Goal: Task Accomplishment & Management: Use online tool/utility

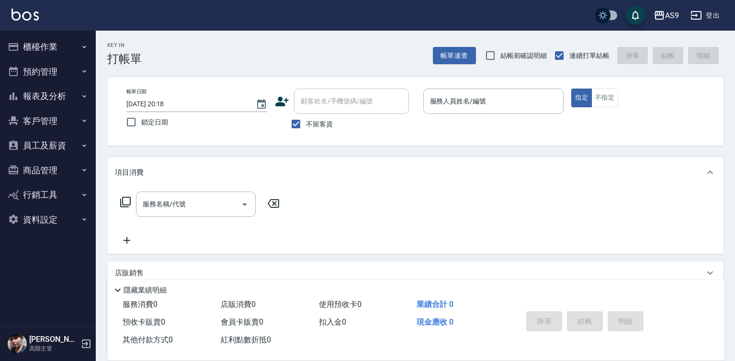
click at [51, 41] on button "櫃檯作業" at bounding box center [48, 46] width 88 height 25
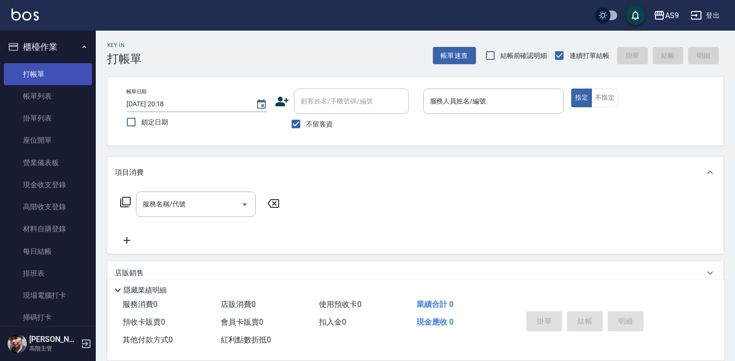
click at [73, 71] on link "打帳單" at bounding box center [48, 74] width 88 height 22
click at [478, 110] on input "服務人員姓名/編號" at bounding box center [494, 101] width 132 height 17
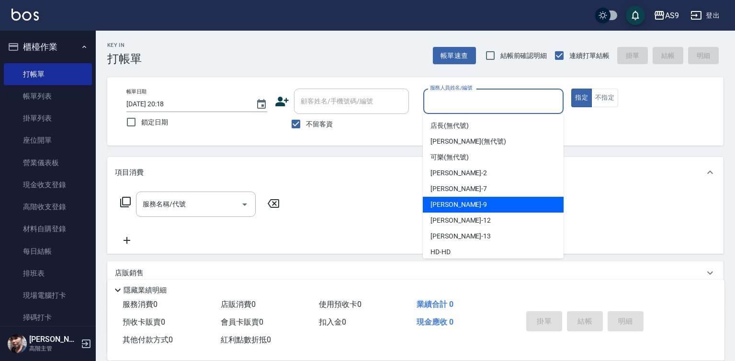
click at [470, 206] on div "葉美鈴 -9" at bounding box center [493, 205] width 141 height 16
type input "葉美鈴-9"
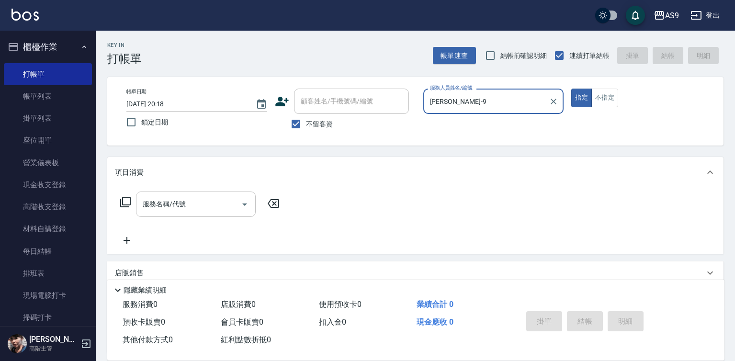
click at [183, 204] on div "服務名稱/代號 服務名稱/代號" at bounding box center [196, 204] width 120 height 25
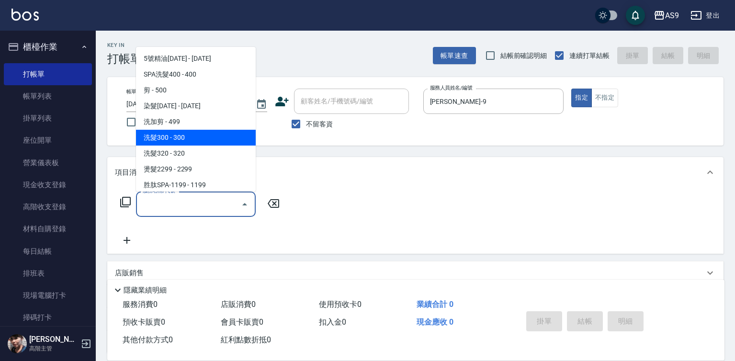
click at [182, 139] on span "洗髮300 - 300" at bounding box center [196, 138] width 120 height 16
type input "洗髮300(洗 髮300)"
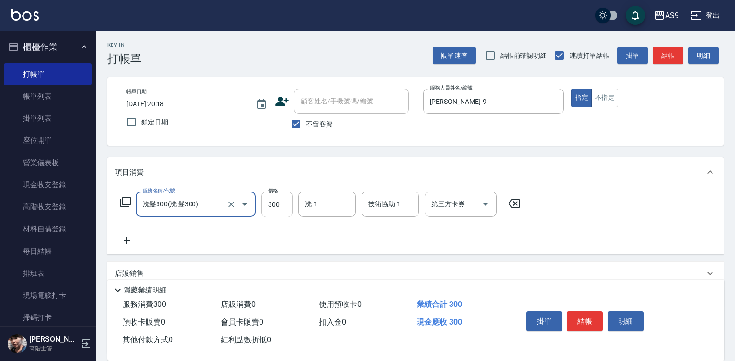
click at [271, 205] on input "300" at bounding box center [277, 205] width 31 height 26
click at [270, 205] on input "300" at bounding box center [277, 205] width 31 height 26
type input "290"
click at [322, 201] on input "洗-1" at bounding box center [327, 204] width 49 height 17
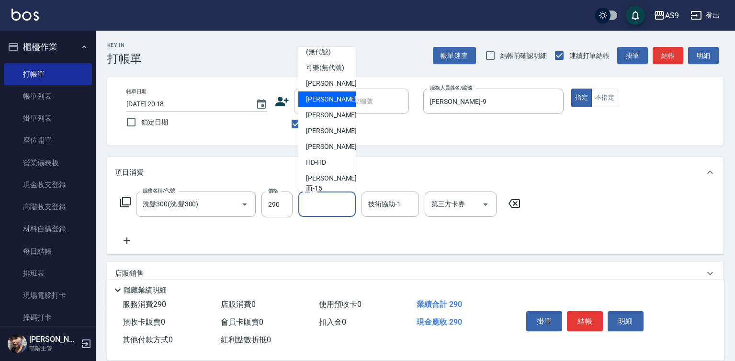
scroll to position [48, 0]
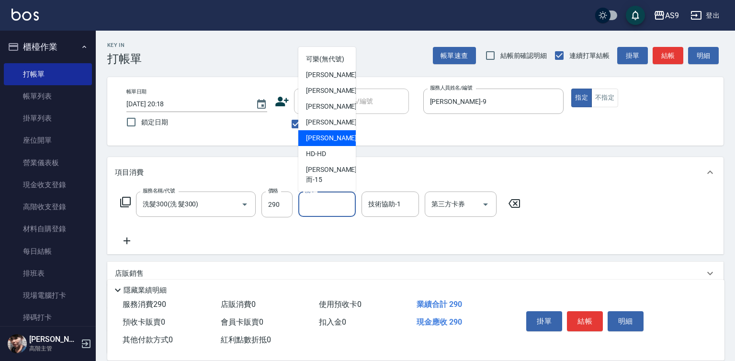
click at [335, 143] on span "[PERSON_NAME] -13" at bounding box center [336, 138] width 60 height 10
type input "[PERSON_NAME]-13"
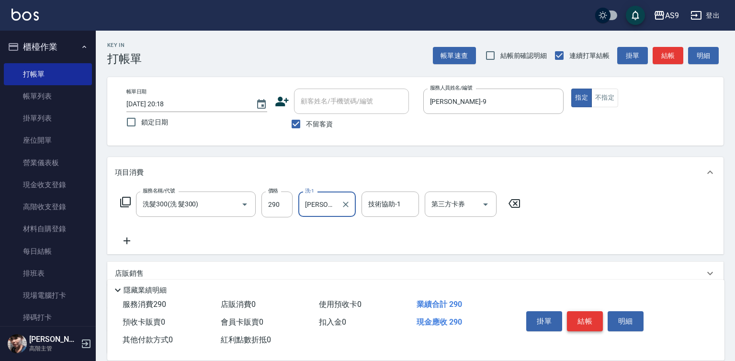
click at [579, 314] on button "結帳" at bounding box center [585, 321] width 36 height 20
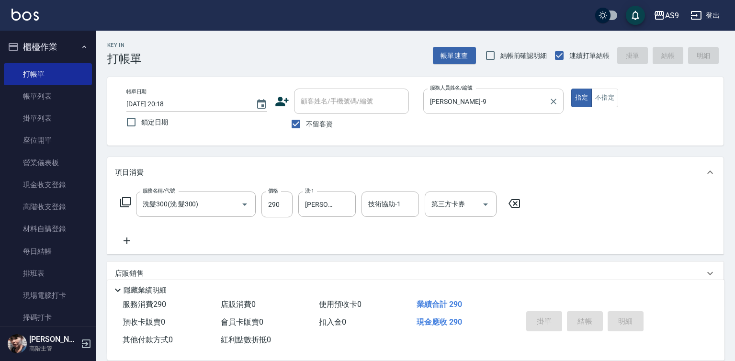
click at [466, 96] on input "葉美鈴-9" at bounding box center [487, 101] width 118 height 17
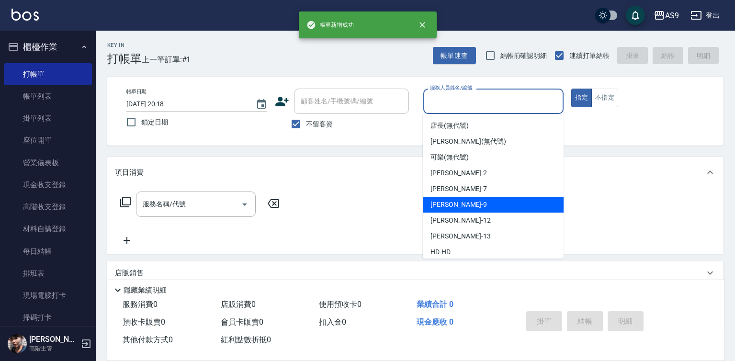
click at [463, 204] on div "葉美鈴 -9" at bounding box center [493, 205] width 141 height 16
type input "葉美鈴-9"
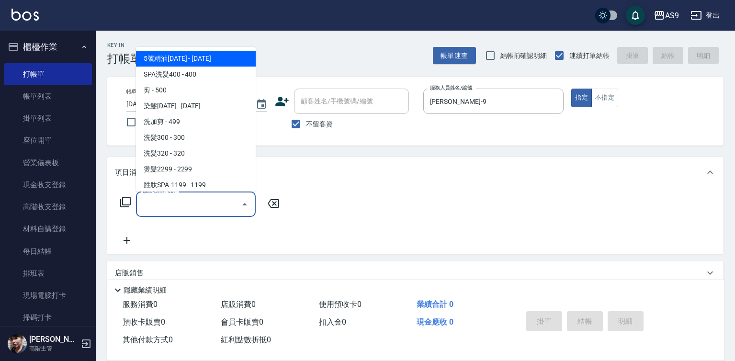
click at [201, 208] on input "服務名稱/代號" at bounding box center [188, 204] width 97 height 17
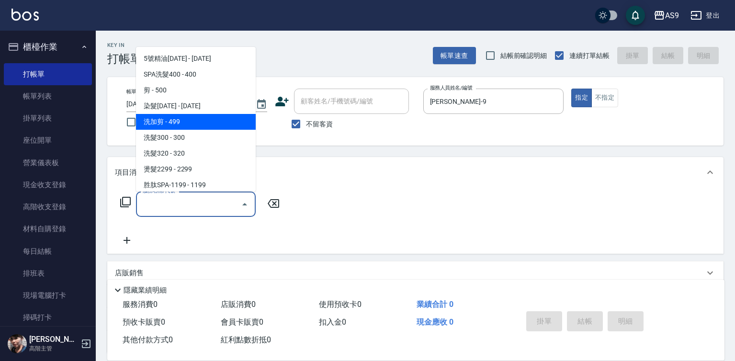
click at [176, 118] on span "洗加剪 - 499" at bounding box center [196, 122] width 120 height 16
type input "洗加剪(洗加剪)"
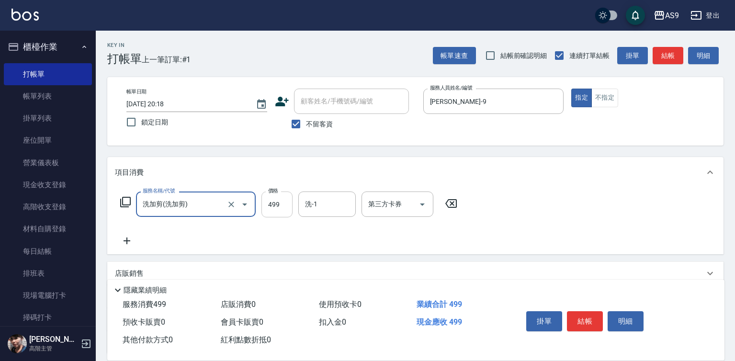
click at [287, 202] on input "499" at bounding box center [277, 205] width 31 height 26
drag, startPoint x: 287, startPoint y: 202, endPoint x: 277, endPoint y: 200, distance: 10.2
click at [279, 201] on input "499" at bounding box center [277, 205] width 31 height 26
type input "750"
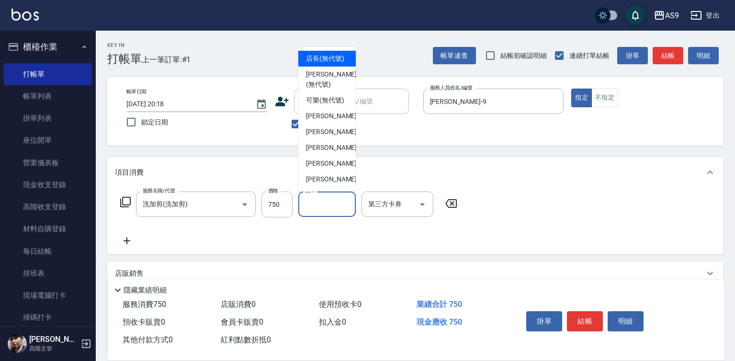
click at [331, 205] on input "洗-1" at bounding box center [327, 204] width 49 height 17
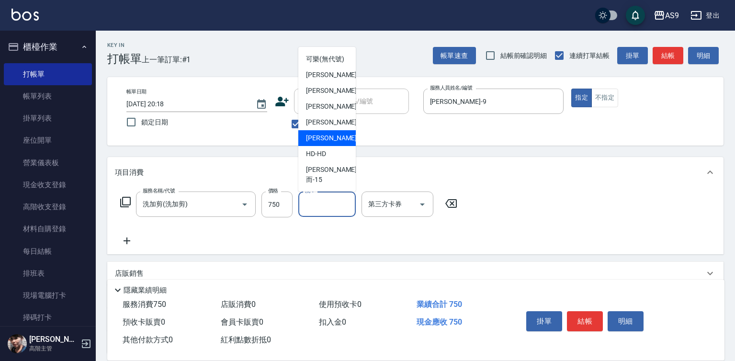
click at [342, 146] on div "[PERSON_NAME] -13" at bounding box center [326, 138] width 57 height 16
type input "[PERSON_NAME]-13"
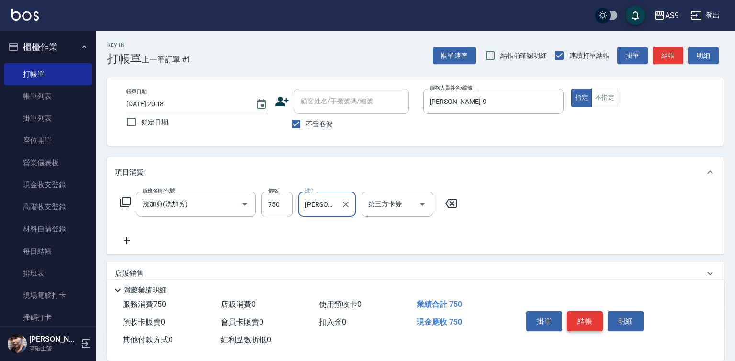
click at [575, 311] on button "結帳" at bounding box center [585, 321] width 36 height 20
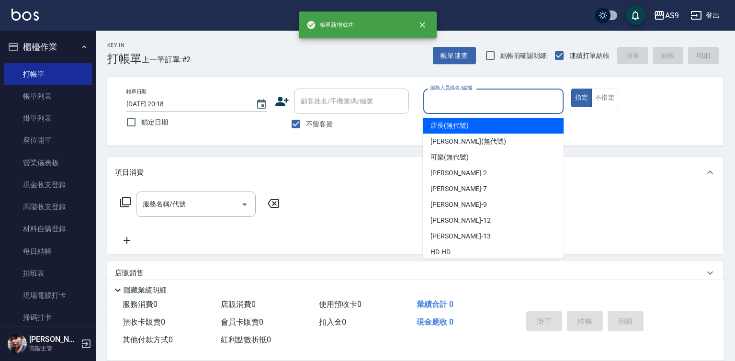
drag, startPoint x: 466, startPoint y: 95, endPoint x: 457, endPoint y: 184, distance: 89.6
click at [464, 103] on input "服務人員姓名/編號" at bounding box center [494, 101] width 132 height 17
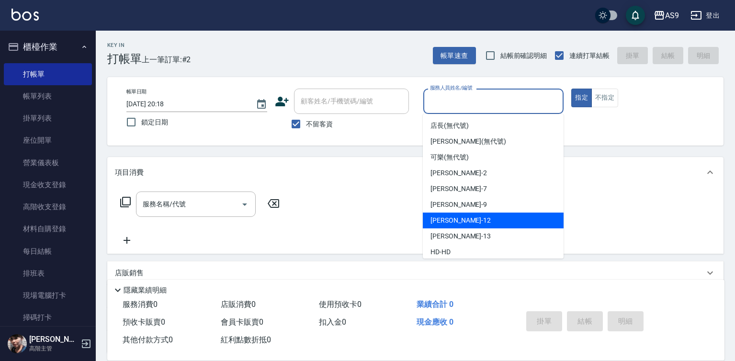
click at [452, 207] on span "葉美鈴 -9" at bounding box center [459, 205] width 57 height 10
type input "葉美鈴-9"
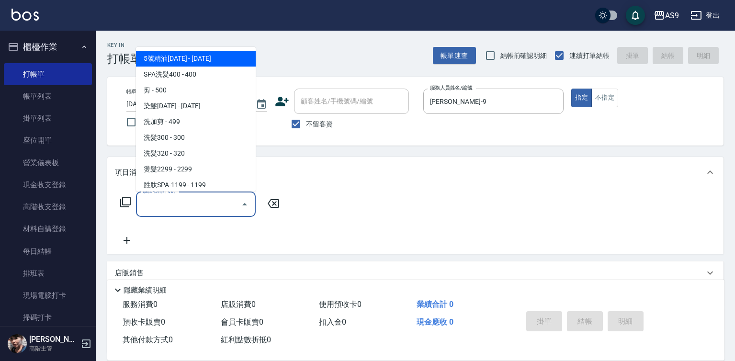
click at [215, 210] on input "服務名稱/代號" at bounding box center [188, 204] width 97 height 17
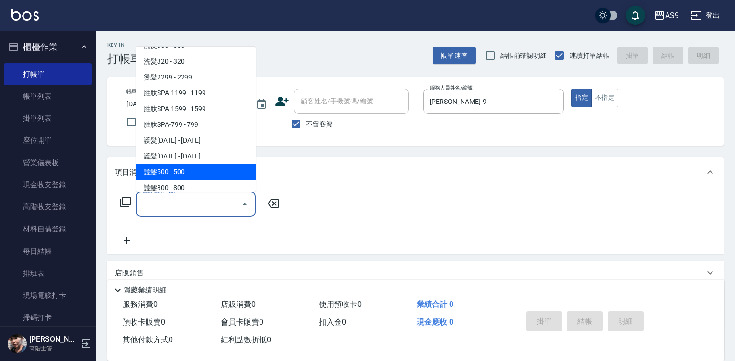
scroll to position [96, 0]
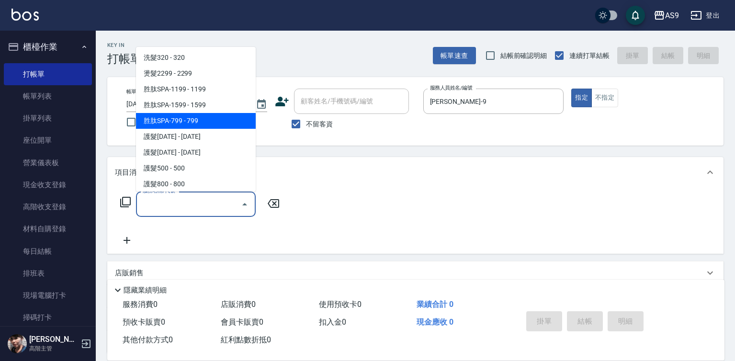
click at [202, 123] on span "胜肽SPA-799 - 799" at bounding box center [196, 121] width 120 height 16
type input "胜肽SPA-799(胜肽SPA-799)"
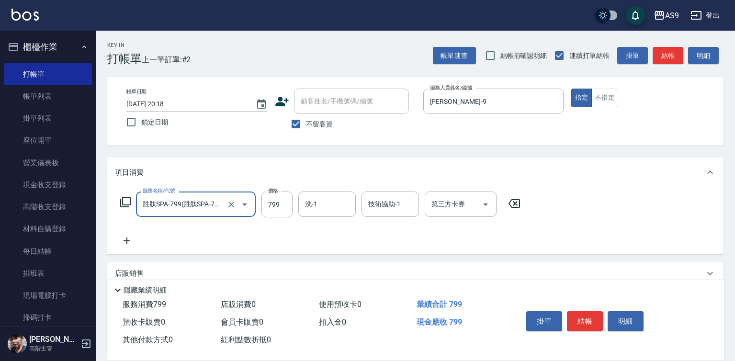
drag, startPoint x: 123, startPoint y: 240, endPoint x: 128, endPoint y: 240, distance: 5.7
click at [128, 240] on icon at bounding box center [127, 240] width 24 height 11
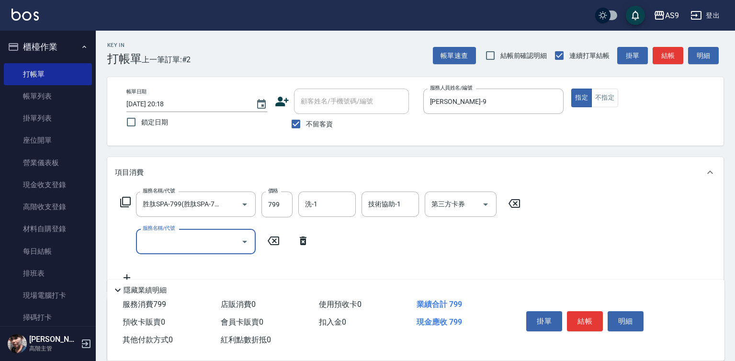
click at [151, 241] on input "服務名稱/代號" at bounding box center [188, 241] width 97 height 17
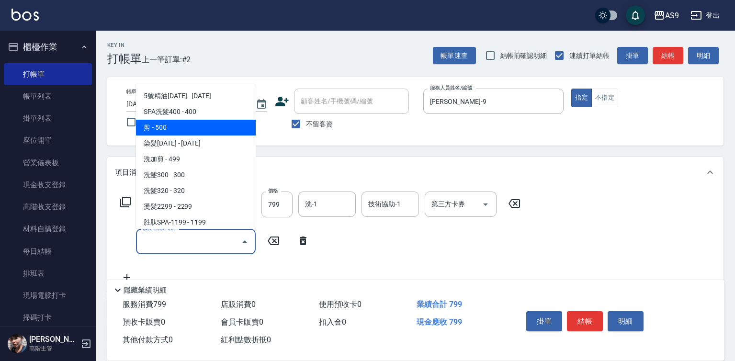
click at [159, 125] on span "剪 - 500" at bounding box center [196, 128] width 120 height 16
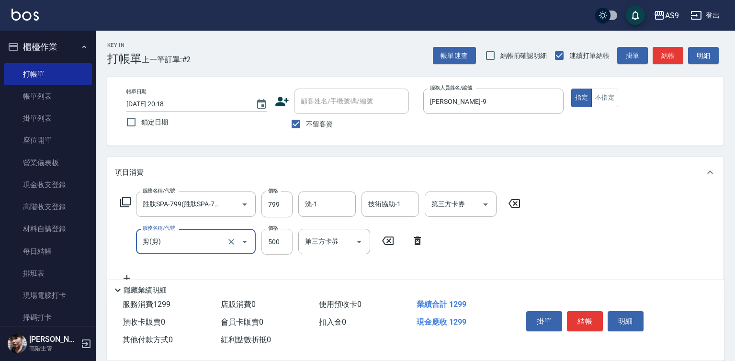
click at [271, 246] on input "500" at bounding box center [277, 242] width 31 height 26
type input "剪"
click at [271, 246] on input "500" at bounding box center [277, 242] width 31 height 26
type input "100"
click at [323, 208] on input "洗-1" at bounding box center [327, 204] width 49 height 17
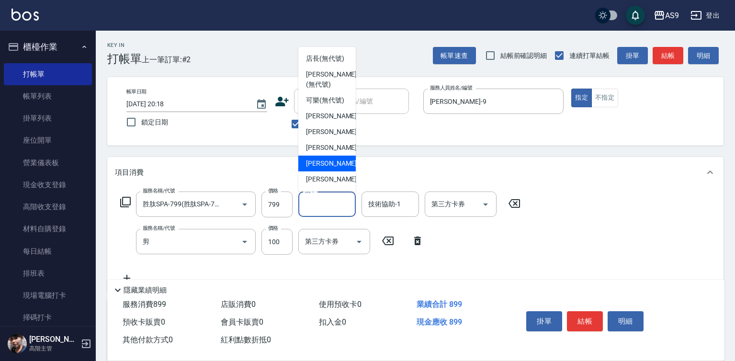
scroll to position [48, 0]
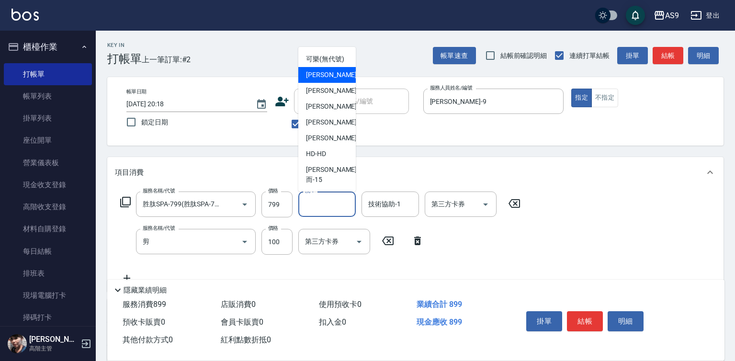
click at [319, 80] on span "[PERSON_NAME]蘭 -2" at bounding box center [334, 75] width 57 height 10
type input "[PERSON_NAME]蘭-2"
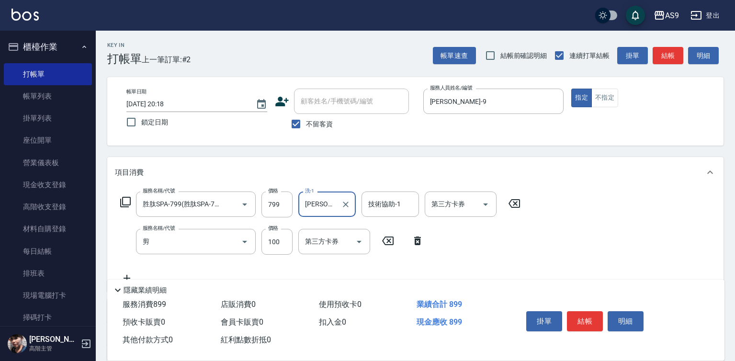
click at [379, 199] on div "技術協助-1 技術協助-1" at bounding box center [390, 204] width 57 height 25
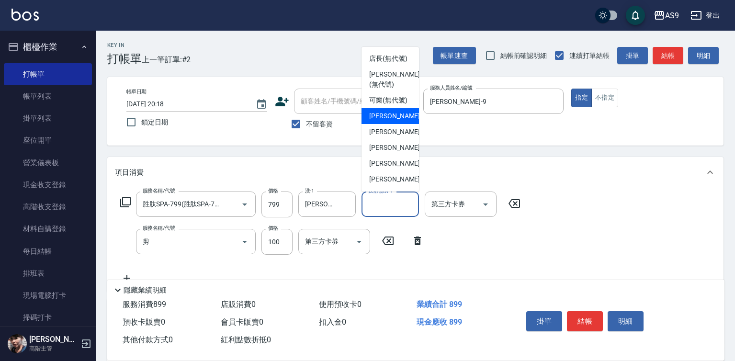
click at [382, 124] on div "[PERSON_NAME]蘭 -2" at bounding box center [390, 116] width 57 height 16
type input "[PERSON_NAME]蘭-2"
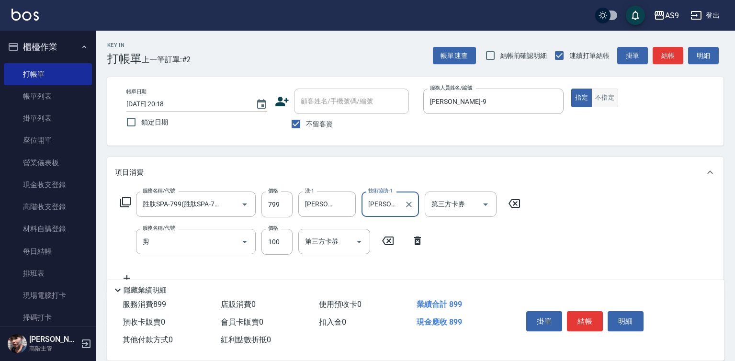
click at [608, 94] on button "不指定" at bounding box center [605, 98] width 27 height 19
click at [584, 320] on button "結帳" at bounding box center [585, 321] width 36 height 20
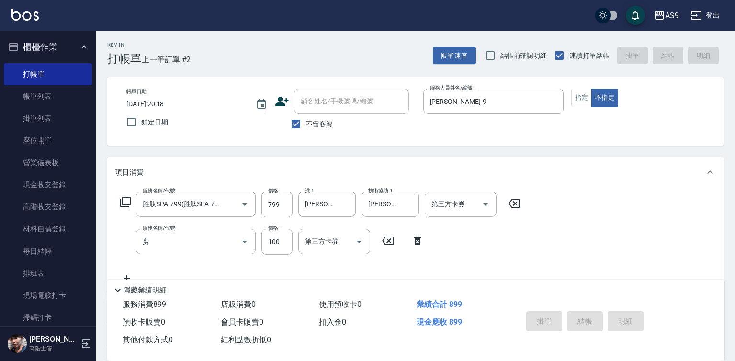
type input "2025/10/11 20:19"
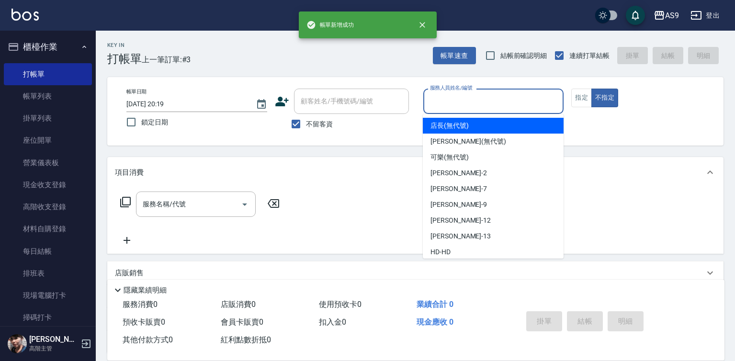
drag, startPoint x: 477, startPoint y: 104, endPoint x: 480, endPoint y: 150, distance: 45.6
click at [477, 105] on input "服務人員姓名/編號" at bounding box center [494, 101] width 132 height 17
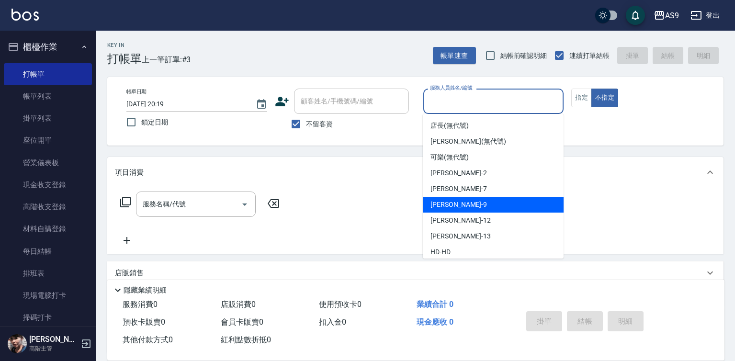
click at [471, 205] on div "葉美鈴 -9" at bounding box center [493, 205] width 141 height 16
type input "葉美鈴-9"
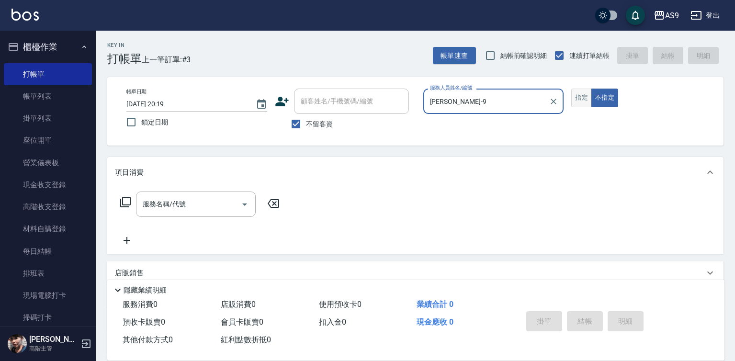
click at [579, 101] on button "指定" at bounding box center [582, 98] width 21 height 19
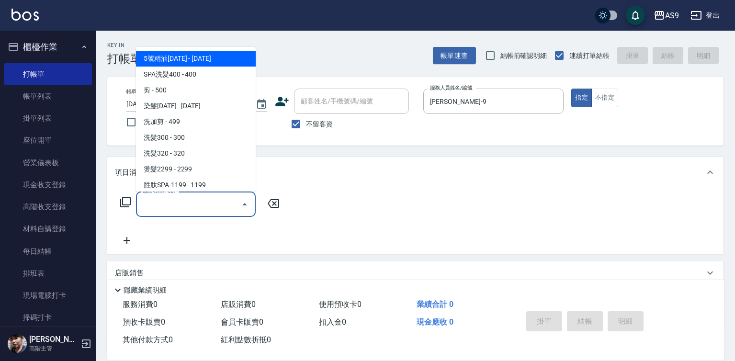
click at [215, 202] on input "服務名稱/代號" at bounding box center [188, 204] width 97 height 17
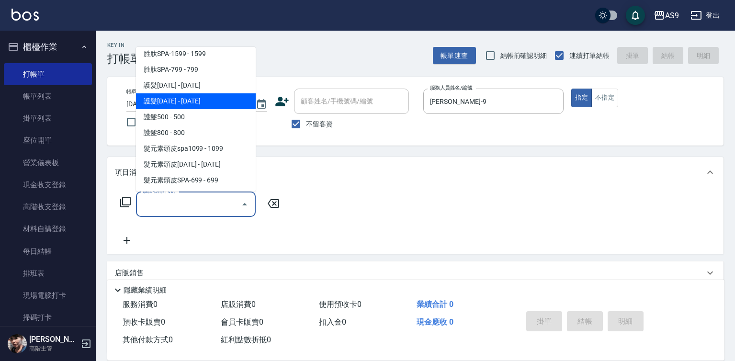
scroll to position [148, 0]
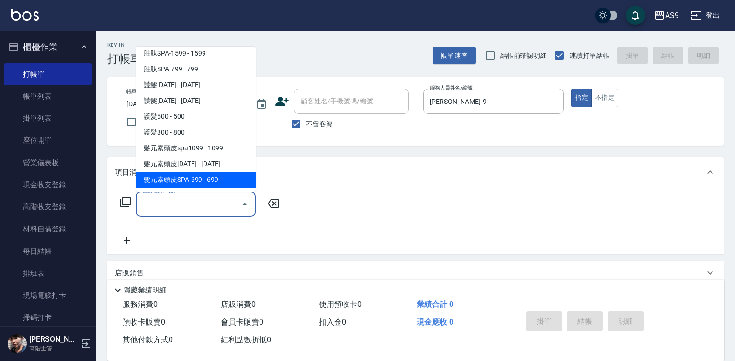
click at [218, 179] on span "髮元素頭皮SPA-699 - 699" at bounding box center [196, 180] width 120 height 16
type input "髮元素頭皮SPA-699(髮元素頭皮SPA-699)"
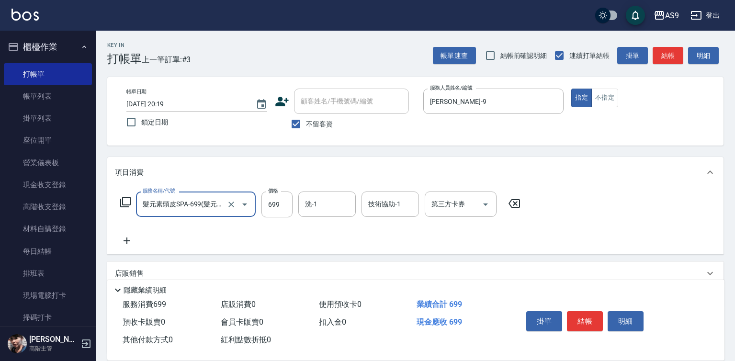
click at [124, 244] on icon at bounding box center [127, 240] width 24 height 11
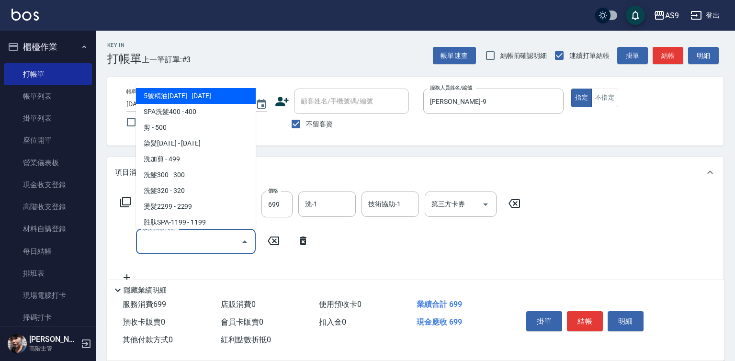
drag, startPoint x: 162, startPoint y: 244, endPoint x: 165, endPoint y: 201, distance: 42.8
click at [165, 242] on input "服務名稱/代號" at bounding box center [188, 241] width 97 height 17
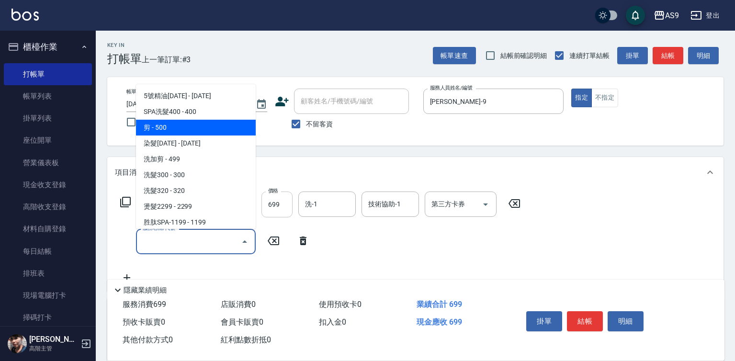
drag, startPoint x: 161, startPoint y: 128, endPoint x: 267, endPoint y: 201, distance: 128.9
click at [163, 129] on span "剪 - 500" at bounding box center [196, 128] width 120 height 16
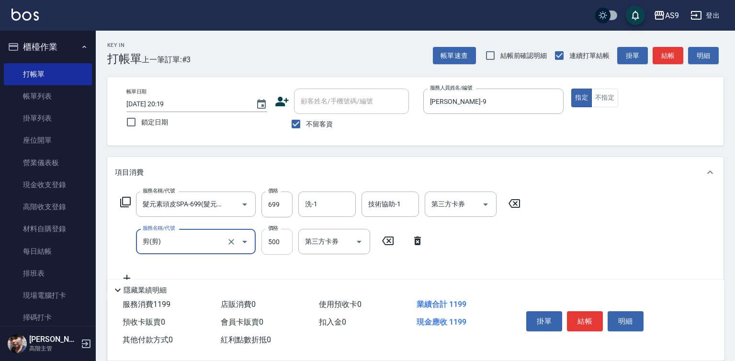
click at [279, 234] on input "500" at bounding box center [277, 242] width 31 height 26
type input "剪"
drag, startPoint x: 279, startPoint y: 234, endPoint x: 269, endPoint y: 230, distance: 11.1
click at [279, 234] on input "500" at bounding box center [277, 242] width 31 height 26
type input "400"
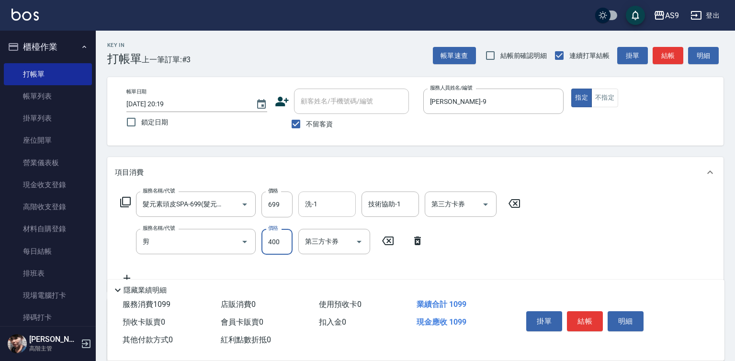
click at [323, 202] on input "洗-1" at bounding box center [327, 204] width 49 height 17
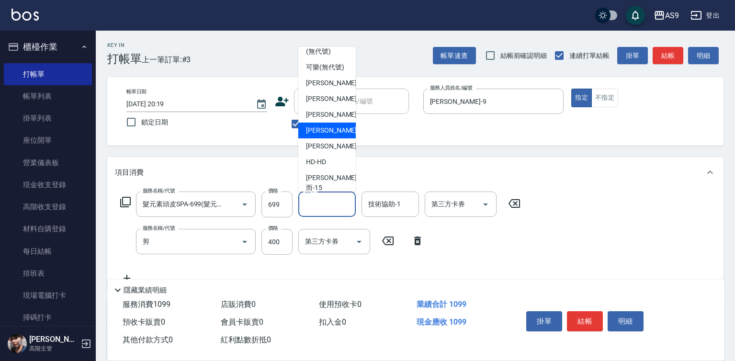
scroll to position [48, 0]
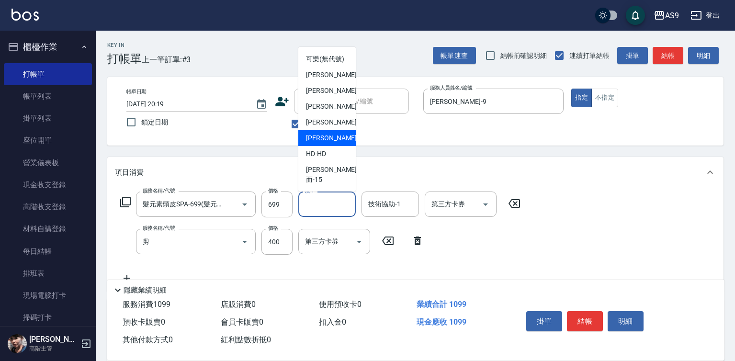
click at [324, 143] on span "[PERSON_NAME] -13" at bounding box center [336, 138] width 60 height 10
type input "[PERSON_NAME]-13"
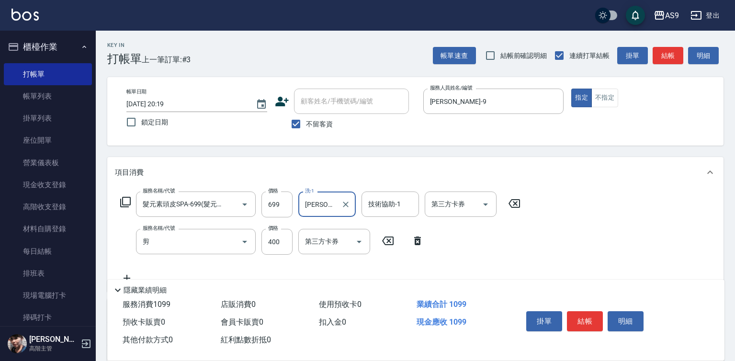
click at [387, 201] on div "技術協助-1 技術協助-1" at bounding box center [390, 204] width 57 height 25
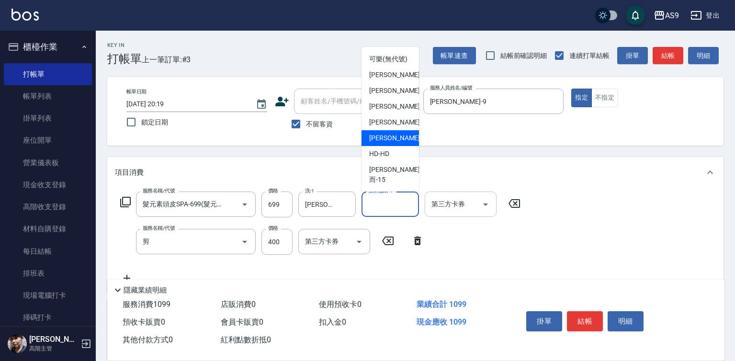
drag, startPoint x: 398, startPoint y: 160, endPoint x: 459, endPoint y: 194, distance: 69.3
click at [398, 143] on span "[PERSON_NAME] -13" at bounding box center [399, 138] width 60 height 10
type input "[PERSON_NAME]-13"
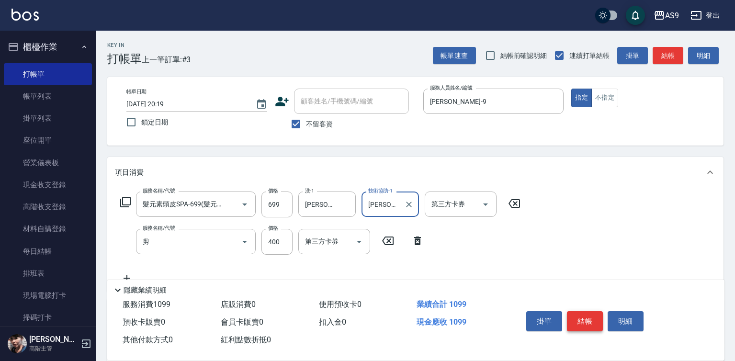
click at [585, 322] on button "結帳" at bounding box center [585, 321] width 36 height 20
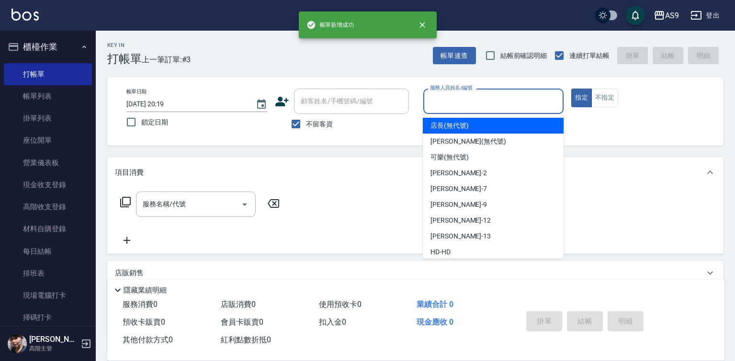
drag, startPoint x: 452, startPoint y: 96, endPoint x: 457, endPoint y: 153, distance: 56.8
click at [453, 106] on input "服務人員姓名/編號" at bounding box center [494, 101] width 132 height 17
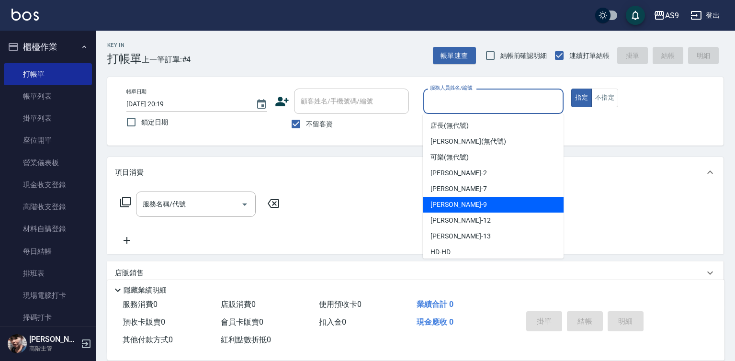
drag, startPoint x: 455, startPoint y: 204, endPoint x: 370, endPoint y: 206, distance: 84.4
click at [454, 205] on span "葉美鈴 -9" at bounding box center [459, 205] width 57 height 10
type input "葉美鈴-9"
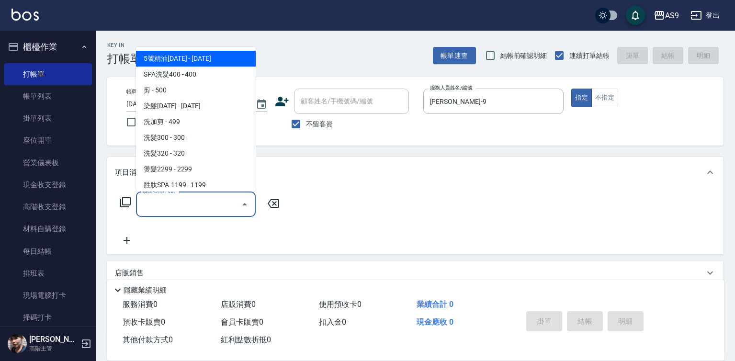
click at [195, 206] on input "服務名稱/代號" at bounding box center [188, 204] width 97 height 17
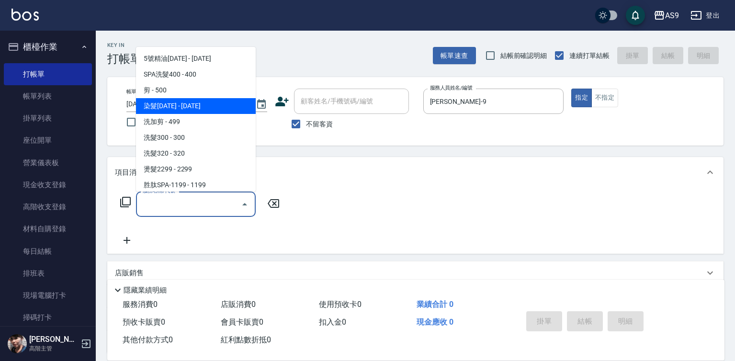
click at [195, 103] on span "染髮[DATE] - [DATE]" at bounding box center [196, 106] width 120 height 16
type input "染髮1500(染髮1500)"
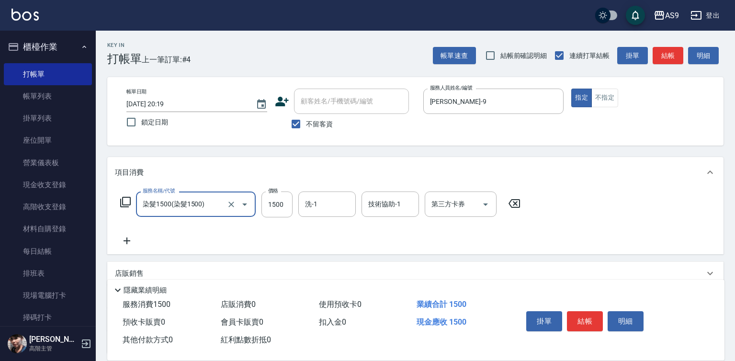
click at [126, 239] on icon at bounding box center [127, 240] width 24 height 11
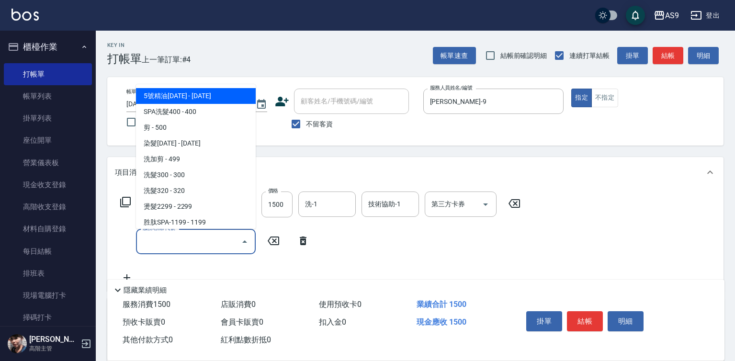
click at [153, 238] on input "服務名稱/代號" at bounding box center [188, 241] width 97 height 17
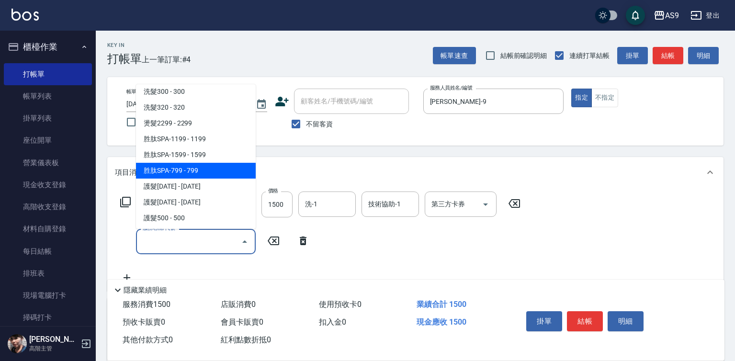
scroll to position [96, 0]
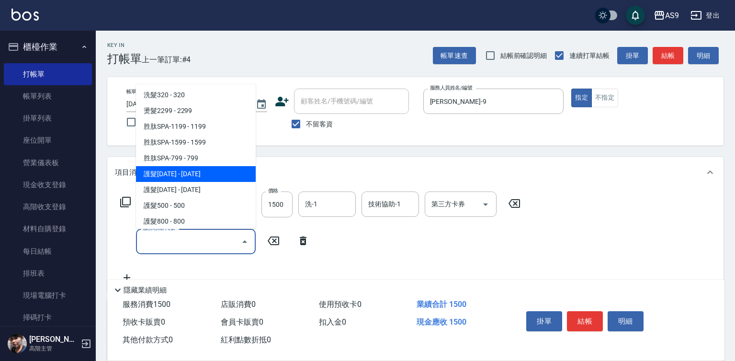
click at [191, 172] on span "護髮[DATE] - [DATE]" at bounding box center [196, 174] width 120 height 16
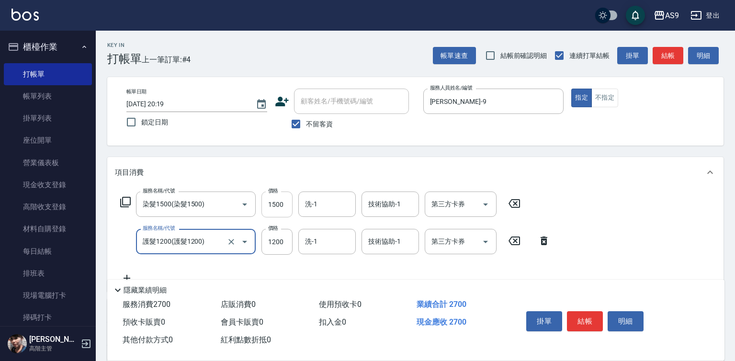
click at [275, 207] on input "1500" at bounding box center [277, 205] width 31 height 26
type input "護髮1200"
click at [275, 207] on input "1500" at bounding box center [277, 205] width 31 height 26
type input "2100"
click at [315, 207] on input "洗-1" at bounding box center [327, 204] width 49 height 17
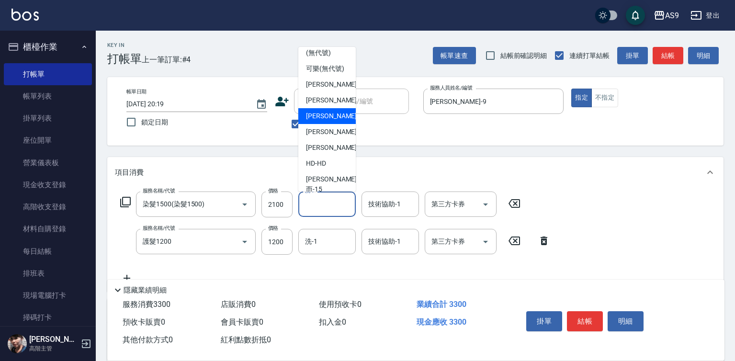
scroll to position [48, 0]
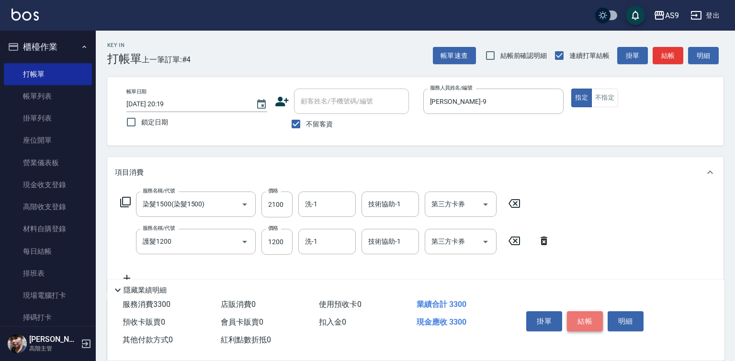
click at [597, 318] on button "結帳" at bounding box center [585, 321] width 36 height 20
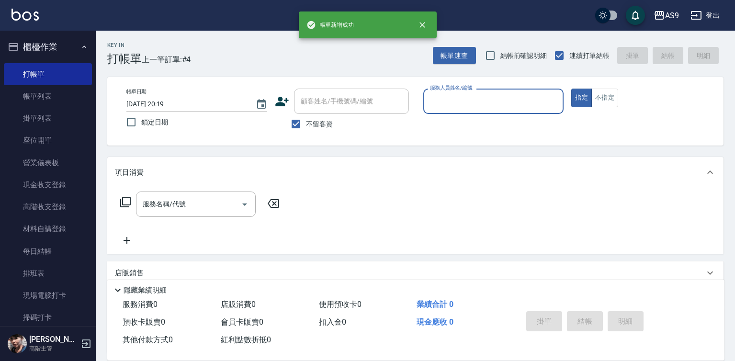
click at [450, 87] on label "服務人員姓名/編號" at bounding box center [451, 87] width 42 height 7
click at [450, 93] on input "服務人員姓名/編號" at bounding box center [494, 101] width 132 height 17
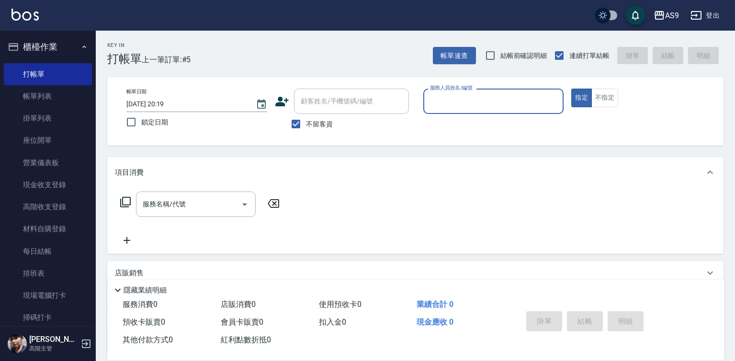
click at [447, 110] on div "服務人員姓名/編號" at bounding box center [494, 101] width 141 height 25
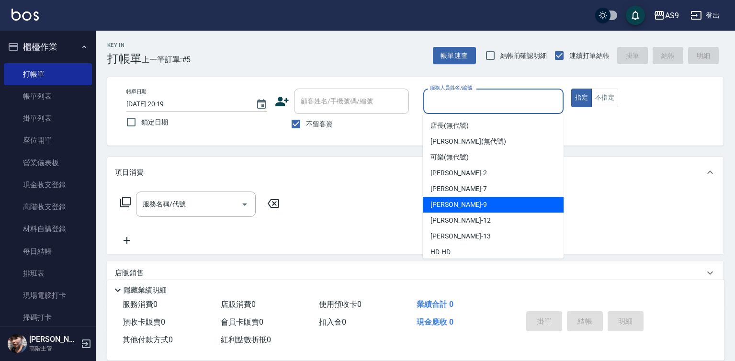
click at [459, 206] on div "葉美鈴 -9" at bounding box center [493, 205] width 141 height 16
type input "葉美鈴-9"
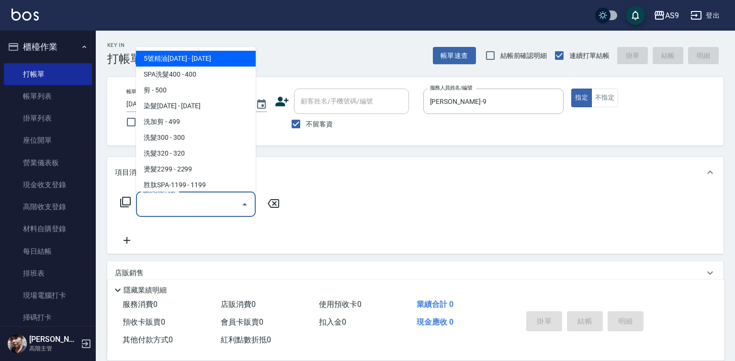
click at [221, 207] on input "服務名稱/代號" at bounding box center [188, 204] width 97 height 17
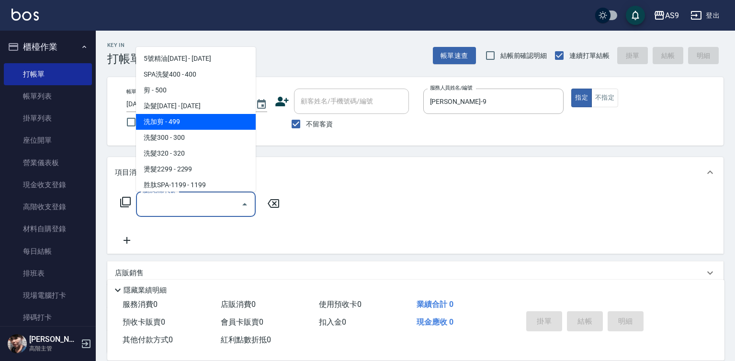
click at [183, 120] on span "洗加剪 - 499" at bounding box center [196, 122] width 120 height 16
type input "洗加剪(洗加剪)"
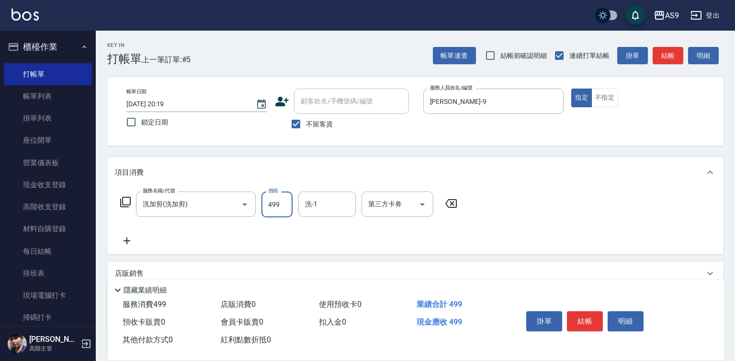
click at [274, 203] on input "499" at bounding box center [277, 205] width 31 height 26
type input "600"
click at [321, 212] on input "洗-1" at bounding box center [327, 204] width 49 height 17
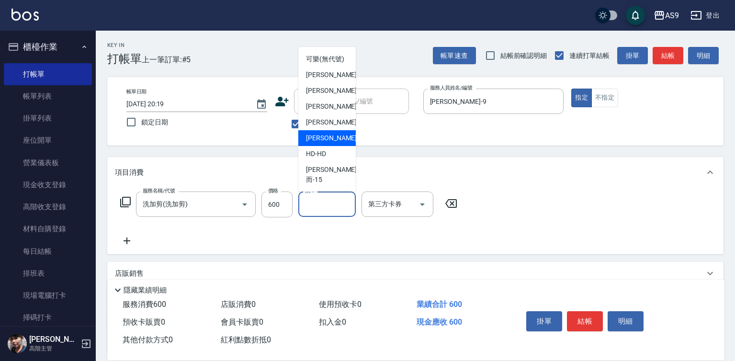
click at [332, 143] on span "[PERSON_NAME] -13" at bounding box center [336, 138] width 60 height 10
type input "[PERSON_NAME]-13"
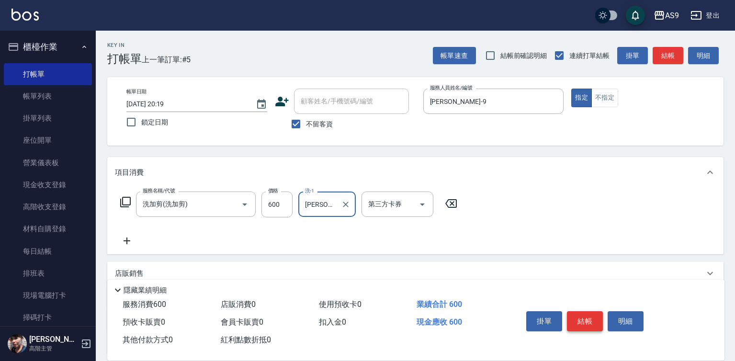
click at [578, 326] on button "結帳" at bounding box center [585, 321] width 36 height 20
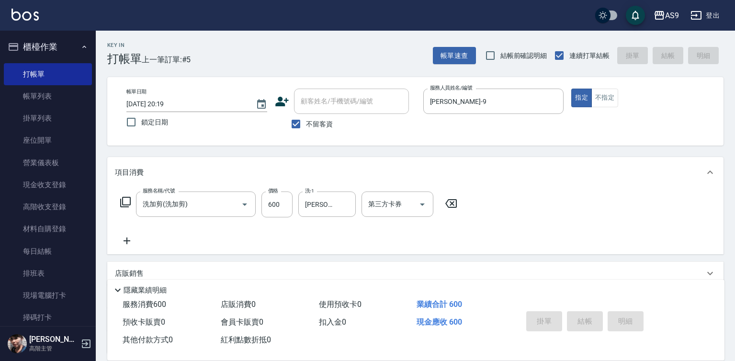
type input "2025/10/11 20:20"
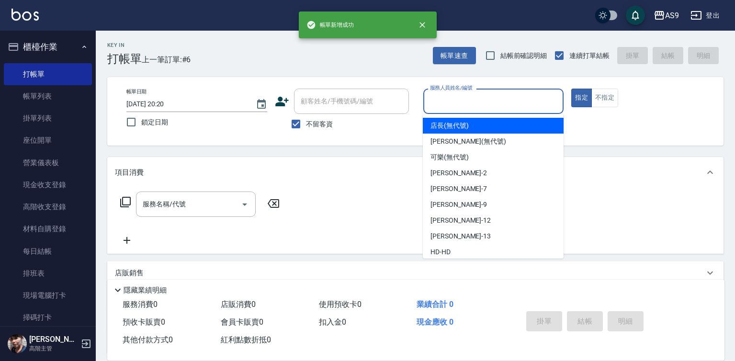
click at [464, 109] on input "服務人員姓名/編號" at bounding box center [494, 101] width 132 height 17
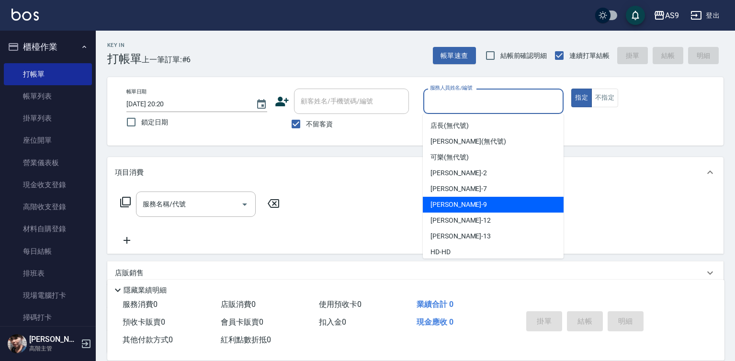
click at [446, 198] on div "葉美鈴 -9" at bounding box center [493, 205] width 141 height 16
type input "葉美鈴-9"
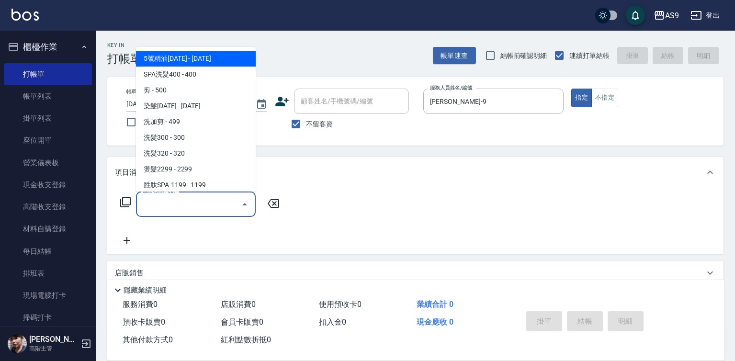
click at [182, 207] on input "服務名稱/代號" at bounding box center [188, 204] width 97 height 17
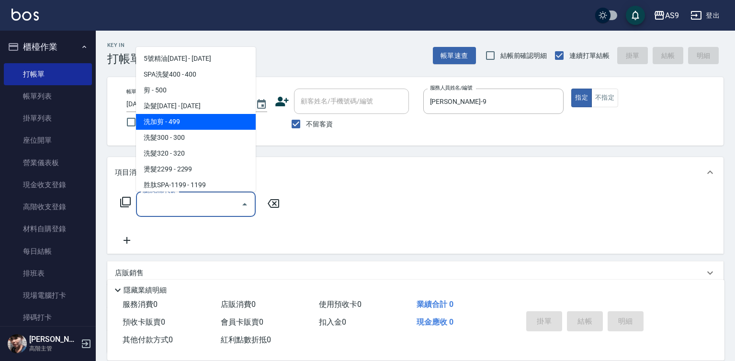
click at [185, 120] on span "洗加剪 - 499" at bounding box center [196, 122] width 120 height 16
type input "洗加剪(洗加剪)"
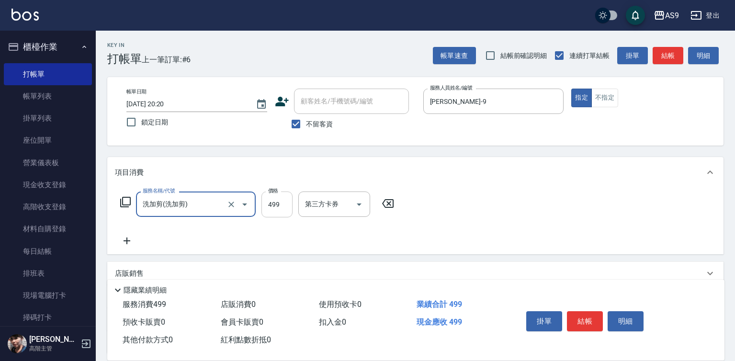
click at [273, 211] on input "499" at bounding box center [277, 205] width 31 height 26
type input "790"
click at [331, 206] on input "洗-1" at bounding box center [327, 204] width 49 height 17
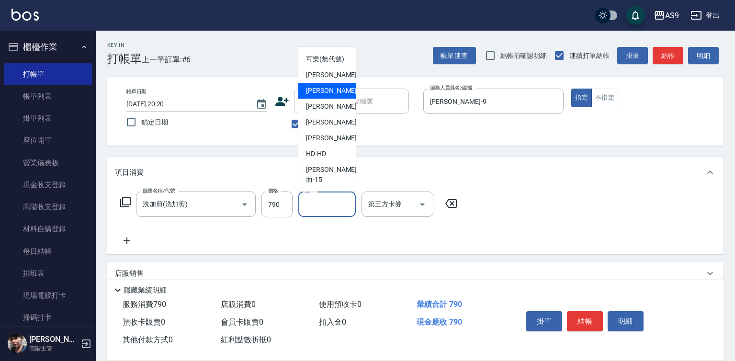
scroll to position [61, 0]
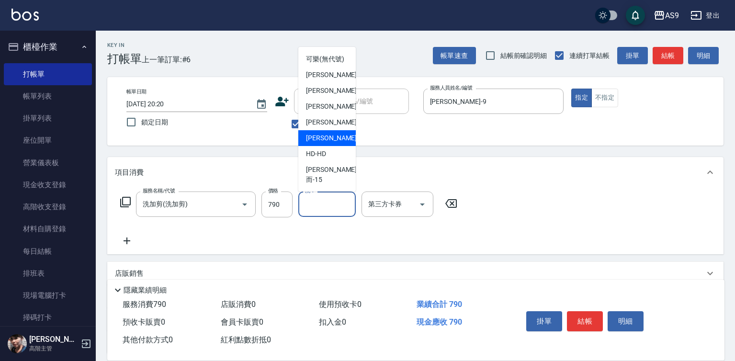
click at [336, 146] on div "[PERSON_NAME] -13" at bounding box center [326, 138] width 57 height 16
type input "[PERSON_NAME]-13"
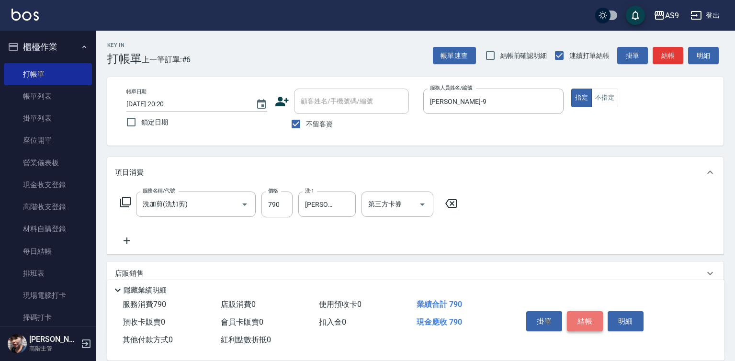
click at [586, 318] on button "結帳" at bounding box center [585, 321] width 36 height 20
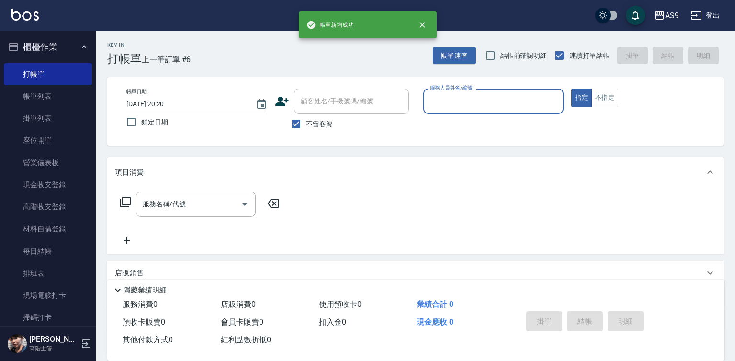
drag, startPoint x: 466, startPoint y: 100, endPoint x: 466, endPoint y: 106, distance: 6.2
click at [466, 106] on input "服務人員姓名/編號" at bounding box center [494, 101] width 132 height 17
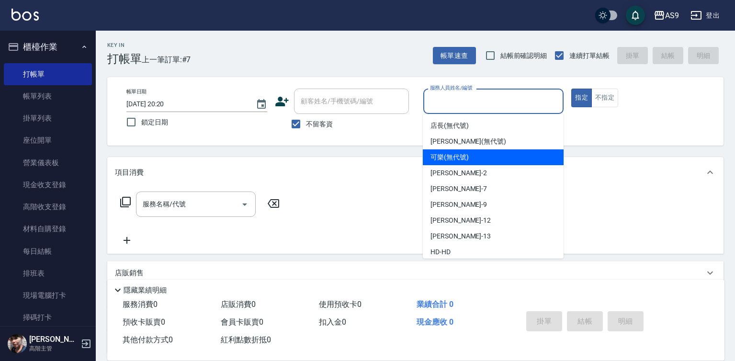
click at [456, 157] on span "可樂 (無代號)" at bounding box center [450, 157] width 38 height 10
type input "可樂(無代號)"
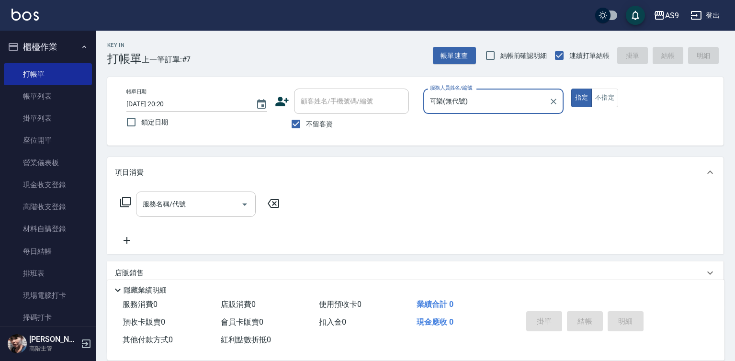
click at [207, 205] on input "服務名稱/代號" at bounding box center [188, 204] width 97 height 17
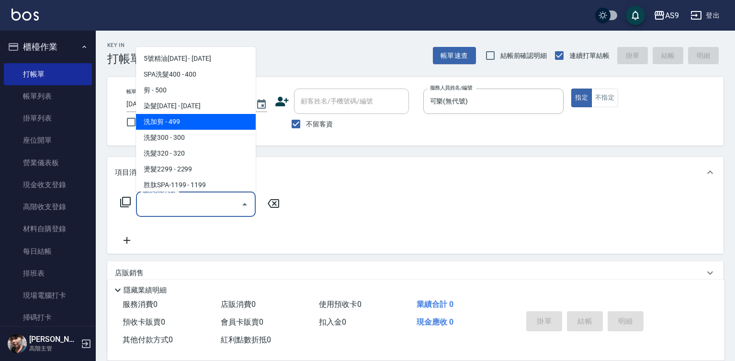
click at [183, 127] on span "洗加剪 - 499" at bounding box center [196, 122] width 120 height 16
type input "洗加剪(洗加剪)"
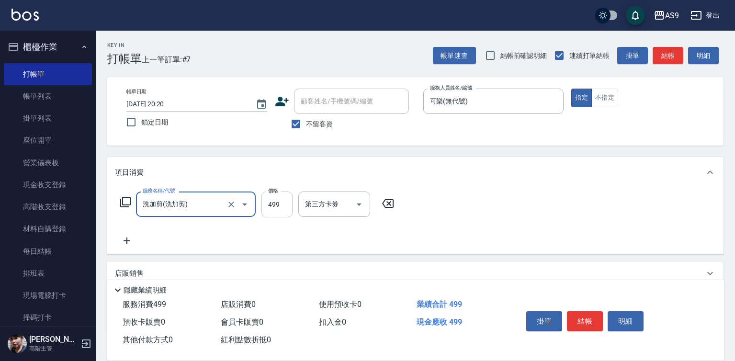
click at [276, 201] on input "499" at bounding box center [277, 205] width 31 height 26
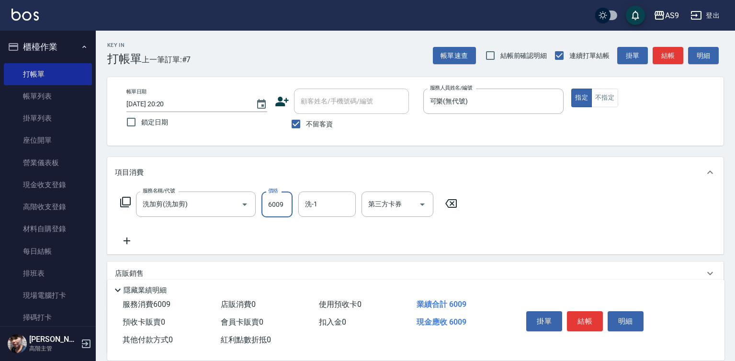
click at [284, 206] on input "6009" at bounding box center [277, 205] width 31 height 26
type input "600"
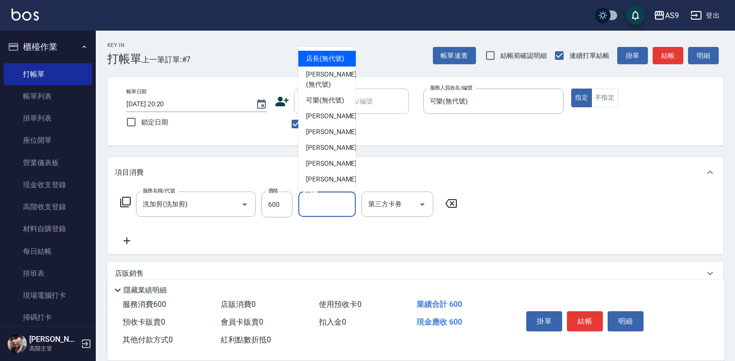
click at [319, 205] on input "洗-1" at bounding box center [327, 204] width 49 height 17
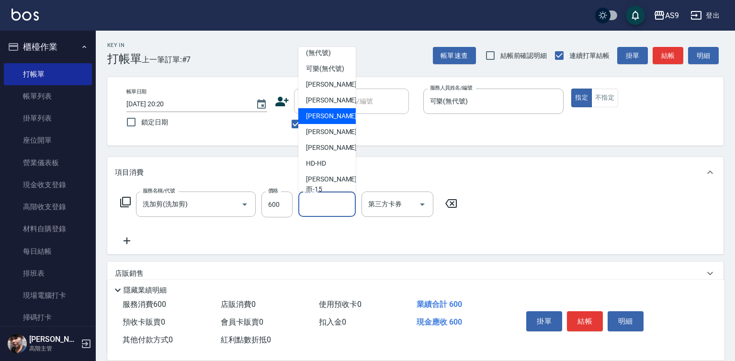
scroll to position [48, 0]
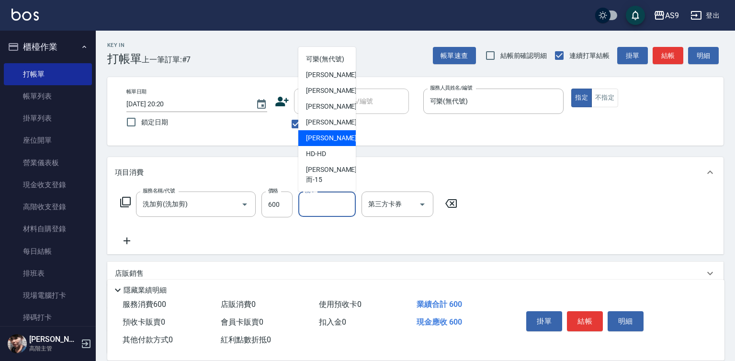
click at [333, 143] on span "[PERSON_NAME] -13" at bounding box center [336, 138] width 60 height 10
type input "[PERSON_NAME]-13"
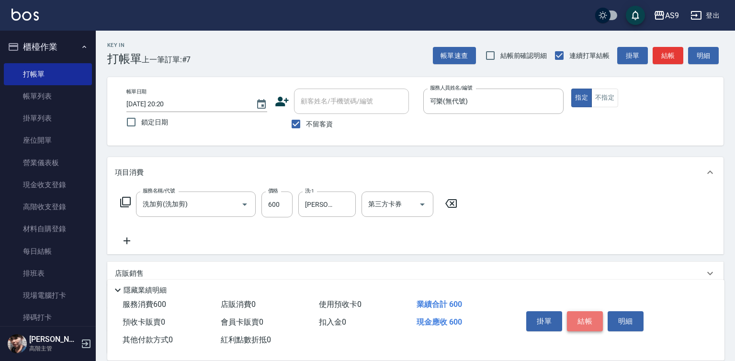
click at [579, 319] on button "結帳" at bounding box center [585, 321] width 36 height 20
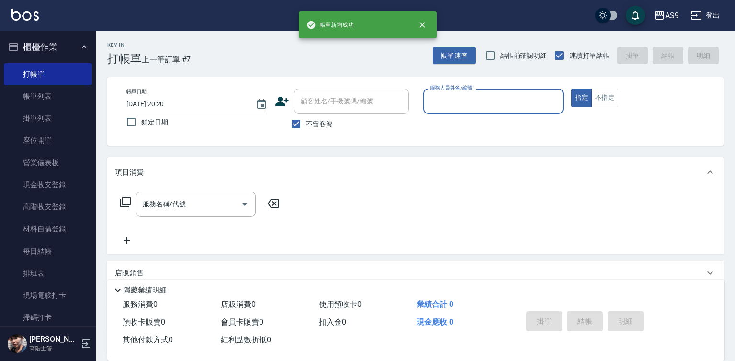
click at [466, 97] on div "服務人員姓名/編號" at bounding box center [494, 101] width 141 height 25
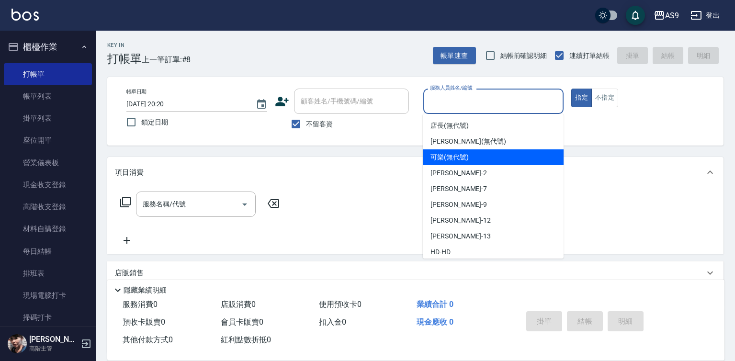
click at [457, 156] on span "可樂 (無代號)" at bounding box center [450, 157] width 38 height 10
type input "可樂(無代號)"
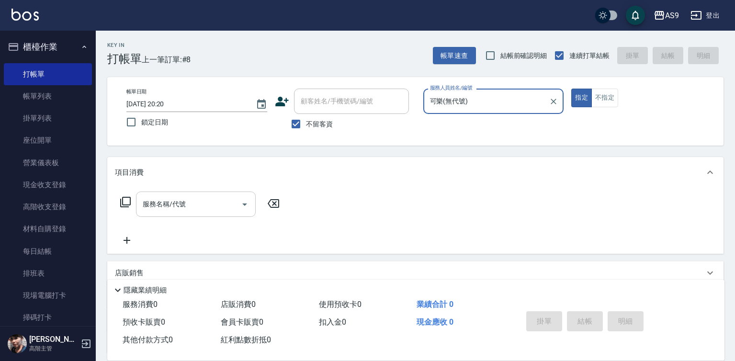
click at [214, 201] on input "服務名稱/代號" at bounding box center [188, 204] width 97 height 17
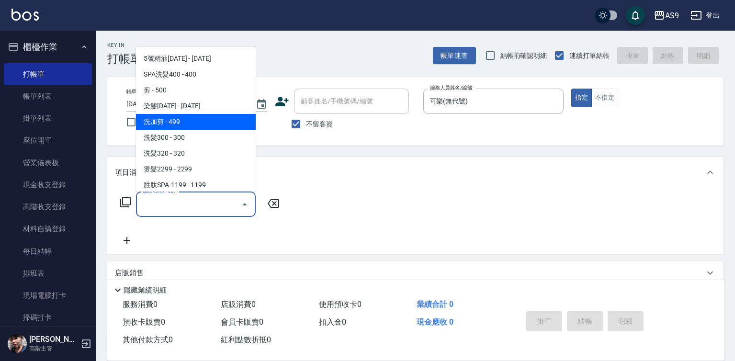
click at [191, 128] on span "洗加剪 - 499" at bounding box center [196, 122] width 120 height 16
type input "洗加剪(洗加剪)"
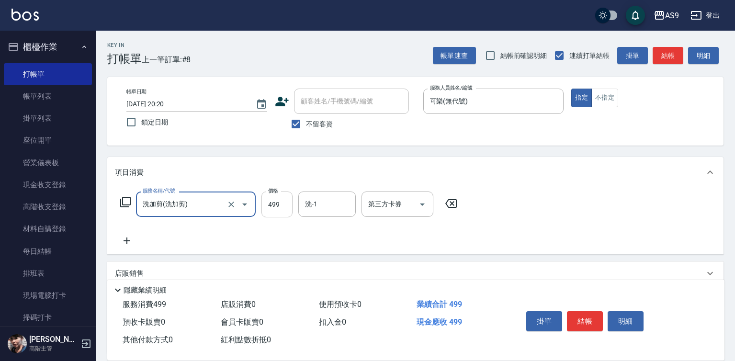
click at [264, 204] on input "499" at bounding box center [277, 205] width 31 height 26
type input "700"
drag, startPoint x: 329, startPoint y: 213, endPoint x: 337, endPoint y: 207, distance: 9.6
click at [331, 212] on input "洗-1" at bounding box center [327, 204] width 49 height 17
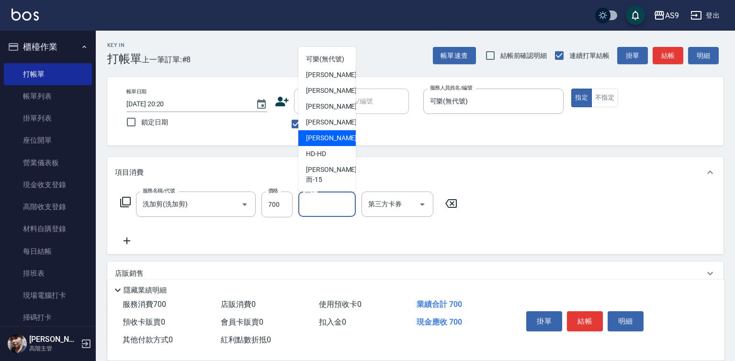
click at [338, 146] on div "[PERSON_NAME] -13" at bounding box center [326, 138] width 57 height 16
type input "[PERSON_NAME]-13"
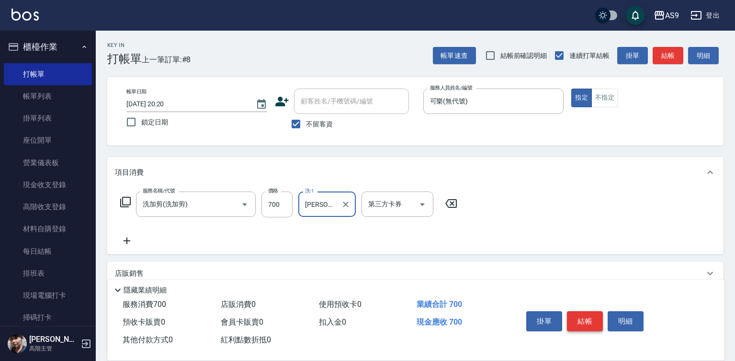
click at [576, 313] on button "結帳" at bounding box center [585, 321] width 36 height 20
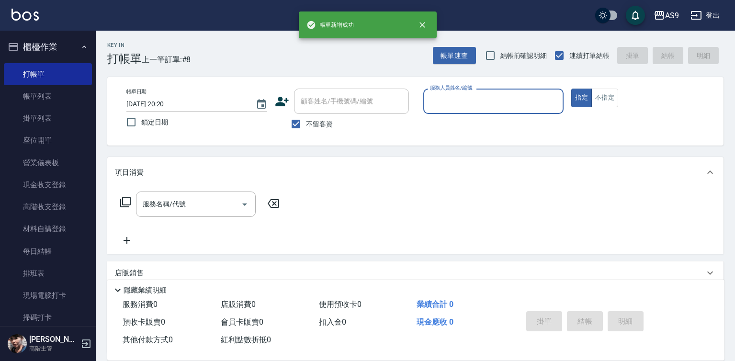
click at [468, 103] on input "服務人員姓名/編號" at bounding box center [494, 101] width 132 height 17
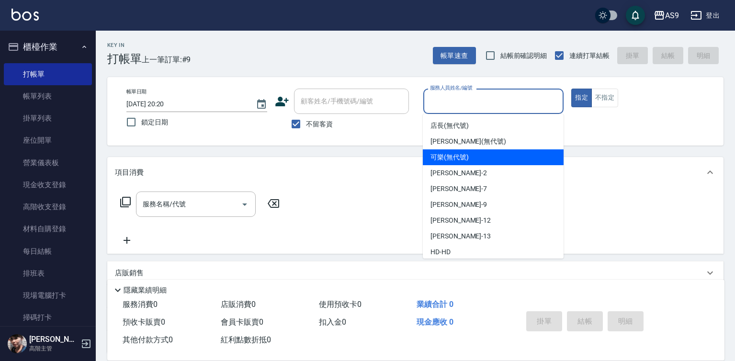
drag, startPoint x: 478, startPoint y: 157, endPoint x: 424, endPoint y: 161, distance: 54.2
click at [478, 158] on div "可樂 (無代號)" at bounding box center [493, 157] width 141 height 16
type input "可樂(無代號)"
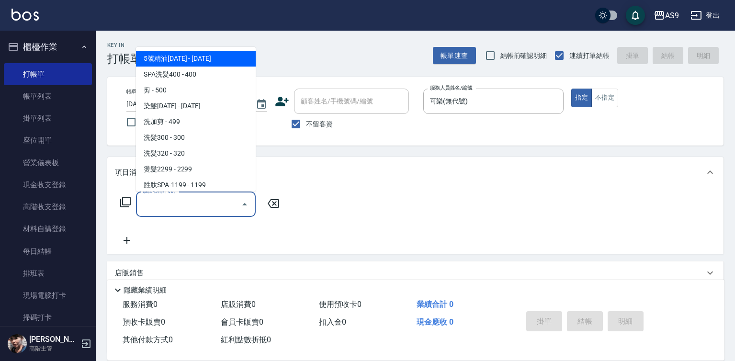
click at [217, 202] on input "服務名稱/代號" at bounding box center [188, 204] width 97 height 17
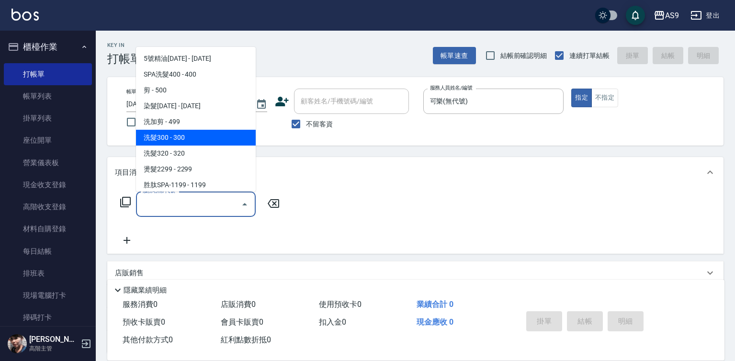
click at [195, 137] on span "洗髮300 - 300" at bounding box center [196, 138] width 120 height 16
type input "洗髮300(洗 髮300)"
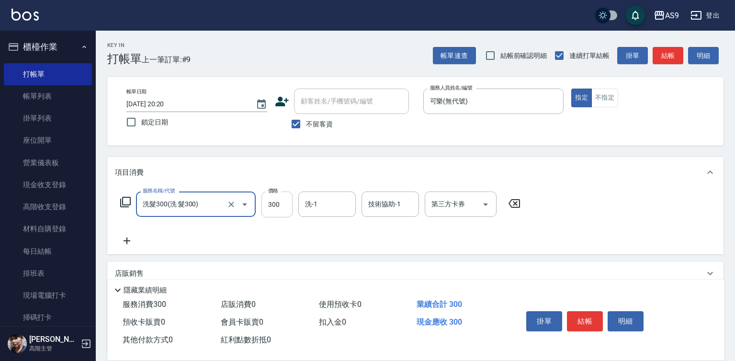
click at [268, 202] on input "300" at bounding box center [277, 205] width 31 height 26
click at [279, 203] on input "227300" at bounding box center [277, 205] width 31 height 26
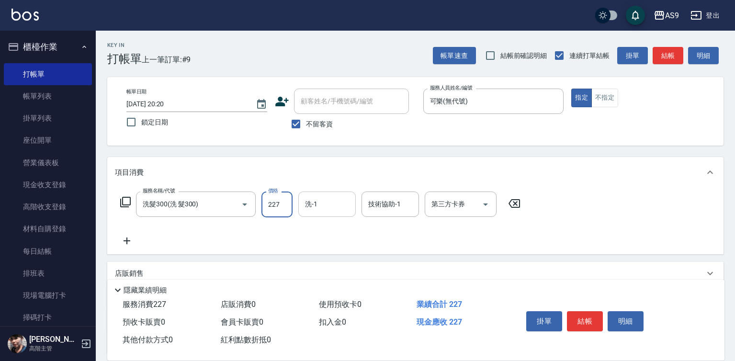
type input "227"
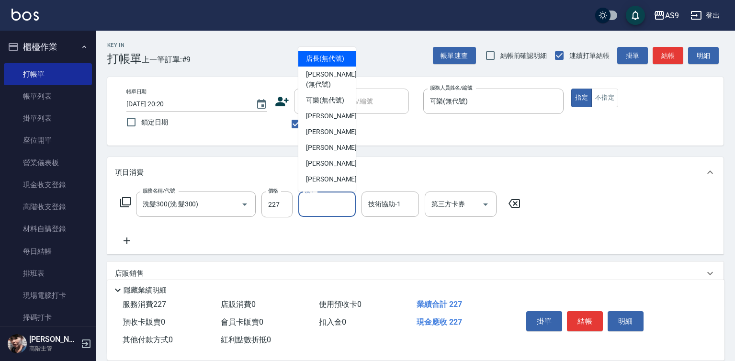
click at [339, 209] on input "洗-1" at bounding box center [327, 204] width 49 height 17
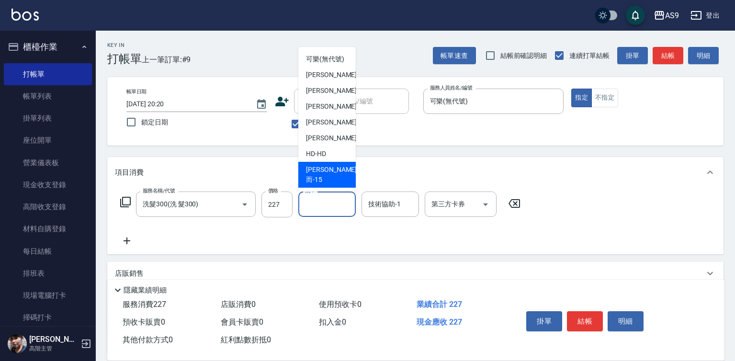
scroll to position [61, 0]
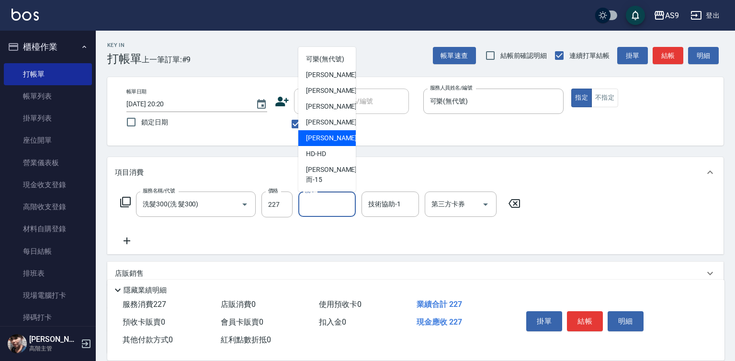
click at [335, 143] on span "[PERSON_NAME] -13" at bounding box center [336, 138] width 60 height 10
type input "[PERSON_NAME]-13"
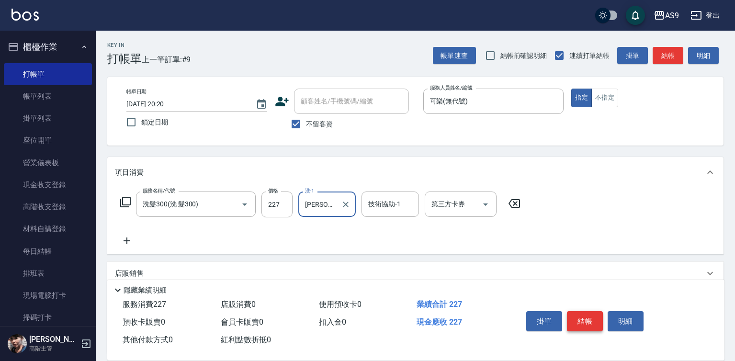
click at [579, 321] on button "結帳" at bounding box center [585, 321] width 36 height 20
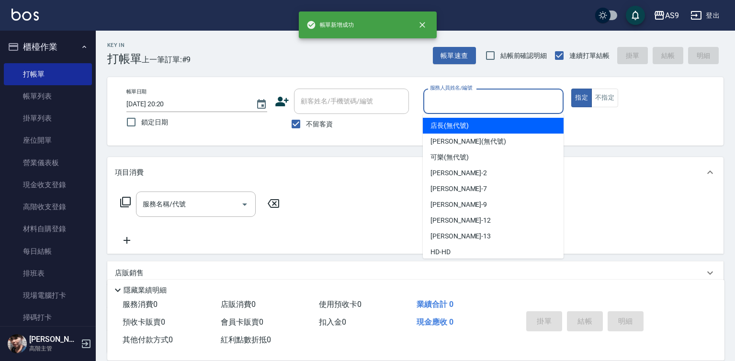
click at [454, 109] on input "服務人員姓名/編號" at bounding box center [494, 101] width 132 height 17
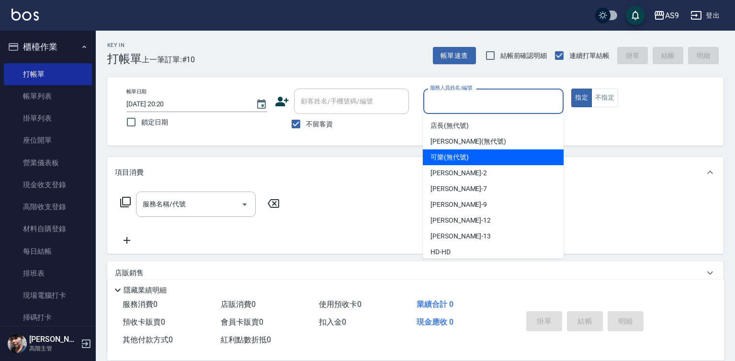
click at [451, 161] on span "可樂 (無代號)" at bounding box center [450, 157] width 38 height 10
type input "可樂(無代號)"
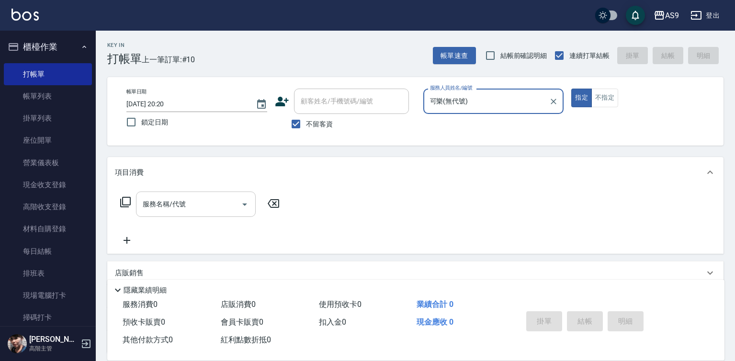
click at [181, 205] on input "服務名稱/代號" at bounding box center [188, 204] width 97 height 17
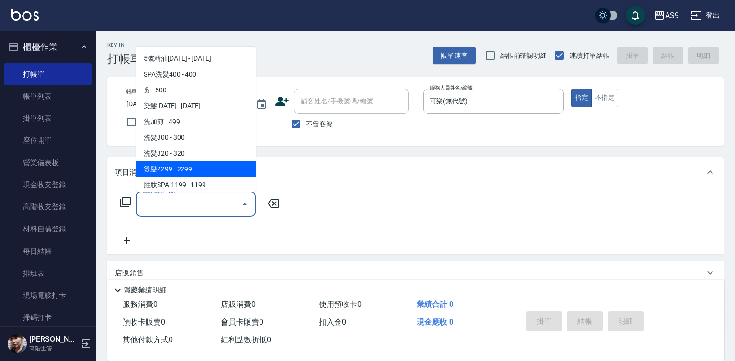
click at [185, 174] on span "燙髮2299 - 2299" at bounding box center [196, 169] width 120 height 16
type input "燙髮2299(燙2299)"
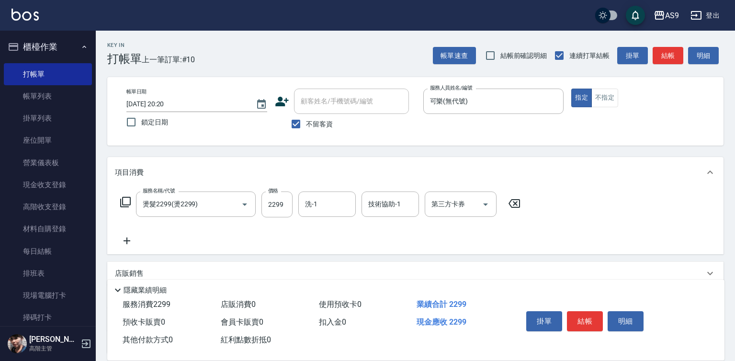
click at [129, 241] on icon at bounding box center [127, 240] width 24 height 11
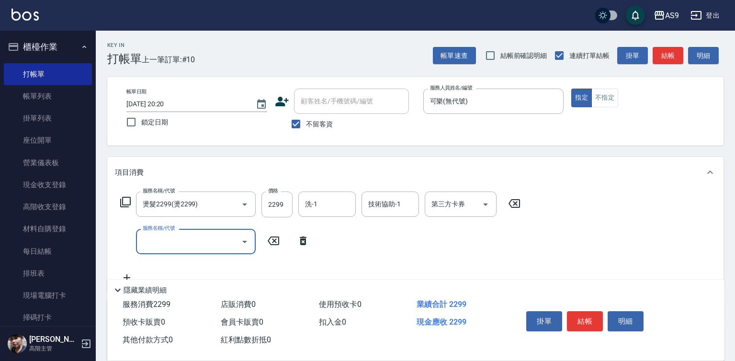
drag, startPoint x: 168, startPoint y: 234, endPoint x: 178, endPoint y: 231, distance: 10.0
click at [171, 234] on input "服務名稱/代號" at bounding box center [188, 241] width 97 height 17
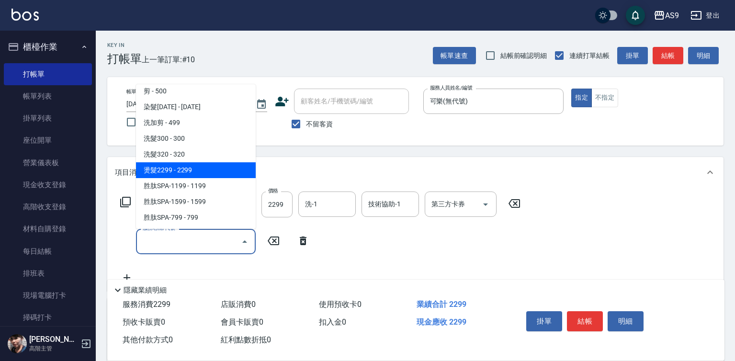
scroll to position [96, 0]
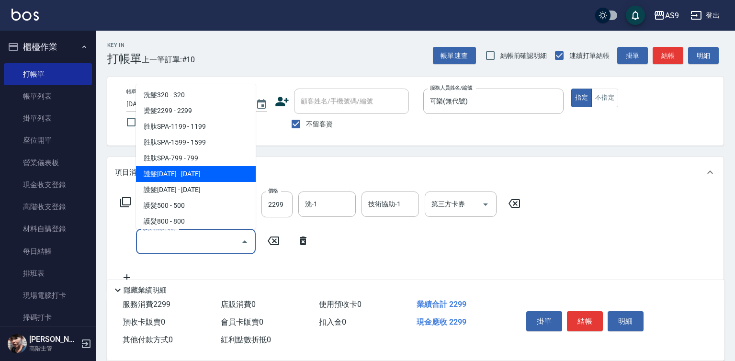
click at [199, 172] on span "護髮[DATE] - [DATE]" at bounding box center [196, 174] width 120 height 16
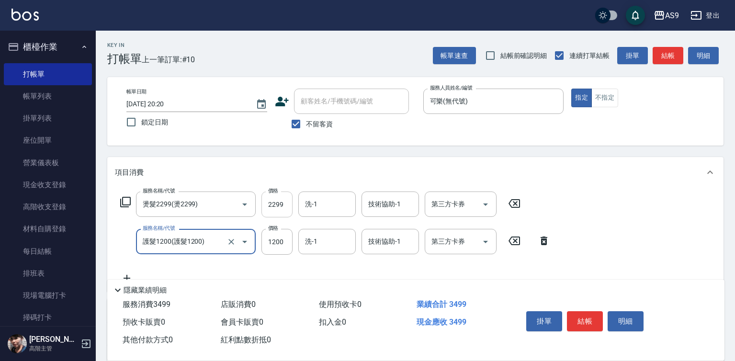
click at [272, 206] on input "2299" at bounding box center [277, 205] width 31 height 26
type input "護髮1200"
click at [272, 206] on input "2299" at bounding box center [277, 205] width 31 height 26
type input "2500"
click at [408, 206] on input "技術協助-1" at bounding box center [390, 204] width 49 height 17
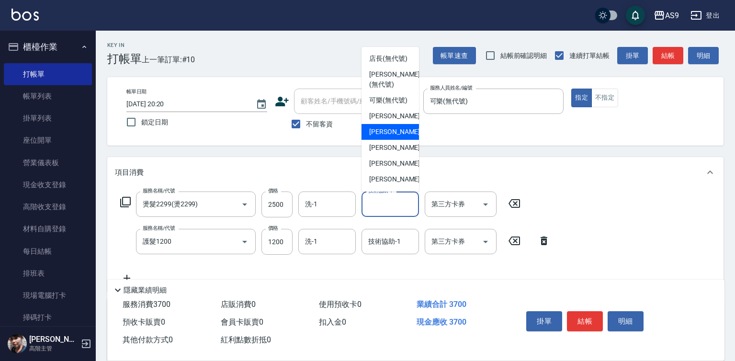
click at [393, 137] on span "Peggy -7" at bounding box center [397, 132] width 57 height 10
type input "Peggy-7"
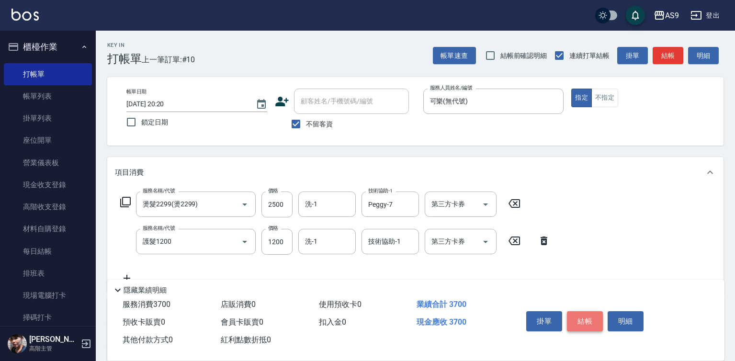
click at [585, 316] on button "結帳" at bounding box center [585, 321] width 36 height 20
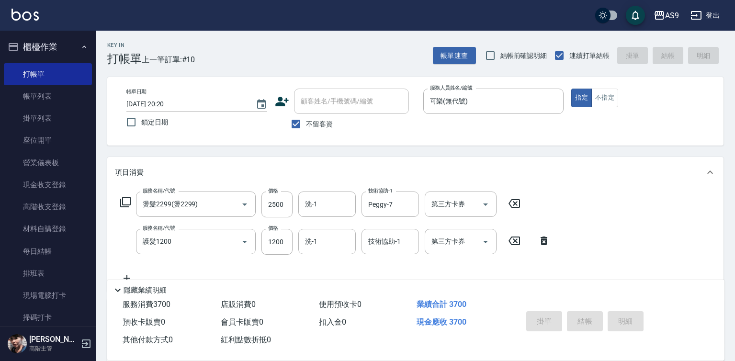
type input "2025/10/11 20:21"
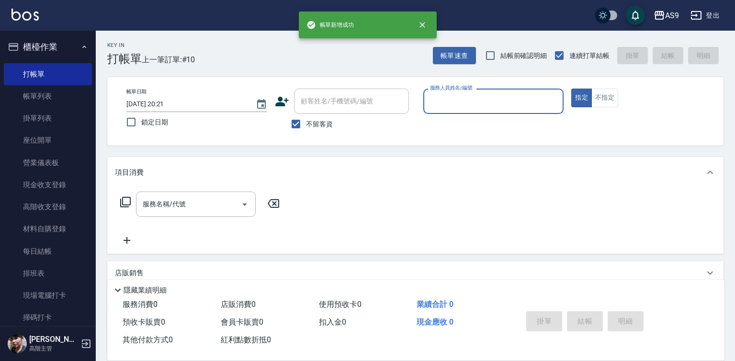
click at [468, 105] on input "服務人員姓名/編號" at bounding box center [494, 101] width 132 height 17
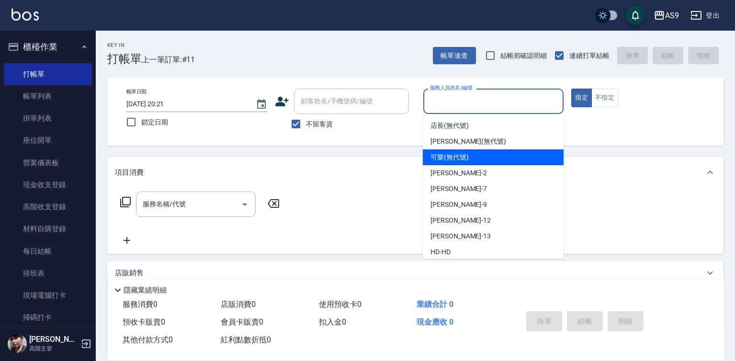
click at [461, 161] on span "可樂 (無代號)" at bounding box center [450, 157] width 38 height 10
type input "可樂(無代號)"
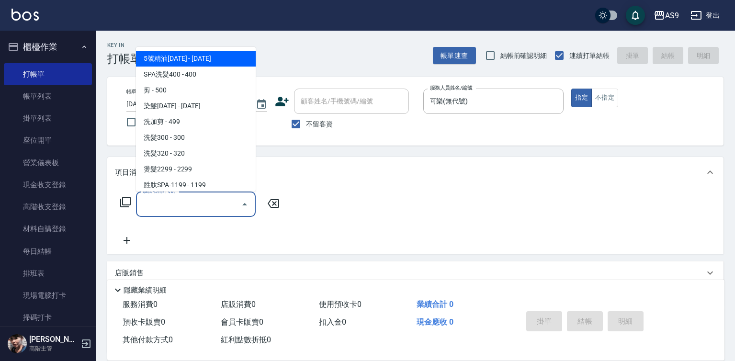
click at [188, 199] on input "服務名稱/代號" at bounding box center [188, 204] width 97 height 17
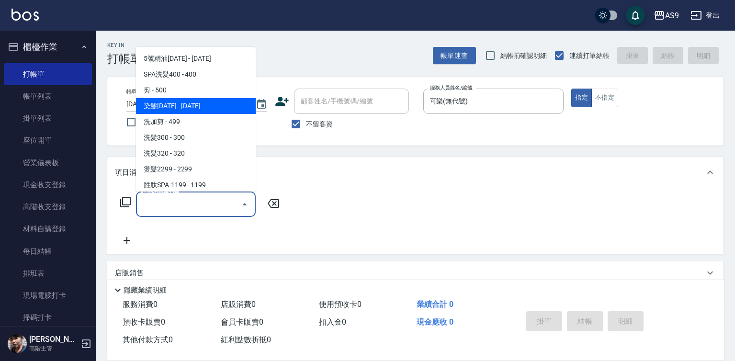
click at [183, 110] on span "染髮[DATE] - [DATE]" at bounding box center [196, 106] width 120 height 16
type input "染髮1500(染髮1500)"
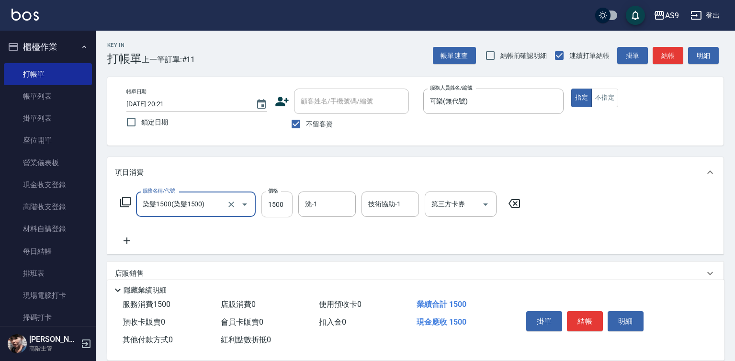
click at [275, 196] on input "1500" at bounding box center [277, 205] width 31 height 26
type input "2500"
click at [592, 325] on button "結帳" at bounding box center [585, 321] width 36 height 20
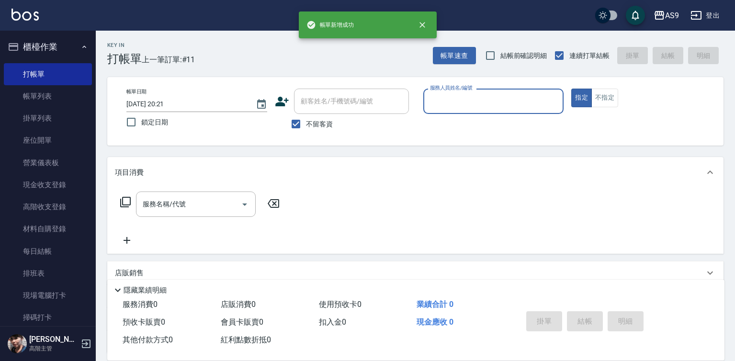
click at [444, 93] on input "服務人員姓名/編號" at bounding box center [494, 101] width 132 height 17
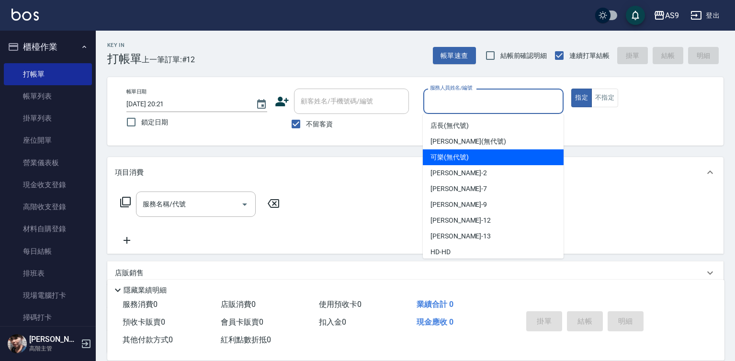
click at [448, 158] on span "可樂 (無代號)" at bounding box center [450, 157] width 38 height 10
type input "可樂(無代號)"
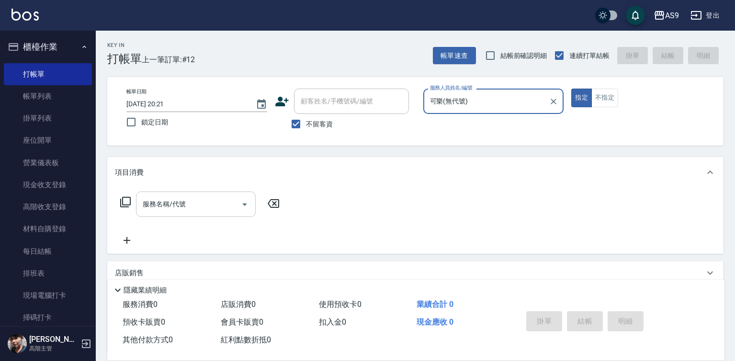
click at [219, 205] on input "服務名稱/代號" at bounding box center [188, 204] width 97 height 17
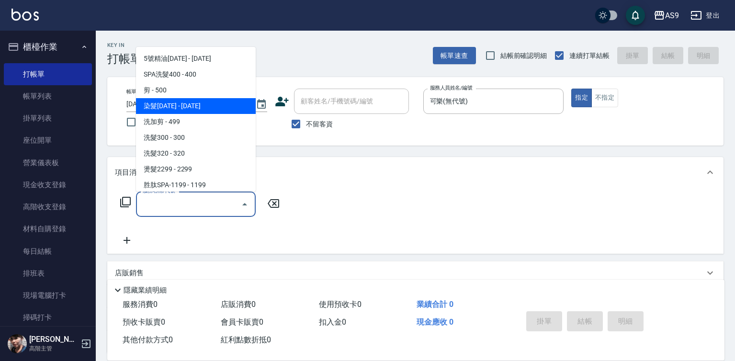
click at [195, 104] on span "染髮[DATE] - [DATE]" at bounding box center [196, 106] width 120 height 16
type input "染髮1500(染髮1500)"
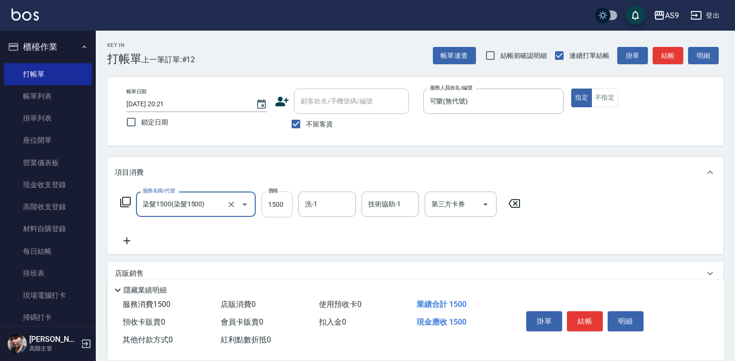
click at [276, 207] on input "1500" at bounding box center [277, 205] width 31 height 26
type input "2300"
drag, startPoint x: 315, startPoint y: 207, endPoint x: 323, endPoint y: 194, distance: 15.3
click at [318, 207] on input "洗-1" at bounding box center [327, 204] width 49 height 17
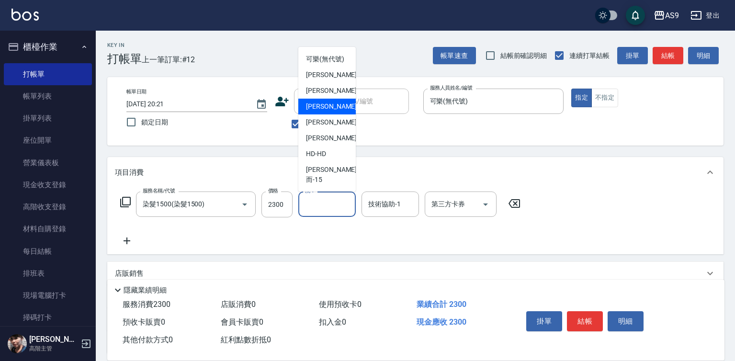
scroll to position [61, 0]
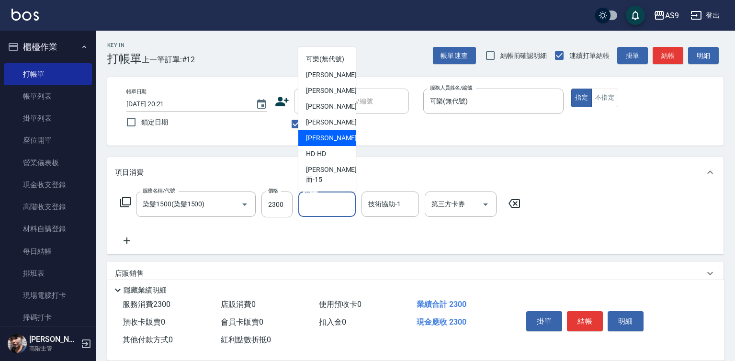
click at [326, 143] on span "[PERSON_NAME] -13" at bounding box center [336, 138] width 60 height 10
type input "[PERSON_NAME]-13"
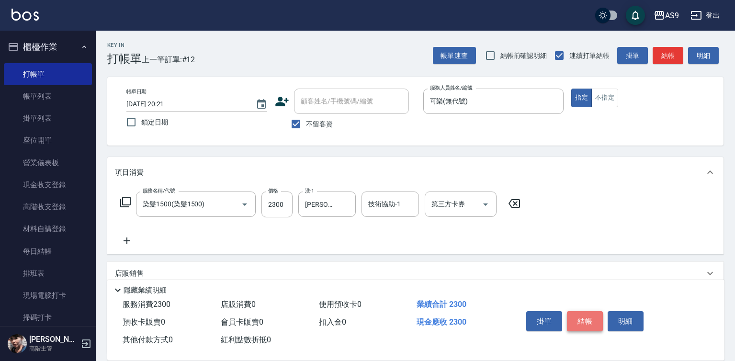
click at [577, 324] on button "結帳" at bounding box center [585, 321] width 36 height 20
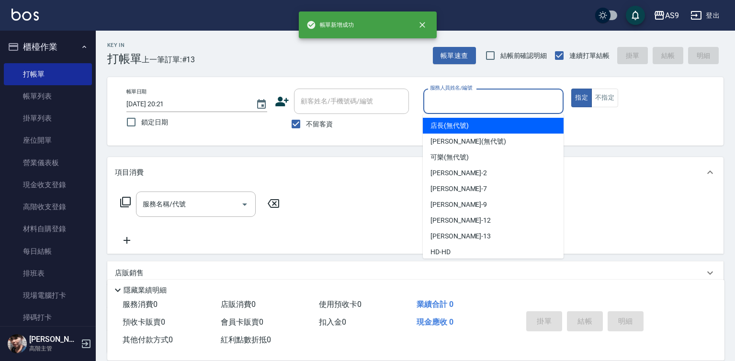
drag, startPoint x: 461, startPoint y: 96, endPoint x: 460, endPoint y: 156, distance: 59.9
click at [462, 99] on input "服務人員姓名/編號" at bounding box center [494, 101] width 132 height 17
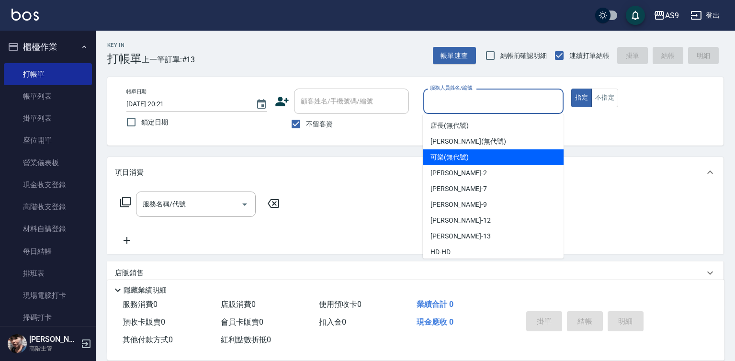
drag, startPoint x: 459, startPoint y: 158, endPoint x: 315, endPoint y: 171, distance: 144.3
click at [458, 158] on span "可樂 (無代號)" at bounding box center [450, 157] width 38 height 10
type input "可樂(無代號)"
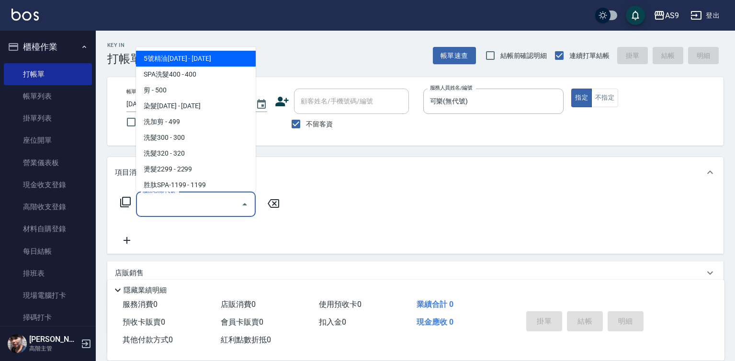
click at [171, 210] on input "服務名稱/代號" at bounding box center [188, 204] width 97 height 17
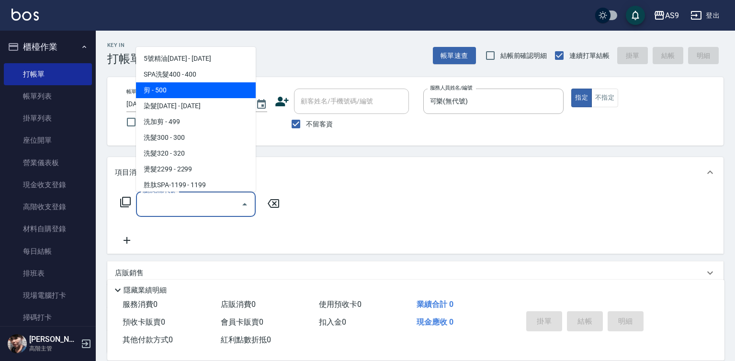
click at [174, 97] on span "剪 - 500" at bounding box center [196, 90] width 120 height 16
type input "剪(剪)"
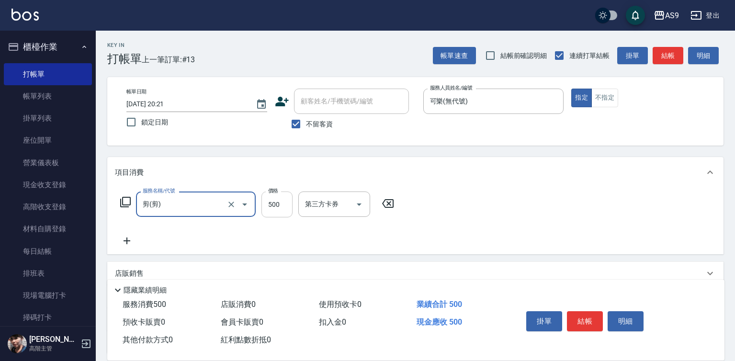
click at [282, 207] on input "500" at bounding box center [277, 205] width 31 height 26
type input "400"
click at [610, 101] on button "不指定" at bounding box center [605, 98] width 27 height 19
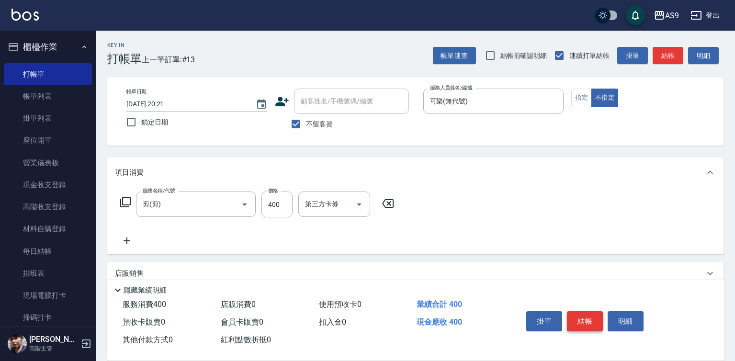
click at [591, 321] on button "結帳" at bounding box center [585, 321] width 36 height 20
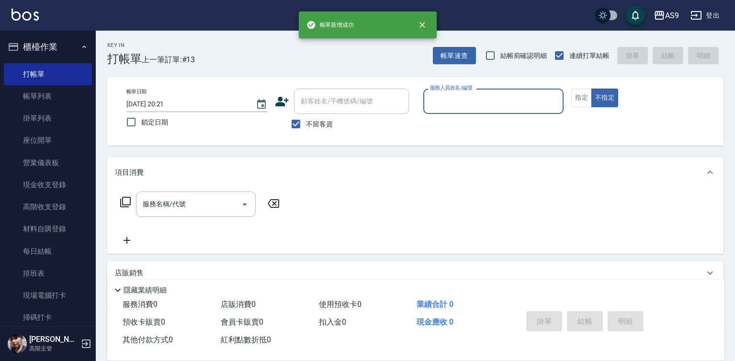
click at [443, 99] on input "服務人員姓名/編號" at bounding box center [494, 101] width 132 height 17
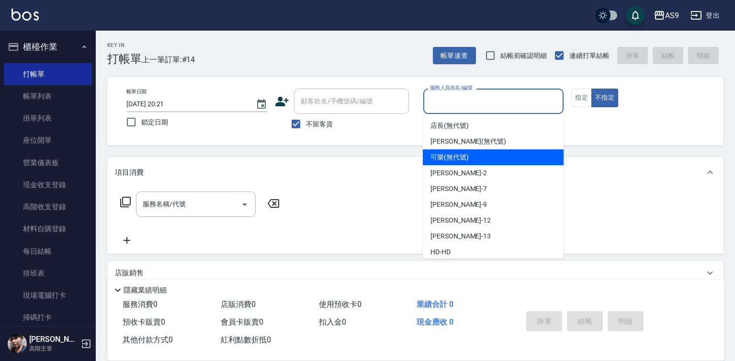
drag, startPoint x: 453, startPoint y: 156, endPoint x: 283, endPoint y: 171, distance: 170.3
click at [452, 156] on span "可樂 (無代號)" at bounding box center [450, 157] width 38 height 10
type input "可樂(無代號)"
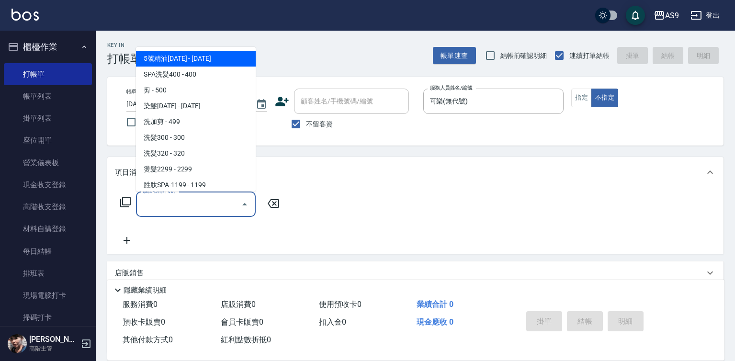
click at [215, 200] on input "服務名稱/代號" at bounding box center [188, 204] width 97 height 17
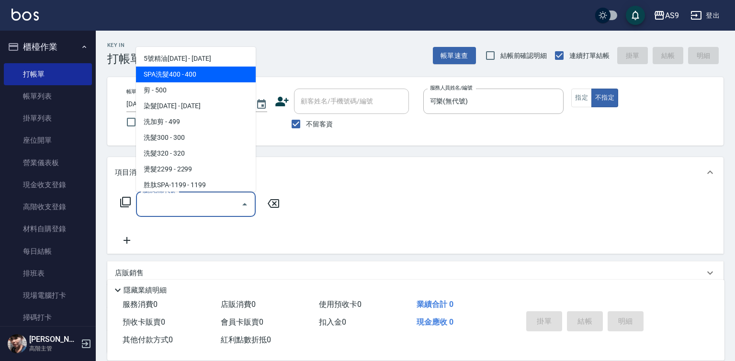
click at [176, 76] on span "SPA洗髮400 - 400" at bounding box center [196, 75] width 120 height 16
type input "SPA洗髮400(SPA洗髮400)"
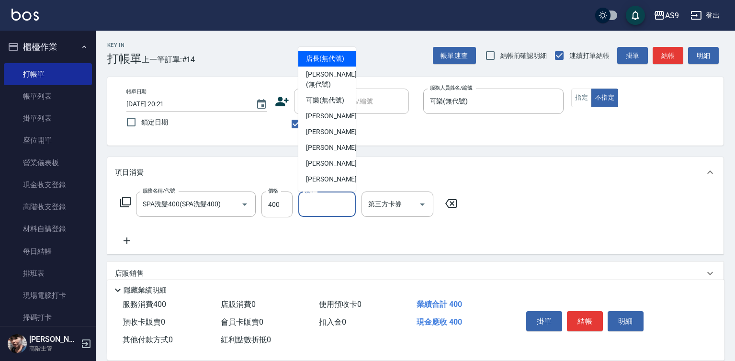
click at [325, 205] on input "洗-1" at bounding box center [327, 204] width 49 height 17
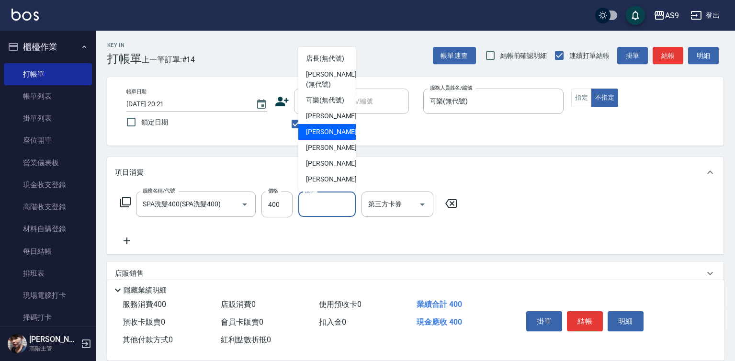
scroll to position [48, 0]
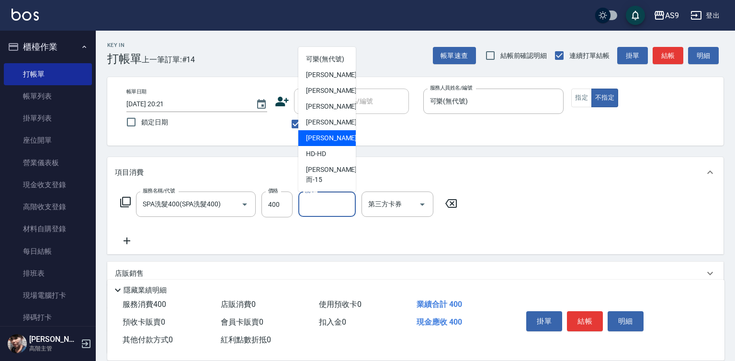
click at [332, 146] on div "[PERSON_NAME] -13" at bounding box center [326, 138] width 57 height 16
type input "[PERSON_NAME]-13"
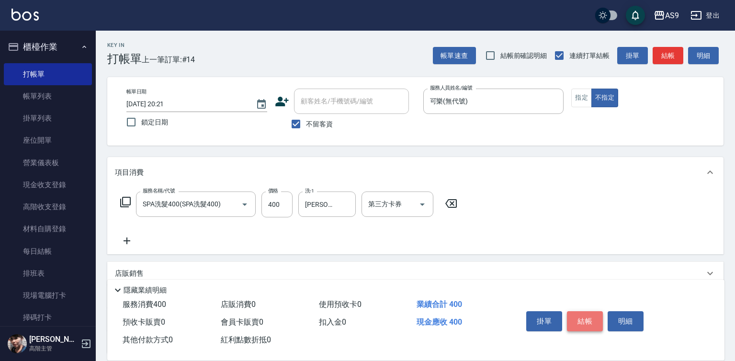
click at [585, 318] on button "結帳" at bounding box center [585, 321] width 36 height 20
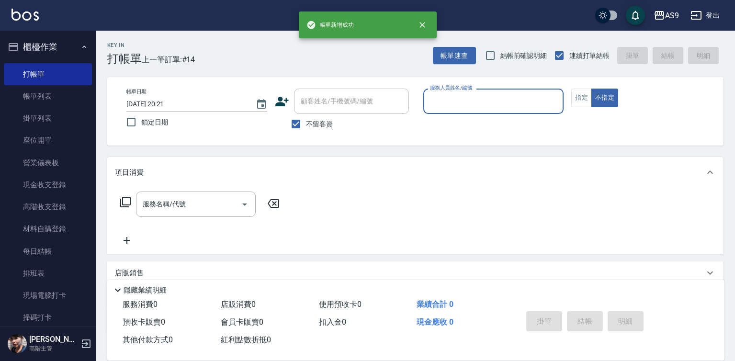
click at [465, 102] on input "服務人員姓名/編號" at bounding box center [494, 101] width 132 height 17
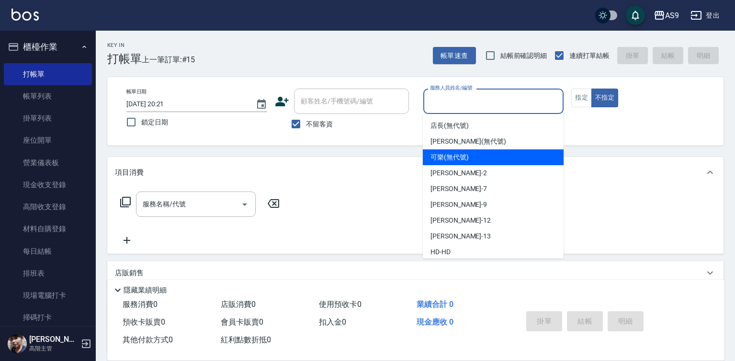
click at [469, 158] on span "可樂 (無代號)" at bounding box center [450, 157] width 38 height 10
type input "可樂(無代號)"
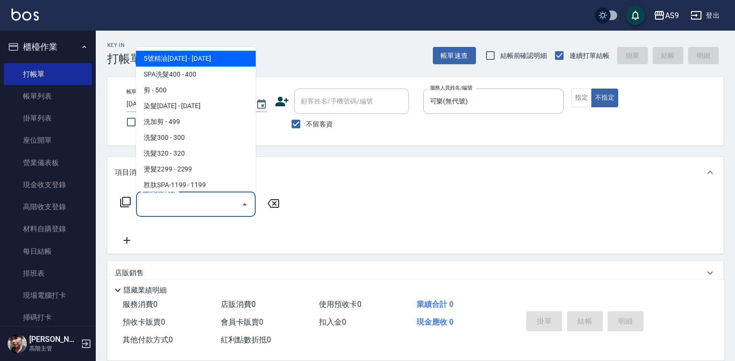
click at [220, 206] on input "服務名稱/代號" at bounding box center [188, 204] width 97 height 17
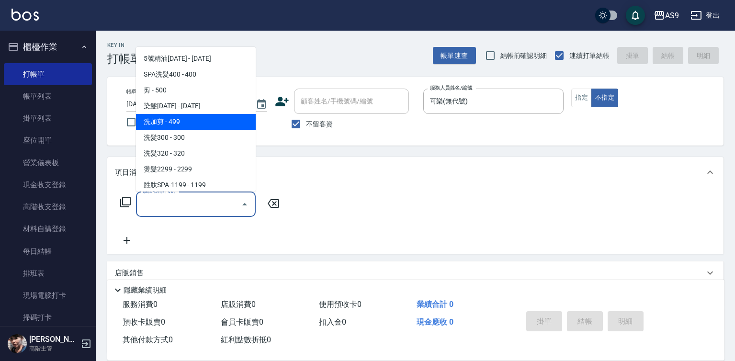
click at [178, 126] on span "洗加剪 - 499" at bounding box center [196, 122] width 120 height 16
type input "洗加剪(洗加剪)"
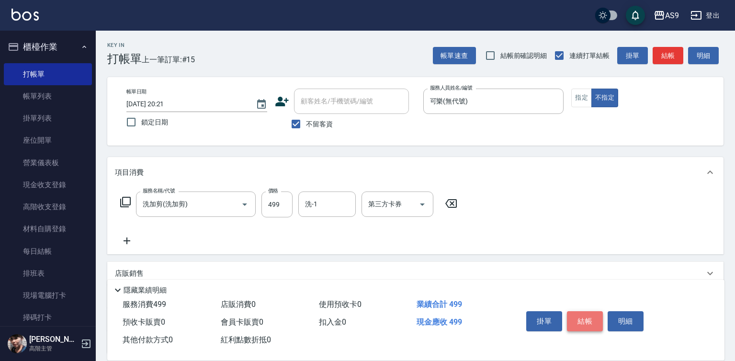
click at [594, 316] on button "結帳" at bounding box center [585, 321] width 36 height 20
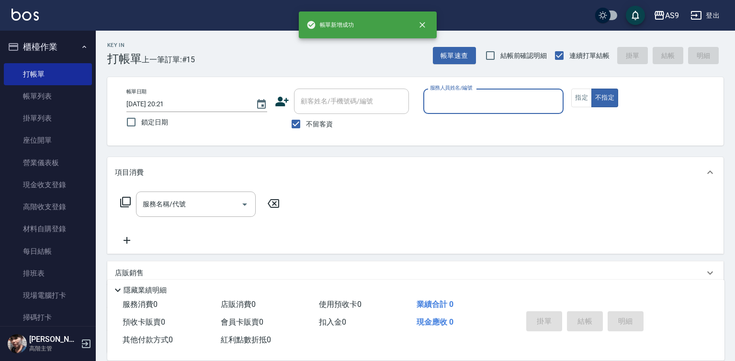
click at [464, 105] on input "服務人員姓名/編號" at bounding box center [494, 101] width 132 height 17
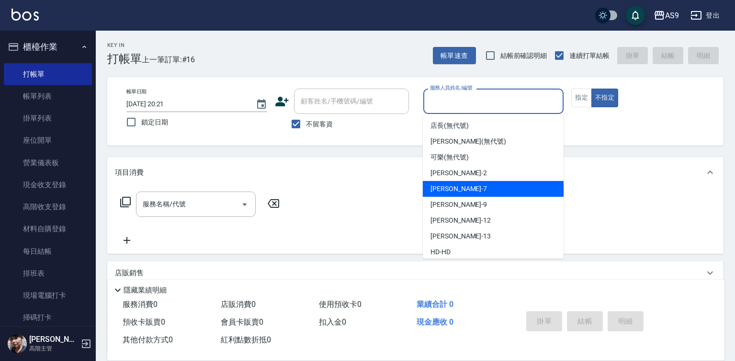
click at [460, 183] on div "Peggy -7" at bounding box center [493, 189] width 141 height 16
type input "Peggy-7"
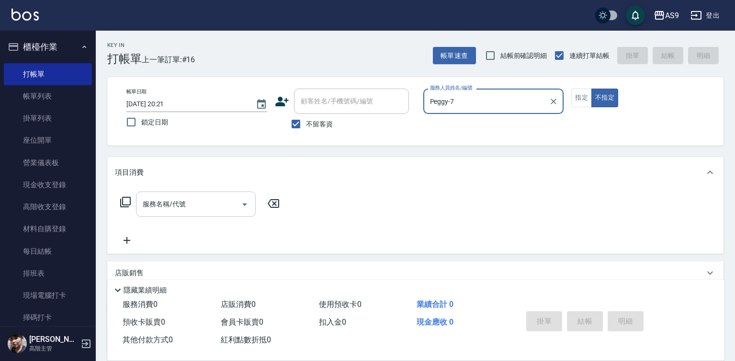
click at [195, 205] on input "服務名稱/代號" at bounding box center [188, 204] width 97 height 17
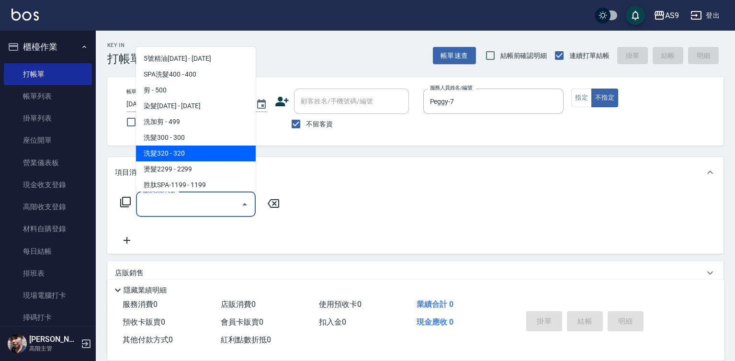
click at [192, 157] on span "洗髮320 - 320" at bounding box center [196, 154] width 120 height 16
type input "洗髮320(洗髮320)"
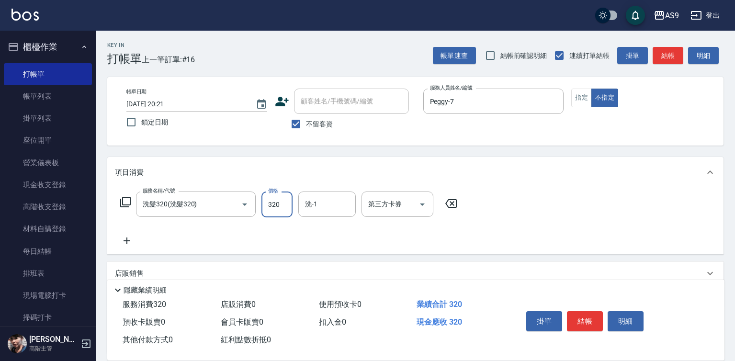
click at [267, 206] on input "320" at bounding box center [277, 205] width 31 height 26
type input "272"
click at [589, 315] on button "結帳" at bounding box center [585, 321] width 36 height 20
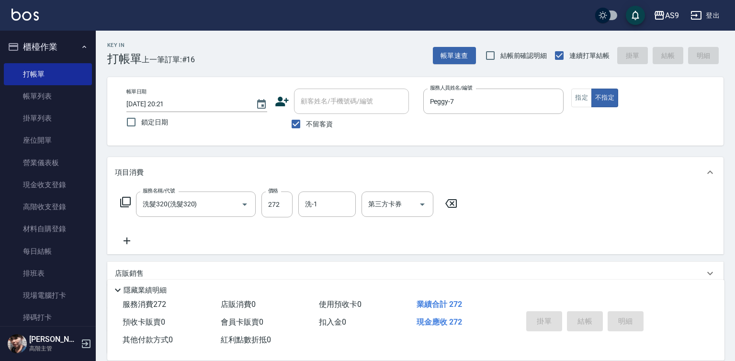
type input "[DATE] 20:22"
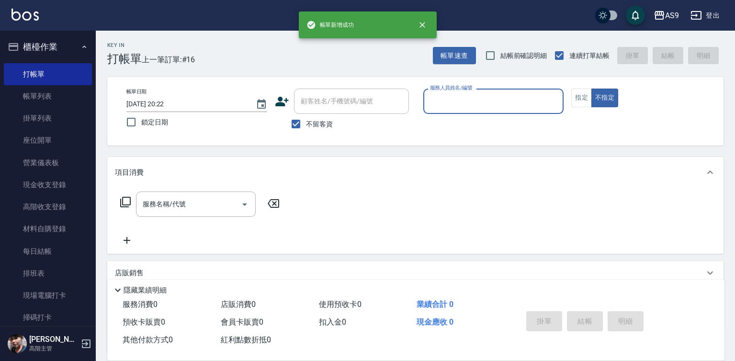
click at [459, 103] on input "服務人員姓名/編號" at bounding box center [494, 101] width 132 height 17
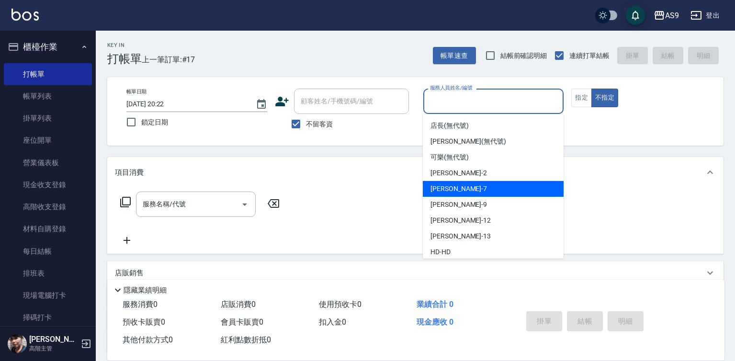
click at [459, 187] on div "Peggy -7" at bounding box center [493, 189] width 141 height 16
type input "Peggy-7"
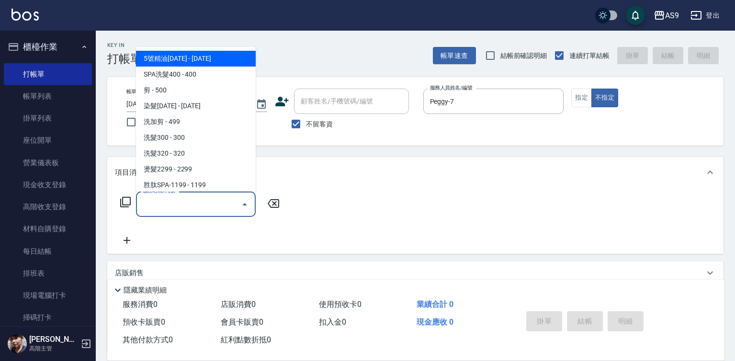
click at [205, 207] on input "服務名稱/代號" at bounding box center [188, 204] width 97 height 17
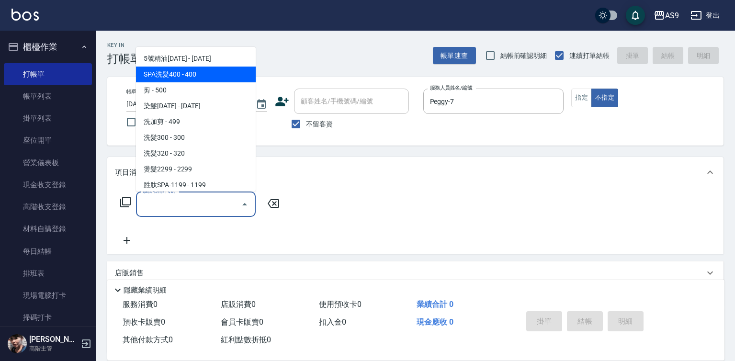
drag, startPoint x: 177, startPoint y: 72, endPoint x: 210, endPoint y: 117, distance: 55.9
click at [178, 72] on span "SPA洗髮400 - 400" at bounding box center [196, 75] width 120 height 16
type input "SPA洗髮400(SPA洗髮400)"
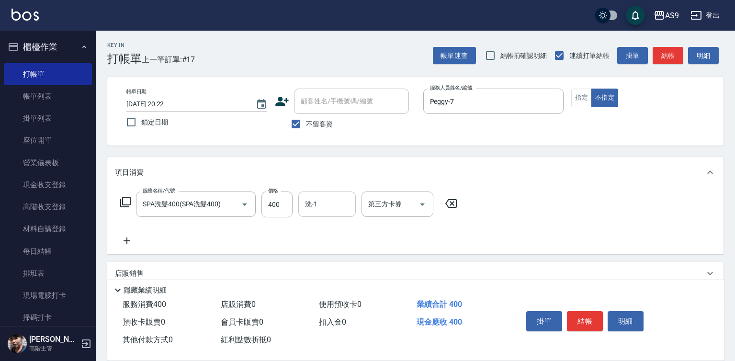
drag, startPoint x: 293, startPoint y: 208, endPoint x: 299, endPoint y: 208, distance: 6.2
click at [299, 208] on div "服務名稱/代號 SPA洗髮400(SPA洗髮400) 服務名稱/代號 價格 400 價格 洗-1 洗-1 第三方卡券 第三方卡券" at bounding box center [289, 205] width 348 height 26
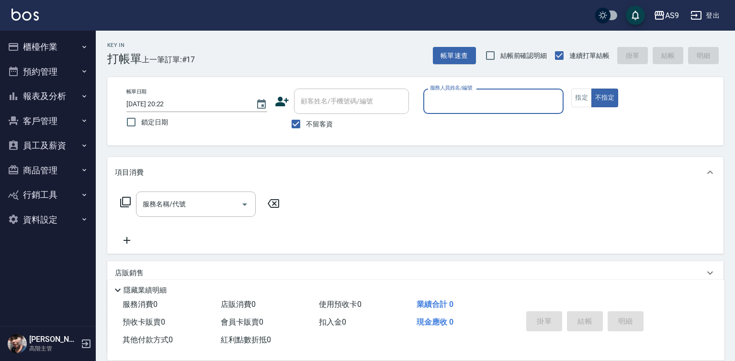
click at [468, 105] on input "服務人員姓名/編號" at bounding box center [494, 101] width 132 height 17
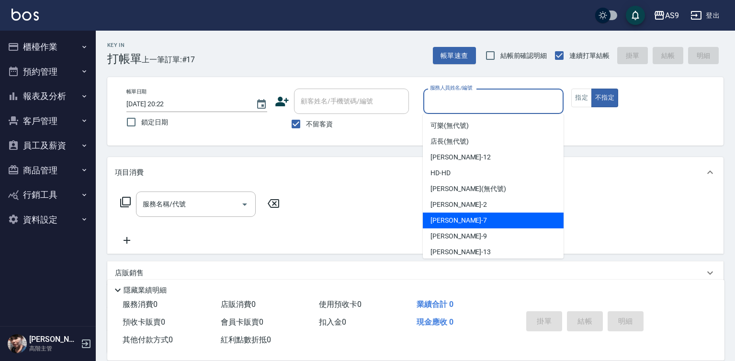
click at [471, 219] on div "Peggy -7" at bounding box center [493, 221] width 141 height 16
type input "Peggy-7"
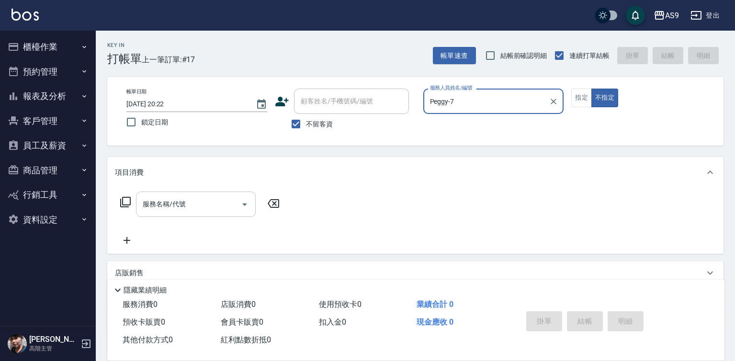
click at [212, 204] on input "服務名稱/代號" at bounding box center [188, 204] width 97 height 17
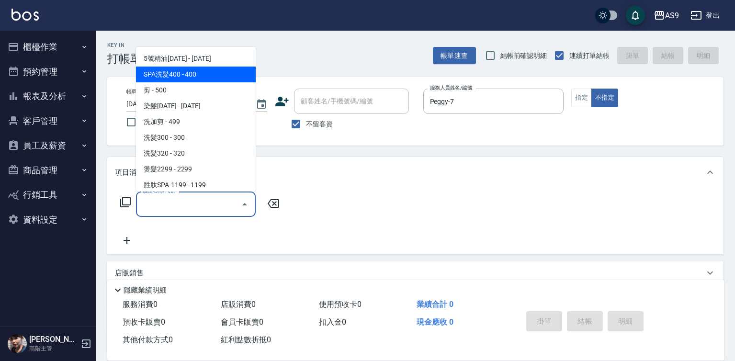
click at [183, 71] on span "SPA洗髮400 - 400" at bounding box center [196, 75] width 120 height 16
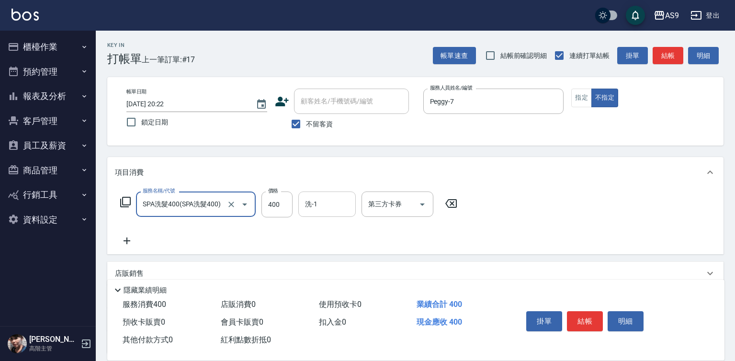
click at [331, 195] on div "洗-1" at bounding box center [326, 204] width 57 height 25
type input "SPA洗髮400"
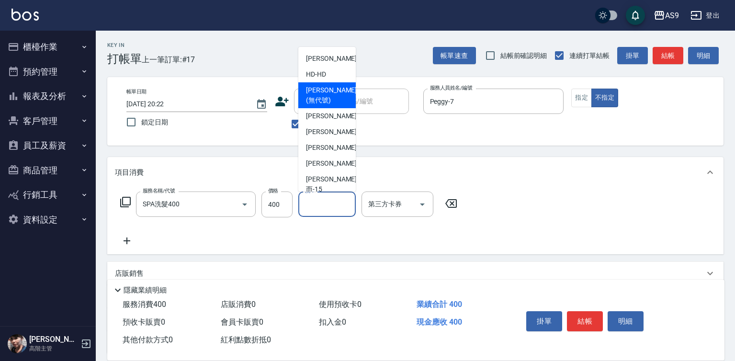
scroll to position [48, 0]
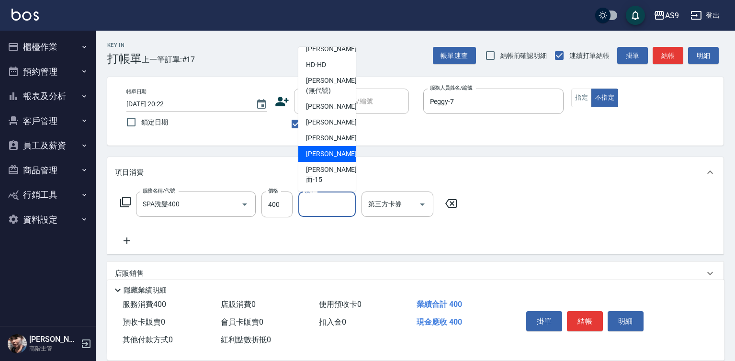
click at [342, 162] on div "[PERSON_NAME] -13" at bounding box center [326, 154] width 57 height 16
type input "[PERSON_NAME]-13"
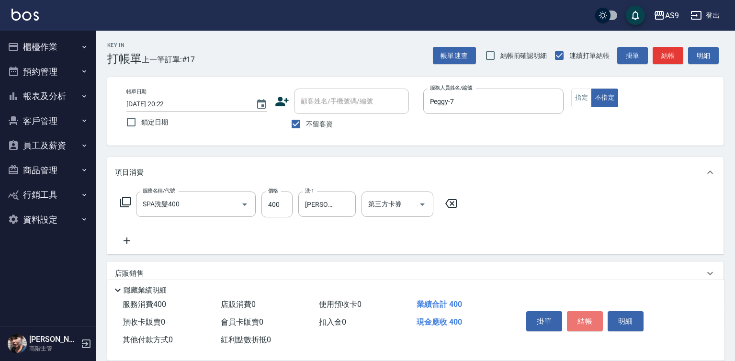
drag, startPoint x: 585, startPoint y: 312, endPoint x: 580, endPoint y: 304, distance: 9.6
click at [585, 312] on button "結帳" at bounding box center [585, 321] width 36 height 20
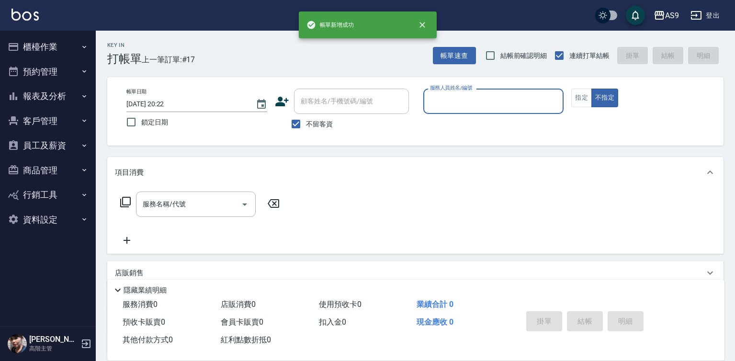
click at [61, 97] on button "報表及分析" at bounding box center [48, 96] width 88 height 25
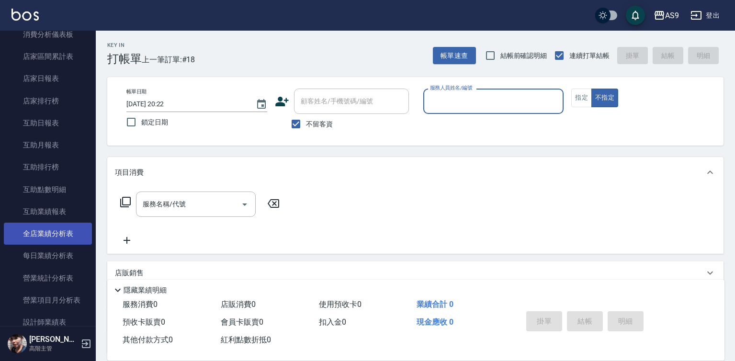
scroll to position [144, 0]
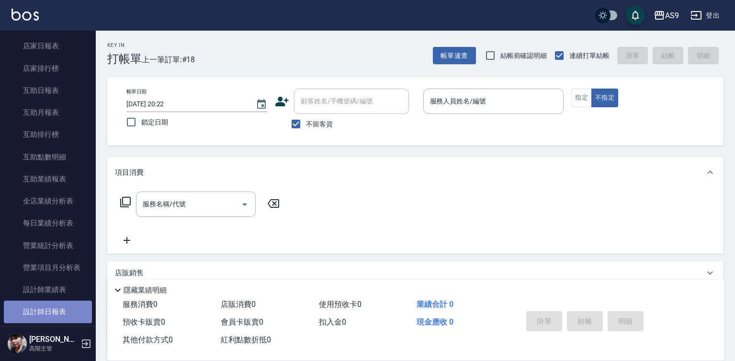
click at [69, 315] on link "設計師日報表" at bounding box center [48, 312] width 88 height 22
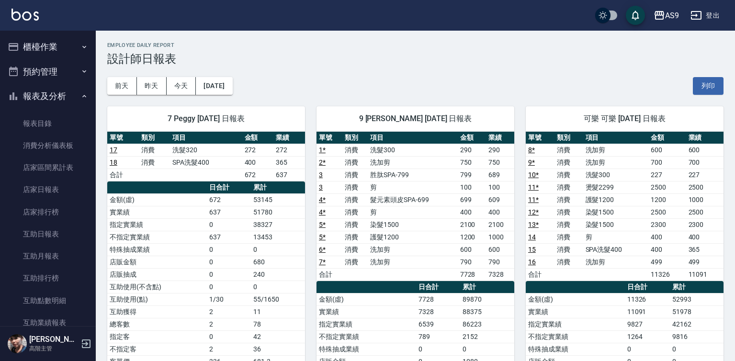
click at [46, 54] on button "櫃檯作業" at bounding box center [48, 46] width 88 height 25
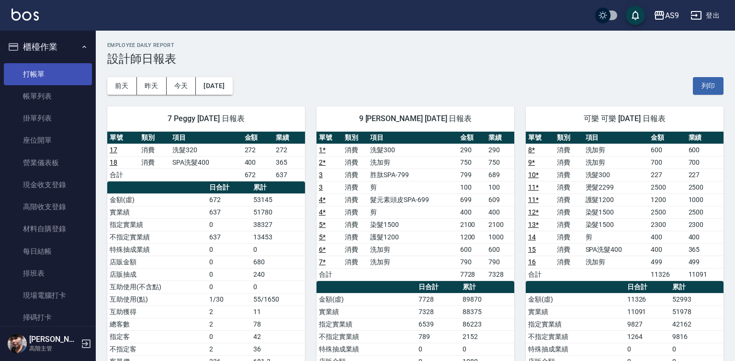
click at [51, 76] on link "打帳單" at bounding box center [48, 74] width 88 height 22
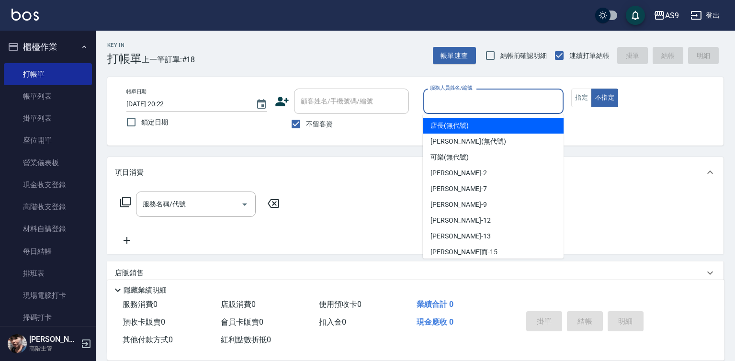
click at [477, 98] on input "服務人員姓名/編號" at bounding box center [494, 101] width 132 height 17
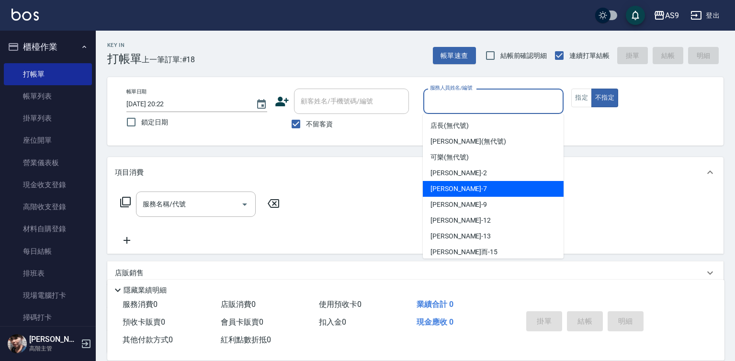
click at [468, 192] on div "Peggy -7" at bounding box center [493, 189] width 141 height 16
type input "Peggy-7"
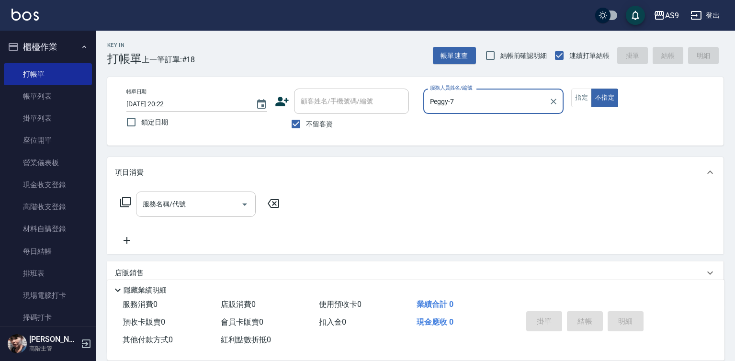
click at [206, 199] on input "服務名稱/代號" at bounding box center [188, 204] width 97 height 17
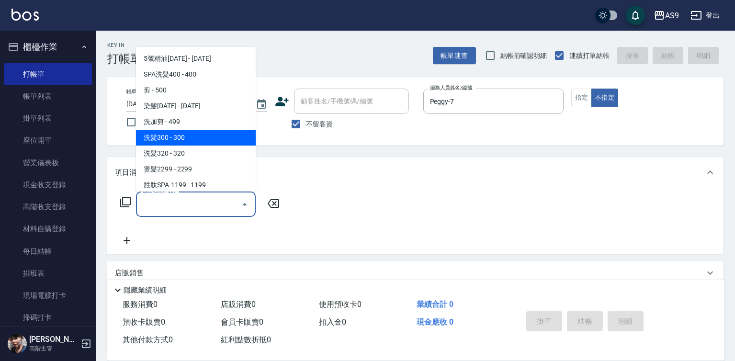
click at [206, 139] on span "洗髮300 - 300" at bounding box center [196, 138] width 120 height 16
type input "洗髮300(洗 髮300)"
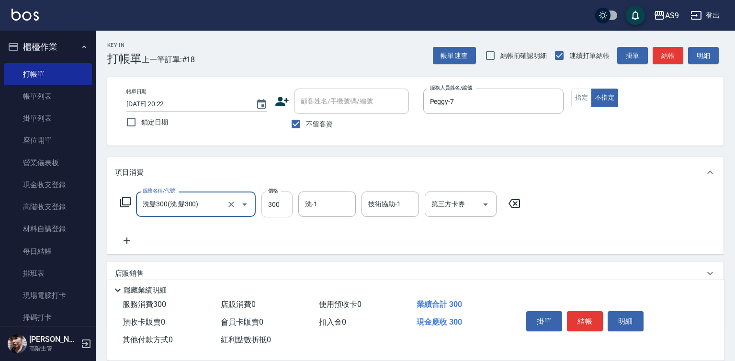
click at [272, 198] on input "300" at bounding box center [277, 205] width 31 height 26
type input "227"
click at [330, 202] on input "洗-1" at bounding box center [327, 204] width 49 height 17
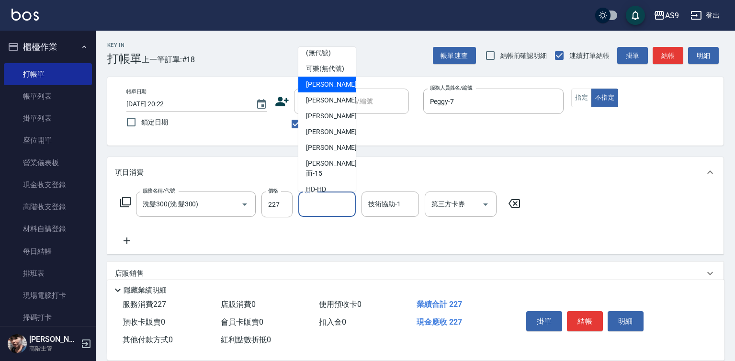
scroll to position [48, 0]
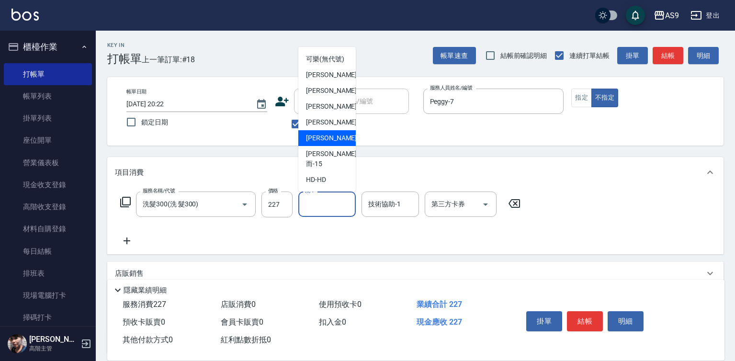
click at [338, 146] on div "[PERSON_NAME] -13" at bounding box center [326, 138] width 57 height 16
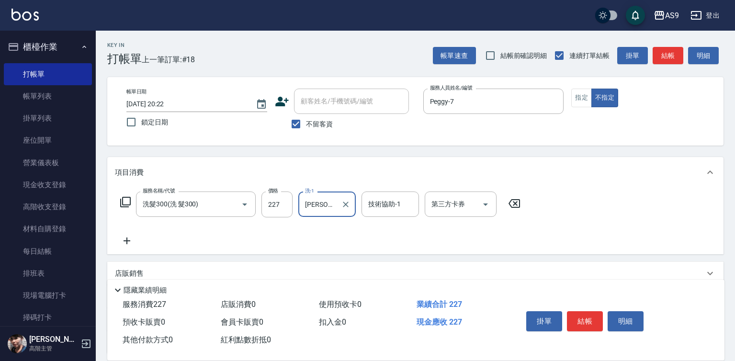
type input "[PERSON_NAME]-13"
click at [574, 102] on button "指定" at bounding box center [582, 98] width 21 height 19
click at [590, 312] on button "結帳" at bounding box center [585, 321] width 36 height 20
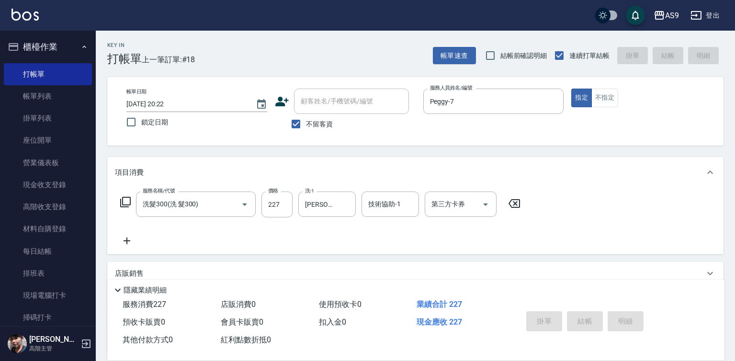
type input "[DATE] 20:23"
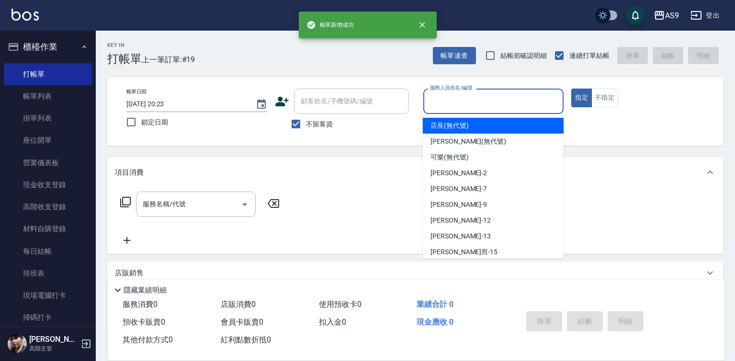
click at [474, 103] on input "服務人員姓名/編號" at bounding box center [494, 101] width 132 height 17
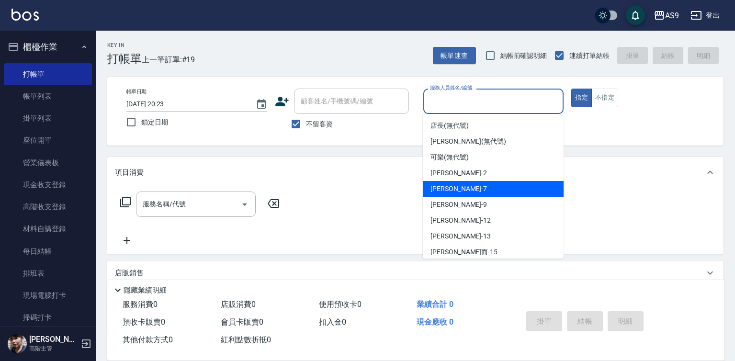
drag, startPoint x: 467, startPoint y: 185, endPoint x: 332, endPoint y: 208, distance: 137.1
click at [467, 186] on div "Peggy -7" at bounding box center [493, 189] width 141 height 16
type input "Peggy-7"
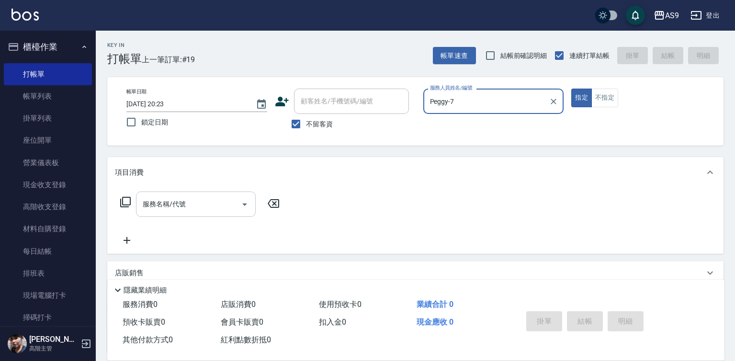
click at [234, 204] on input "服務名稱/代號" at bounding box center [188, 204] width 97 height 17
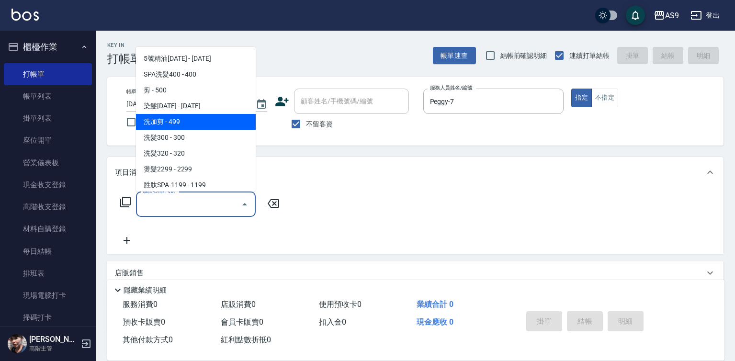
click at [185, 123] on span "洗加剪 - 499" at bounding box center [196, 122] width 120 height 16
type input "洗加剪(洗加剪)"
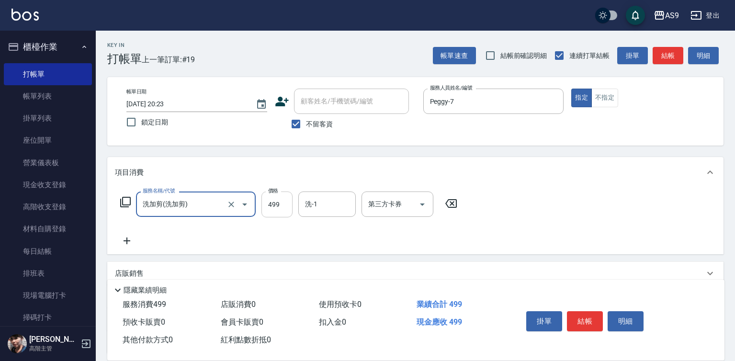
click at [282, 205] on input "499" at bounding box center [277, 205] width 31 height 26
type input "600"
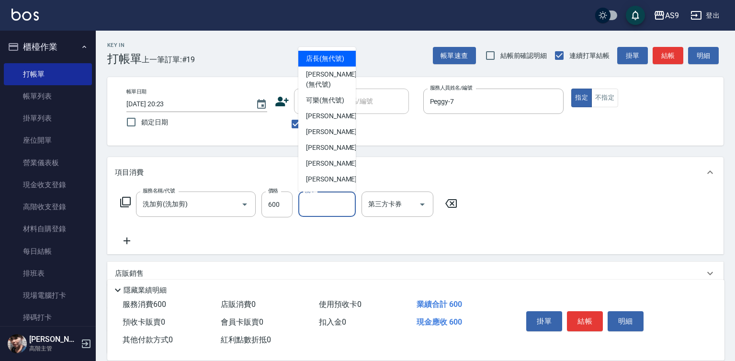
click at [317, 197] on input "洗-1" at bounding box center [327, 204] width 49 height 17
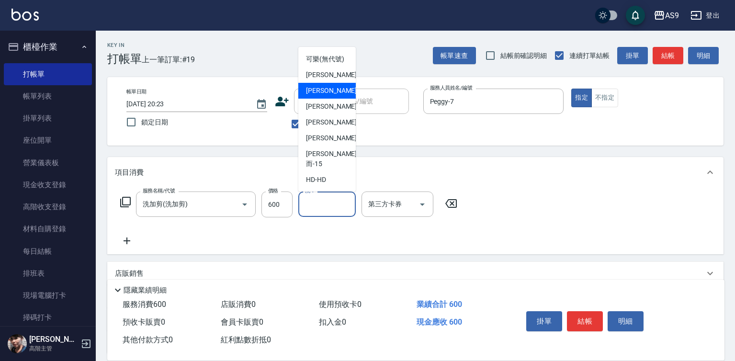
scroll to position [61, 0]
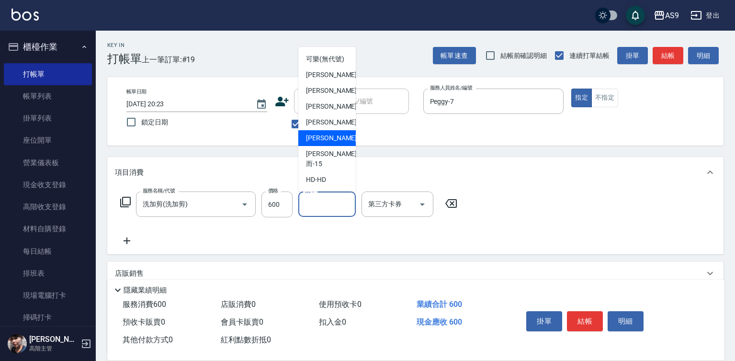
click at [327, 143] on span "[PERSON_NAME] -13" at bounding box center [336, 138] width 60 height 10
type input "[PERSON_NAME]-13"
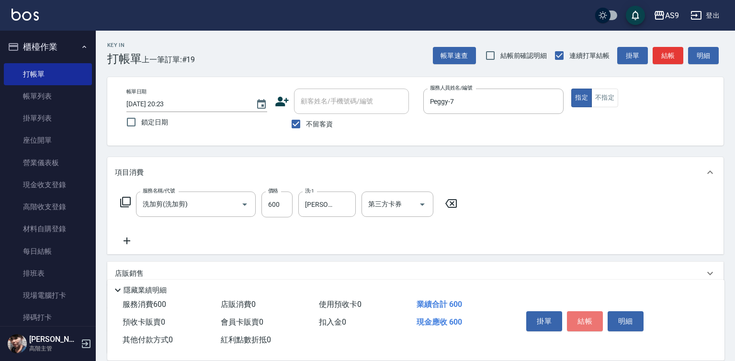
click at [579, 318] on button "結帳" at bounding box center [585, 321] width 36 height 20
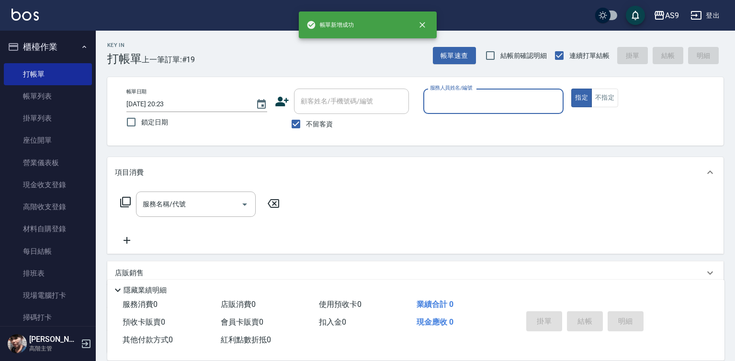
click at [463, 108] on input "服務人員姓名/編號" at bounding box center [494, 101] width 132 height 17
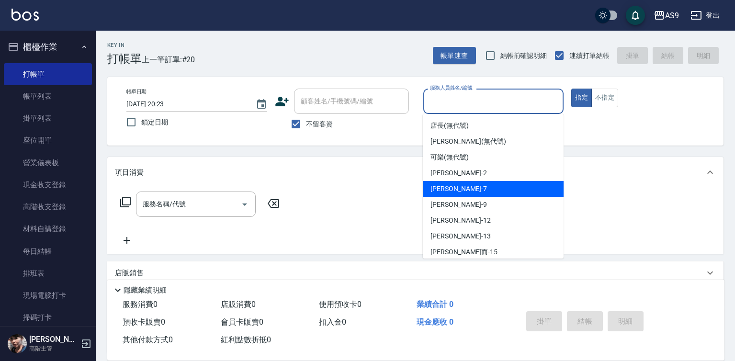
click at [471, 186] on div "Peggy -7" at bounding box center [493, 189] width 141 height 16
type input "Peggy-7"
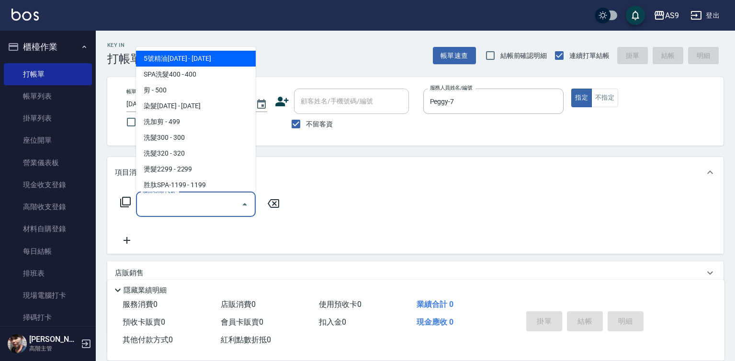
click at [215, 208] on input "服務名稱/代號" at bounding box center [188, 204] width 97 height 17
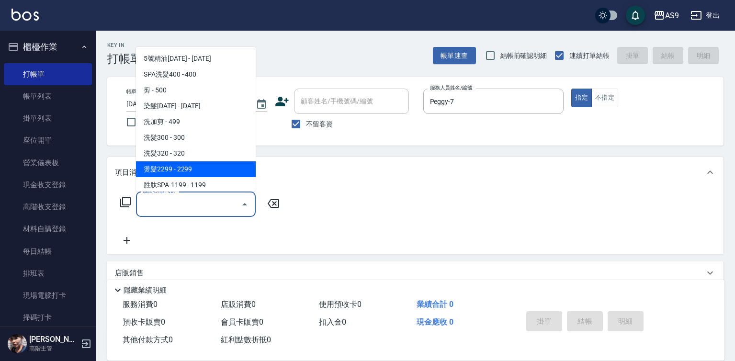
click at [206, 169] on span "燙髮2299 - 2299" at bounding box center [196, 169] width 120 height 16
type input "燙髮2299(燙2299)"
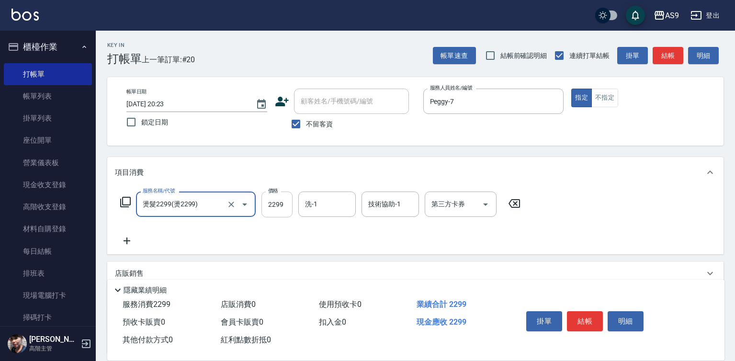
click at [281, 210] on input "2299" at bounding box center [277, 205] width 31 height 26
type input "3500"
click at [593, 321] on button "結帳" at bounding box center [585, 321] width 36 height 20
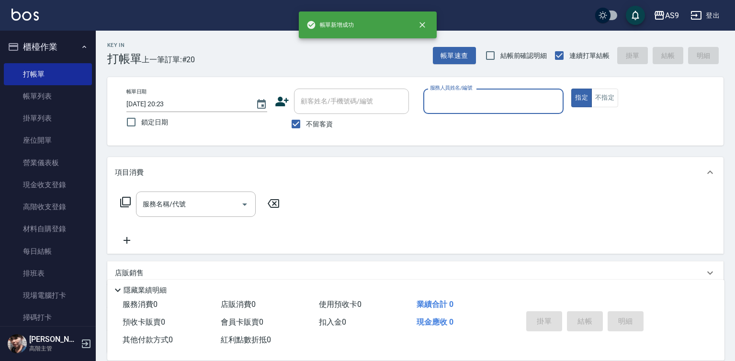
click at [446, 97] on input "服務人員姓名/編號" at bounding box center [494, 101] width 132 height 17
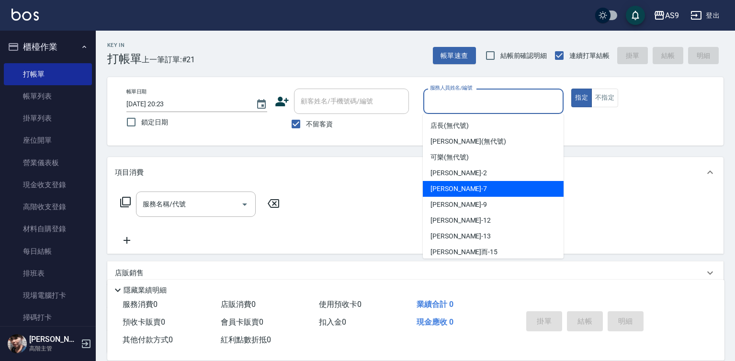
click at [461, 181] on div "[PERSON_NAME]蘭 -2" at bounding box center [493, 173] width 141 height 16
type input "[PERSON_NAME]蘭-2"
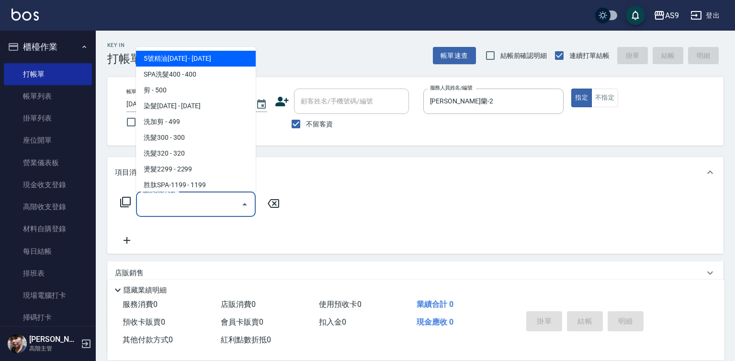
click at [207, 210] on input "服務名稱/代號" at bounding box center [188, 204] width 97 height 17
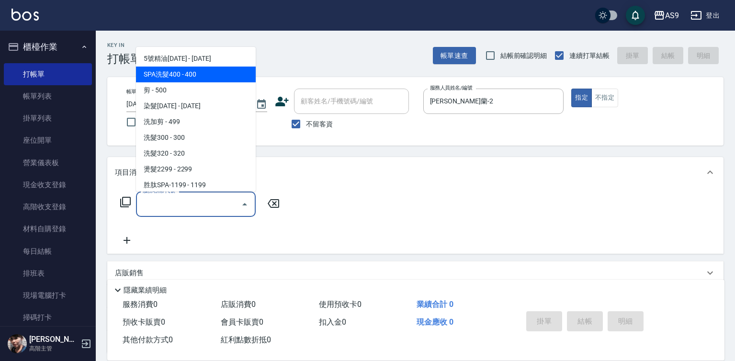
drag, startPoint x: 181, startPoint y: 72, endPoint x: 261, endPoint y: 178, distance: 132.7
click at [186, 78] on span "SPA洗髮400 - 400" at bounding box center [196, 75] width 120 height 16
type input "SPA洗髮400(SPA洗髮400)"
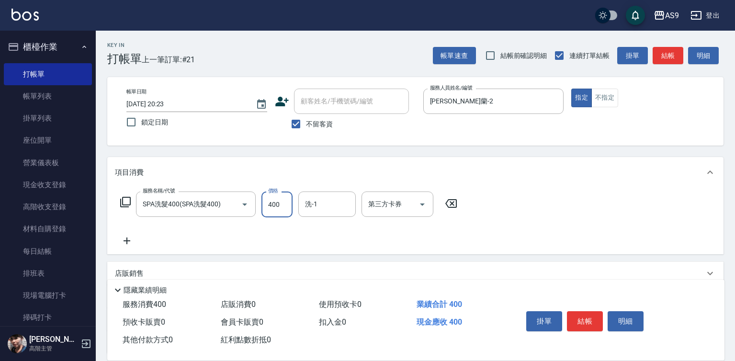
click at [275, 204] on input "400" at bounding box center [277, 205] width 31 height 26
click at [280, 212] on input "3630" at bounding box center [277, 205] width 31 height 26
type input "363"
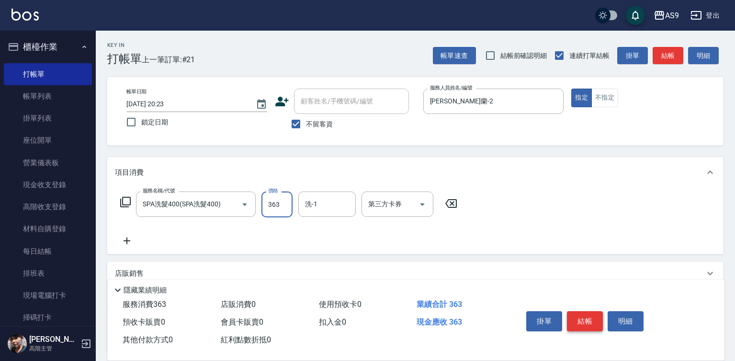
click at [594, 318] on button "結帳" at bounding box center [585, 321] width 36 height 20
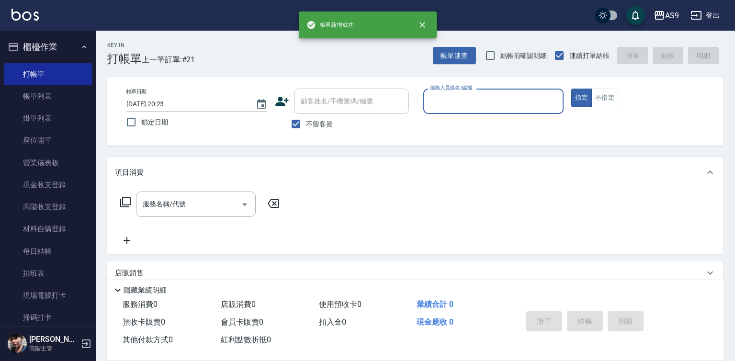
click at [447, 102] on input "服務人員姓名/編號" at bounding box center [494, 101] width 132 height 17
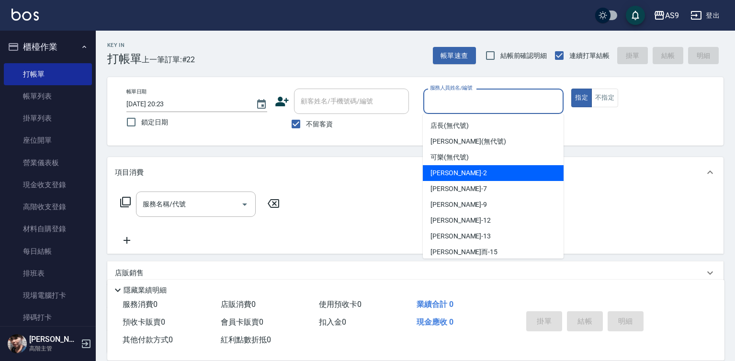
click at [469, 179] on div "[PERSON_NAME]蘭 -2" at bounding box center [493, 173] width 141 height 16
type input "[PERSON_NAME]蘭-2"
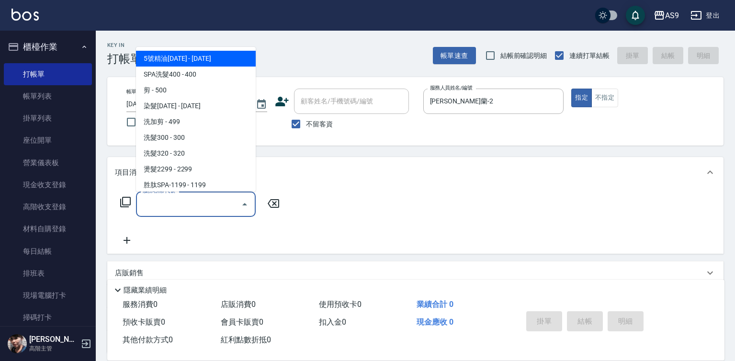
click at [165, 206] on input "服務名稱/代號" at bounding box center [188, 204] width 97 height 17
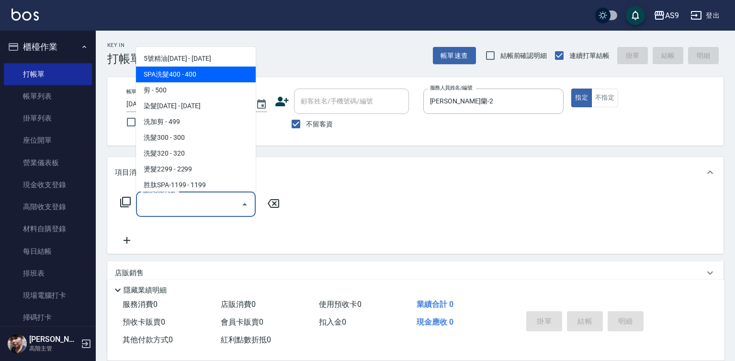
click at [173, 76] on span "SPA洗髮400 - 400" at bounding box center [196, 75] width 120 height 16
type input "SPA洗髮400(SPA洗髮400)"
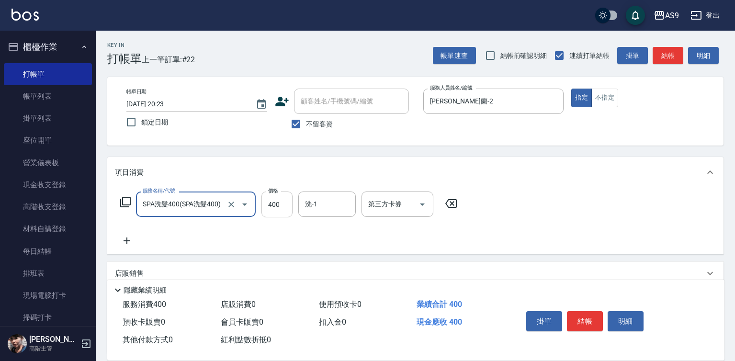
click at [281, 211] on input "400" at bounding box center [277, 205] width 31 height 26
type input "318"
click at [581, 321] on button "結帳" at bounding box center [585, 321] width 36 height 20
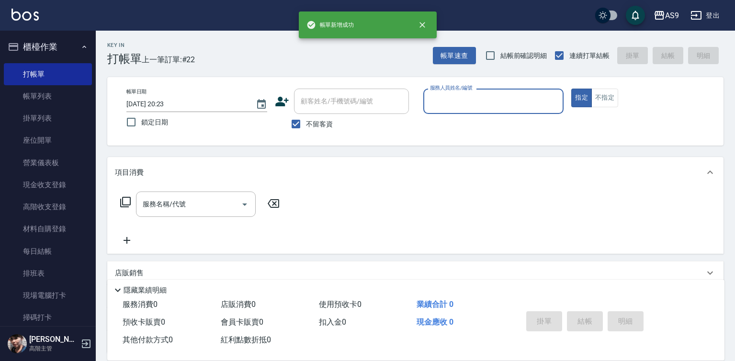
click at [457, 102] on input "服務人員姓名/編號" at bounding box center [494, 101] width 132 height 17
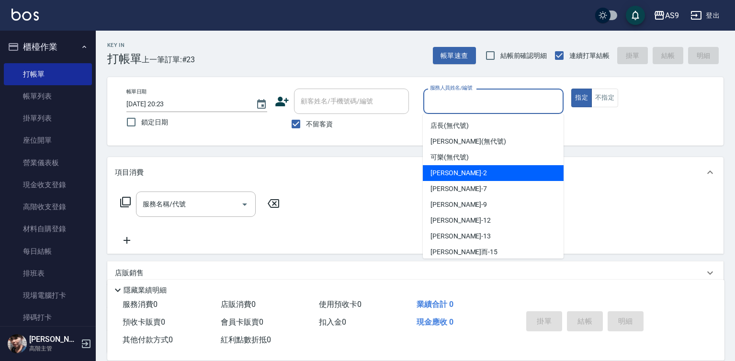
click at [470, 173] on div "[PERSON_NAME]蘭 -2" at bounding box center [493, 173] width 141 height 16
type input "[PERSON_NAME]蘭-2"
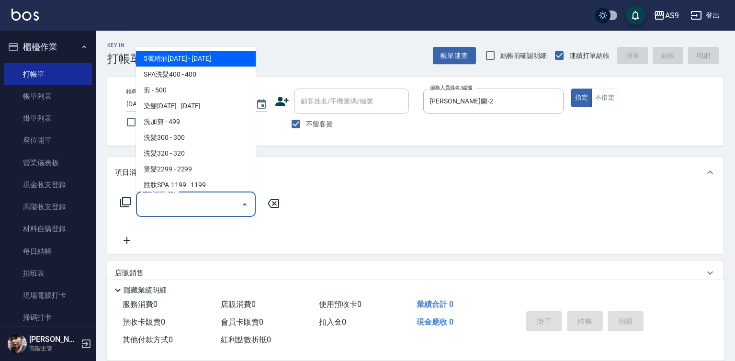
click at [179, 205] on input "服務名稱/代號" at bounding box center [188, 204] width 97 height 17
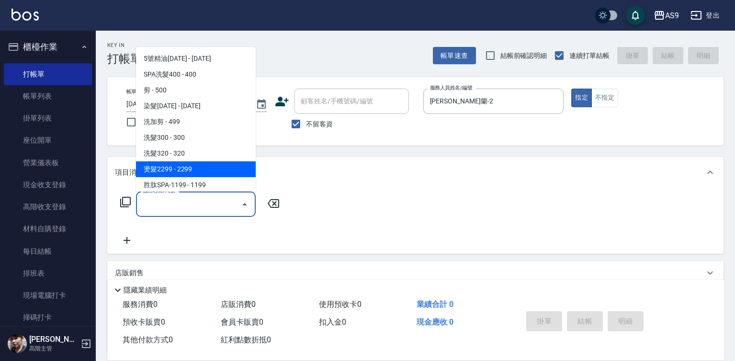
click at [161, 161] on span "燙髮2299 - 2299" at bounding box center [196, 169] width 120 height 16
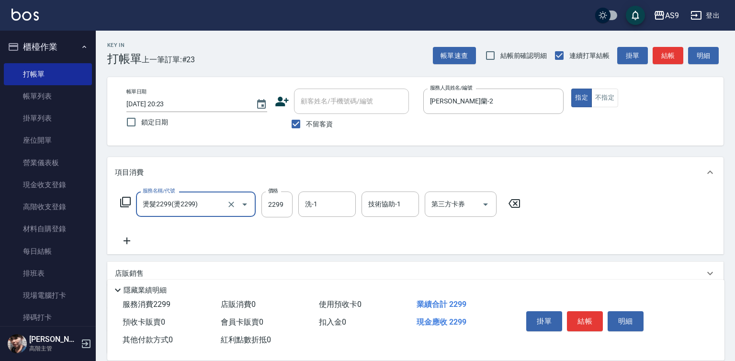
drag, startPoint x: 190, startPoint y: 206, endPoint x: 198, endPoint y: 195, distance: 13.7
click at [195, 206] on input "燙髮2299(燙2299)" at bounding box center [182, 204] width 84 height 17
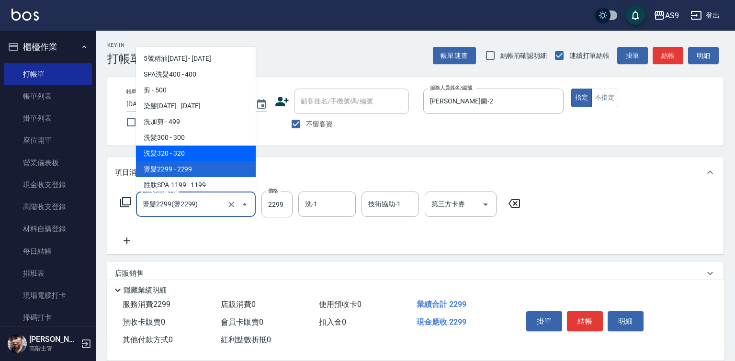
click at [181, 149] on span "洗髮320 - 320" at bounding box center [196, 154] width 120 height 16
type input "洗髮320(洗髮320)"
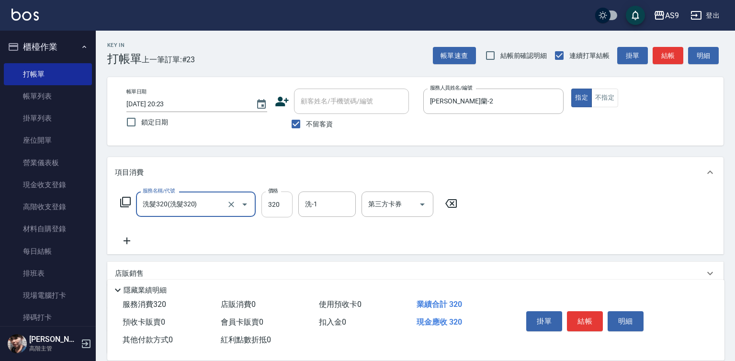
click at [268, 201] on input "320" at bounding box center [277, 205] width 31 height 26
click at [287, 202] on input "272320" at bounding box center [277, 205] width 31 height 26
type input "272"
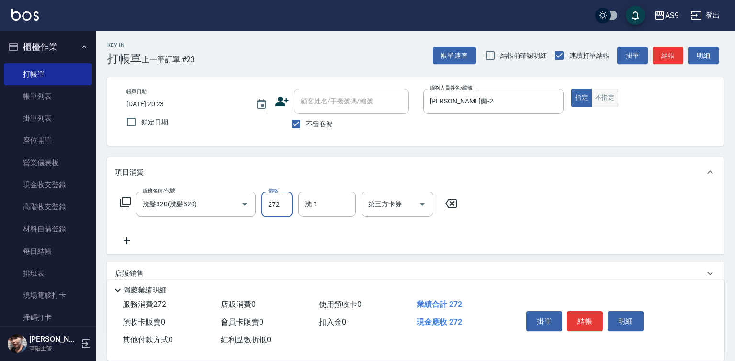
click at [613, 102] on button "不指定" at bounding box center [605, 98] width 27 height 19
click at [586, 321] on button "結帳" at bounding box center [585, 321] width 36 height 20
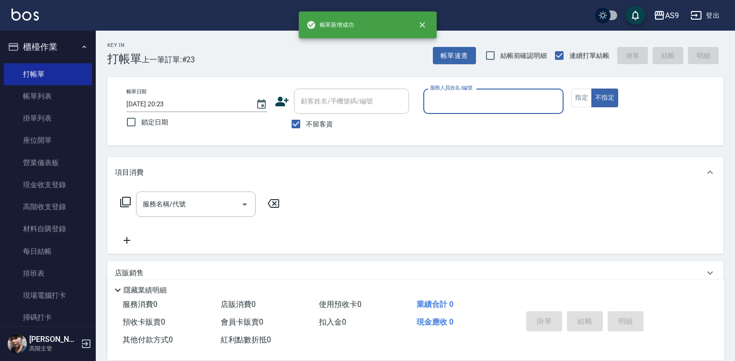
click at [462, 102] on input "服務人員姓名/編號" at bounding box center [494, 101] width 132 height 17
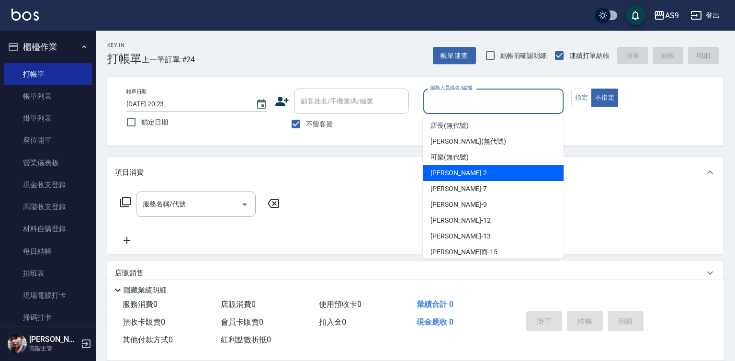
click at [470, 176] on span "[PERSON_NAME]蘭 -2" at bounding box center [459, 173] width 57 height 10
type input "[PERSON_NAME]蘭-2"
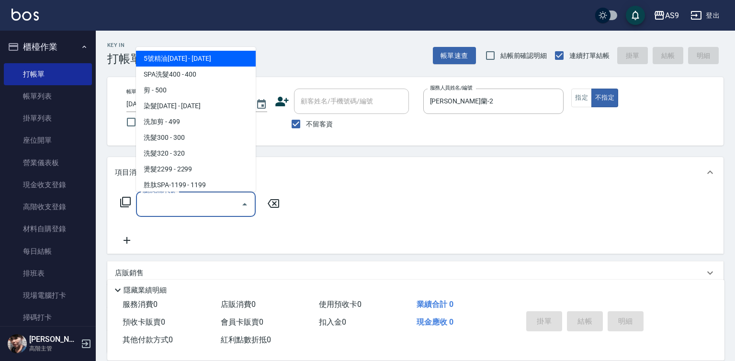
click at [210, 204] on input "服務名稱/代號" at bounding box center [188, 204] width 97 height 17
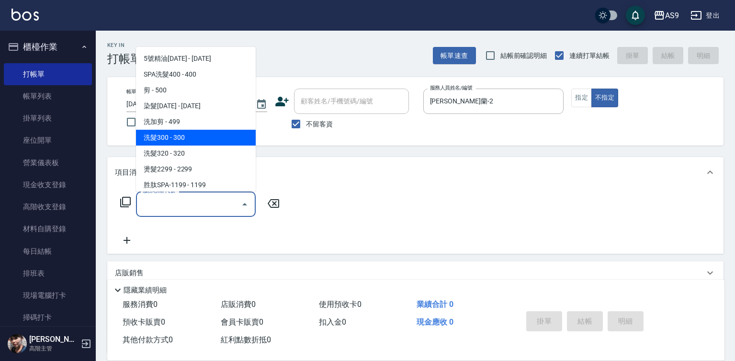
drag, startPoint x: 186, startPoint y: 139, endPoint x: 264, endPoint y: 226, distance: 117.0
click at [186, 139] on span "洗髮300 - 300" at bounding box center [196, 138] width 120 height 16
type input "洗髮300(洗 髮300)"
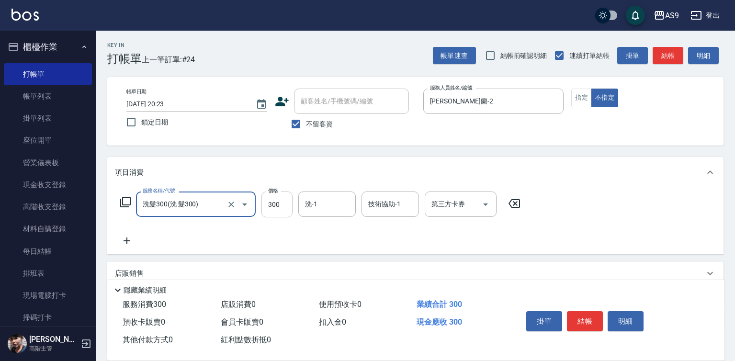
click at [278, 214] on input "300" at bounding box center [277, 205] width 31 height 26
type input "272"
click at [311, 205] on div "洗-1 洗-1" at bounding box center [326, 204] width 57 height 25
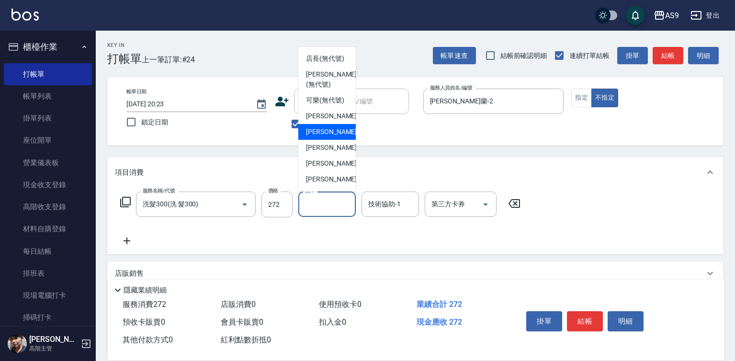
scroll to position [48, 0]
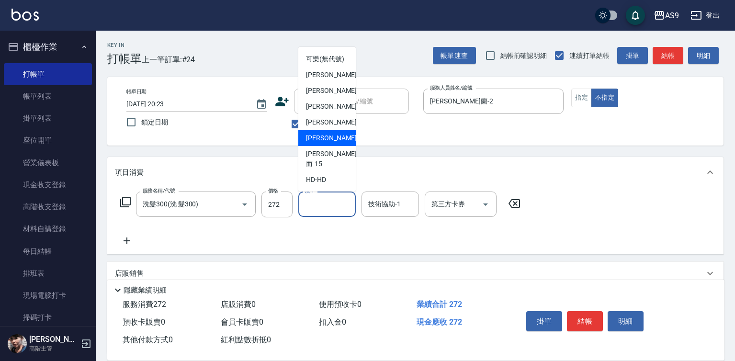
click at [328, 143] on span "[PERSON_NAME] -13" at bounding box center [336, 138] width 60 height 10
type input "[PERSON_NAME]-13"
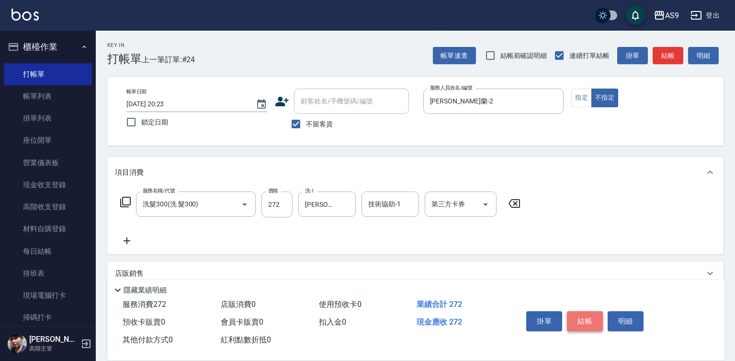
click at [587, 322] on button "結帳" at bounding box center [585, 321] width 36 height 20
type input "[DATE] 20:24"
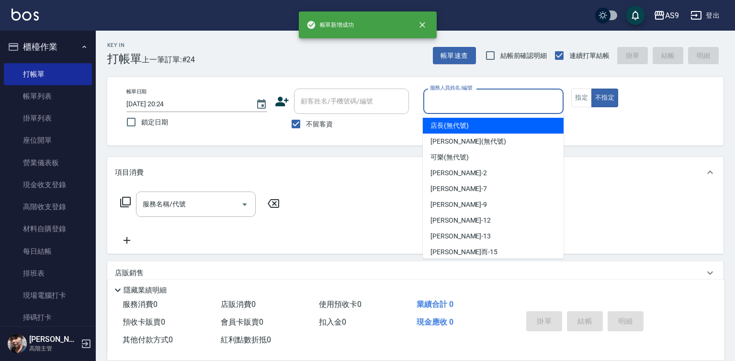
click at [451, 99] on input "服務人員姓名/編號" at bounding box center [494, 101] width 132 height 17
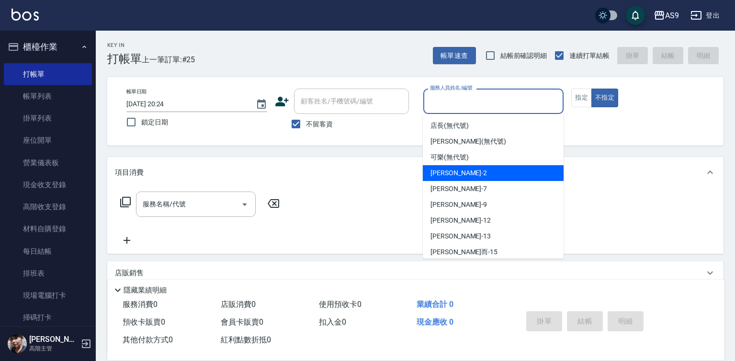
click at [459, 179] on div "[PERSON_NAME]蘭 -2" at bounding box center [493, 173] width 141 height 16
type input "[PERSON_NAME]蘭-2"
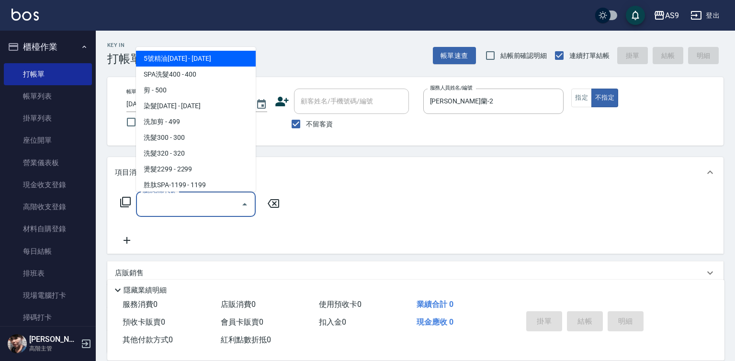
click at [199, 206] on input "服務名稱/代號" at bounding box center [188, 204] width 97 height 17
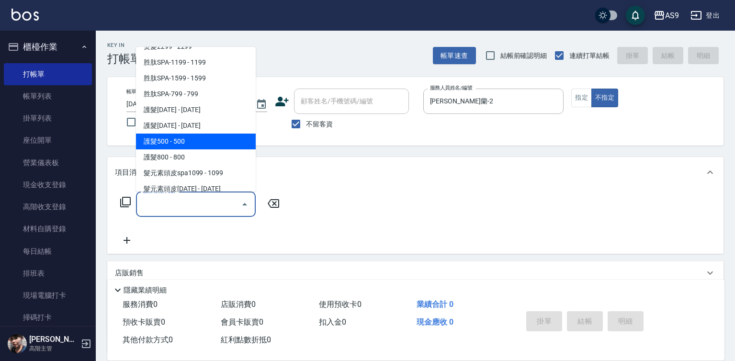
scroll to position [144, 0]
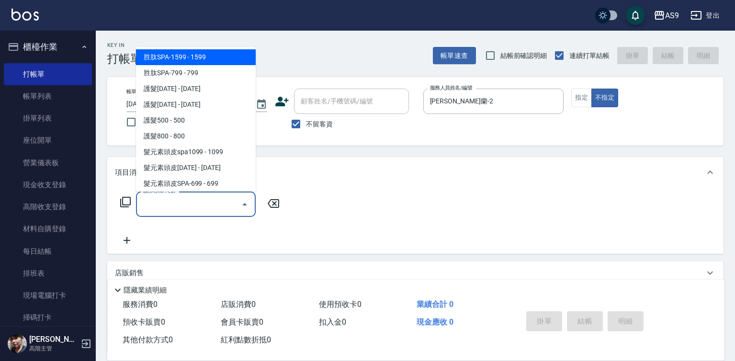
click at [207, 60] on span "胜肽SPA-1599 - 1599" at bounding box center [196, 57] width 120 height 16
type input "胜肽SPA-1599(胜肽SPA-1599)"
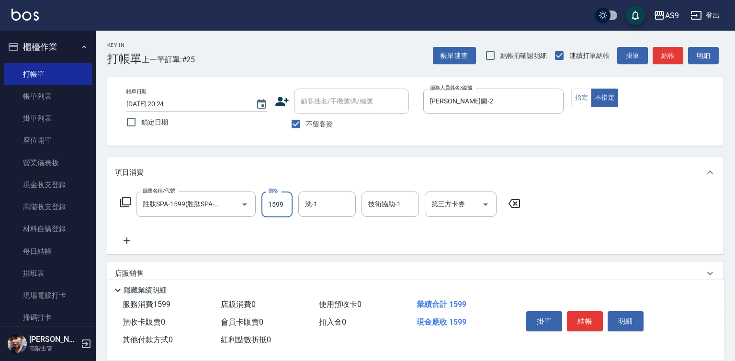
click at [280, 197] on input "1599" at bounding box center [277, 205] width 31 height 26
type input "1699"
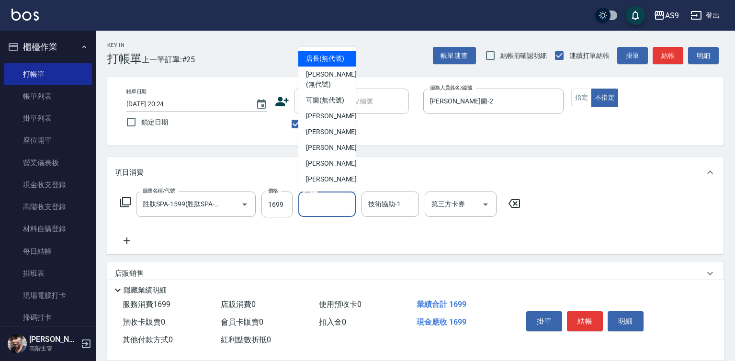
click at [303, 205] on input "洗-1" at bounding box center [327, 204] width 49 height 17
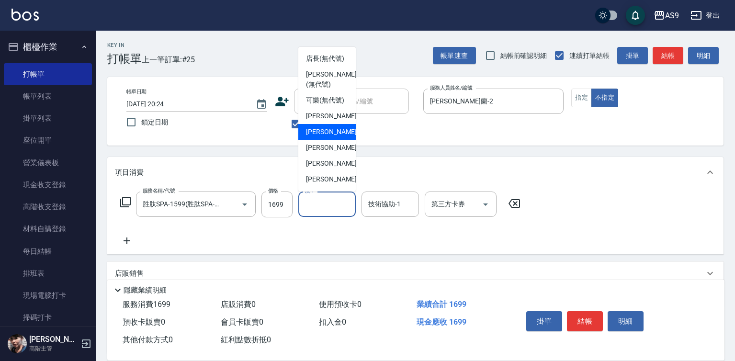
scroll to position [48, 0]
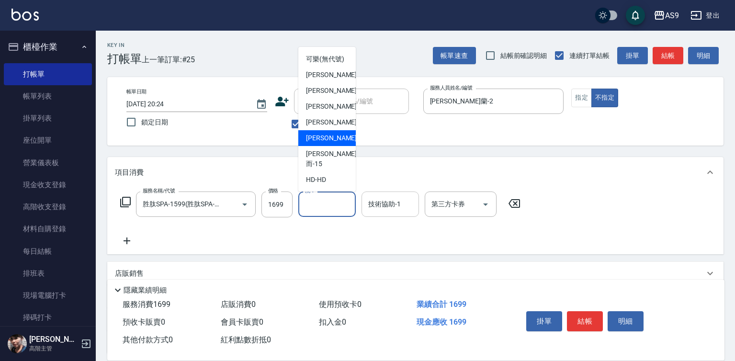
drag, startPoint x: 324, startPoint y: 161, endPoint x: 392, endPoint y: 202, distance: 79.0
click at [328, 143] on span "[PERSON_NAME] -13" at bounding box center [336, 138] width 60 height 10
type input "[PERSON_NAME]-13"
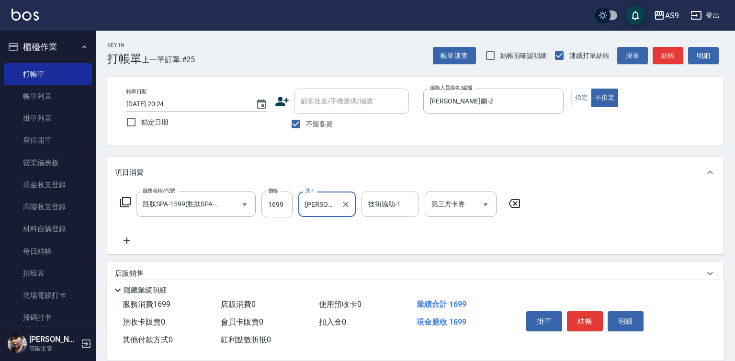
click at [398, 204] on input "技術協助-1" at bounding box center [390, 204] width 49 height 17
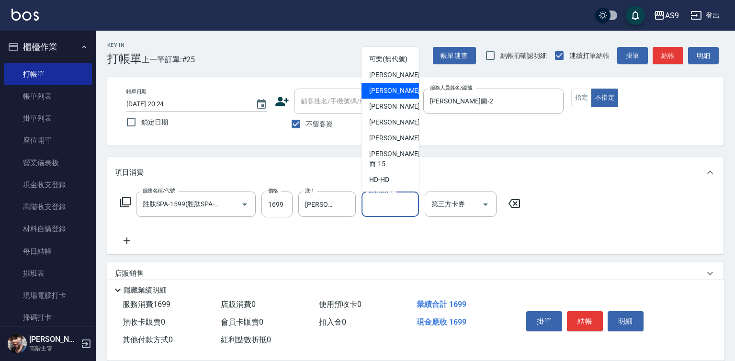
scroll to position [61, 0]
click at [394, 143] on span "[PERSON_NAME] -13" at bounding box center [399, 138] width 60 height 10
type input "[PERSON_NAME]-13"
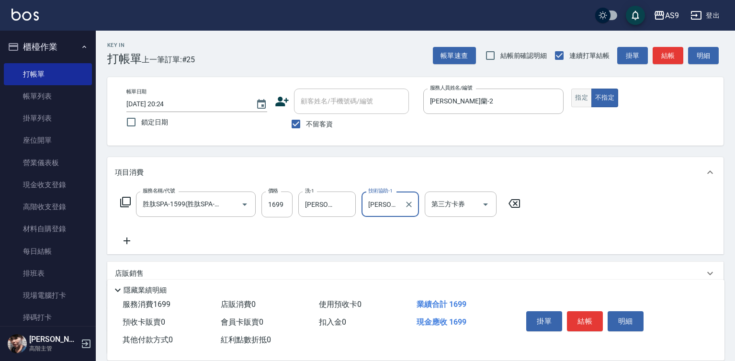
click at [585, 96] on button "指定" at bounding box center [582, 98] width 21 height 19
click at [595, 326] on button "結帳" at bounding box center [585, 321] width 36 height 20
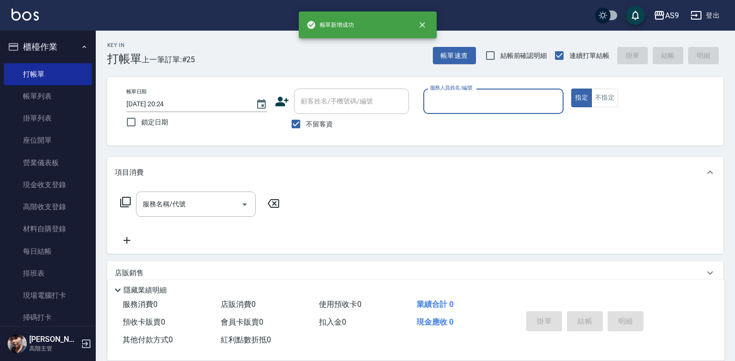
click at [458, 118] on body "帳[PERSON_NAME]成功 AS9 登出 櫃檯作業 打帳單 帳單列表 掛單列表 座位開單 營業儀表板 現金收支登錄 高階收支登錄 材料自購登錄 每日結帳…" at bounding box center [367, 223] width 735 height 446
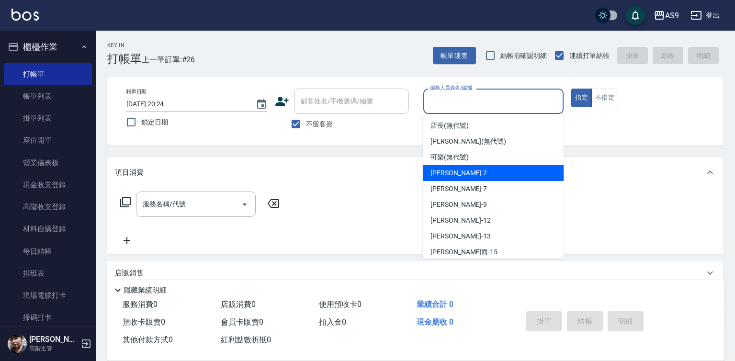
click at [468, 175] on span "[PERSON_NAME]蘭 -2" at bounding box center [459, 173] width 57 height 10
type input "[PERSON_NAME]蘭-2"
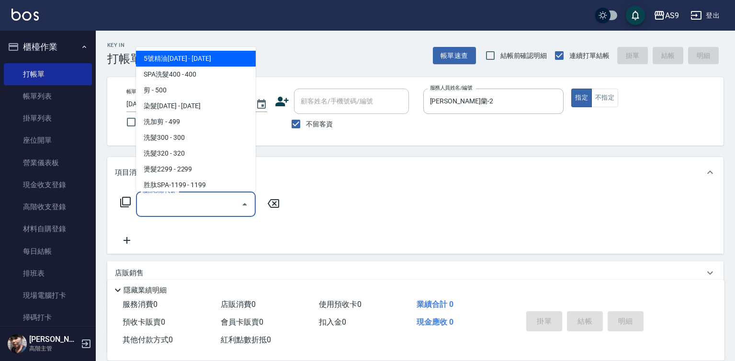
click at [208, 203] on input "服務名稱/代號" at bounding box center [188, 204] width 97 height 17
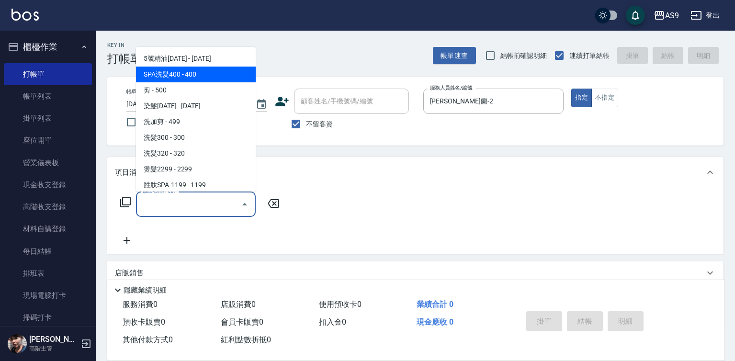
click at [177, 77] on span "SPA洗髮400 - 400" at bounding box center [196, 75] width 120 height 16
type input "SPA洗髮400(SPA洗髮400)"
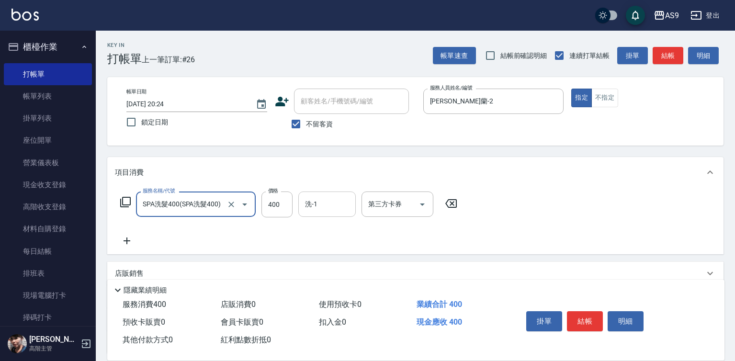
drag, startPoint x: 322, startPoint y: 207, endPoint x: 328, endPoint y: 198, distance: 10.8
click at [325, 206] on input "洗-1" at bounding box center [327, 204] width 49 height 17
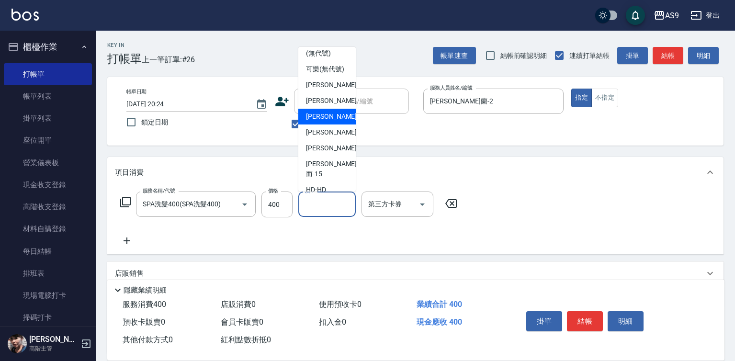
scroll to position [48, 0]
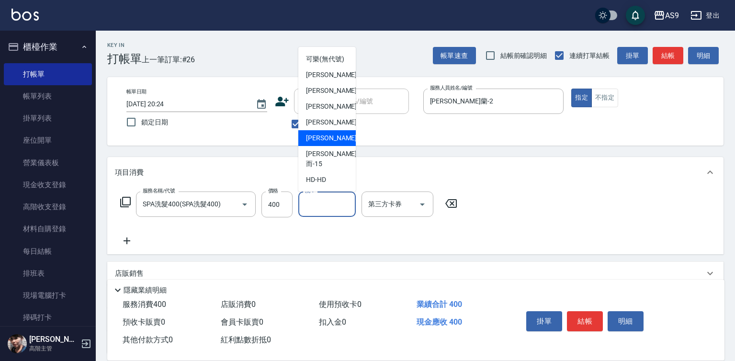
click at [327, 143] on span "[PERSON_NAME] -13" at bounding box center [336, 138] width 60 height 10
type input "[PERSON_NAME]-13"
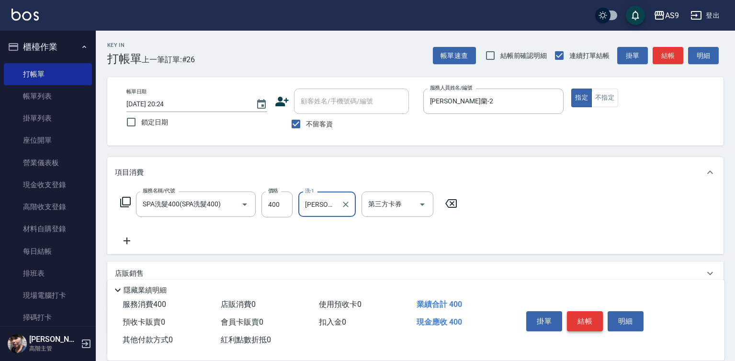
click at [589, 313] on button "結帳" at bounding box center [585, 321] width 36 height 20
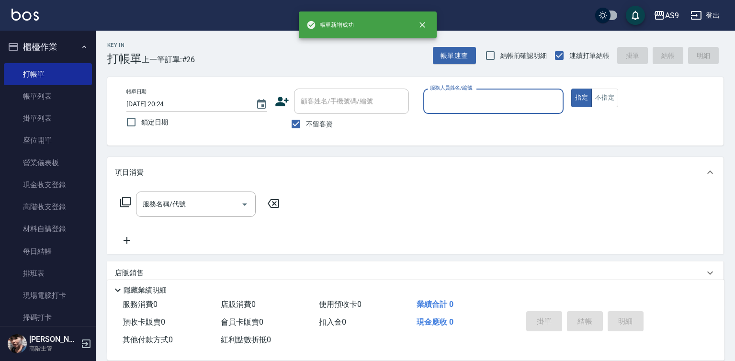
click at [440, 98] on input "服務人員姓名/編號" at bounding box center [494, 101] width 132 height 17
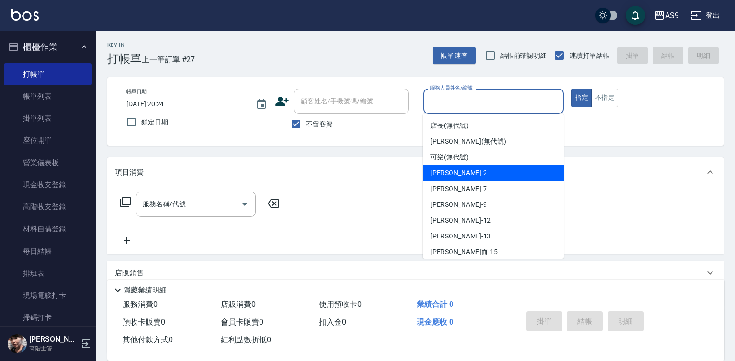
click at [460, 168] on span "[PERSON_NAME]蘭 -2" at bounding box center [459, 173] width 57 height 10
type input "[PERSON_NAME]蘭-2"
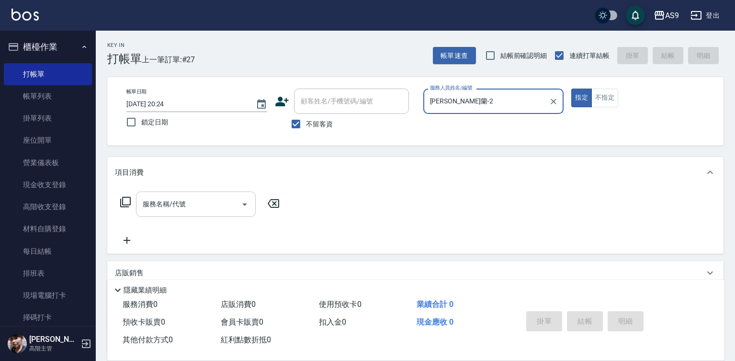
click at [205, 194] on div "服務名稱/代號 服務名稱/代號" at bounding box center [415, 221] width 617 height 66
click at [208, 206] on input "服務名稱/代號" at bounding box center [188, 204] width 97 height 17
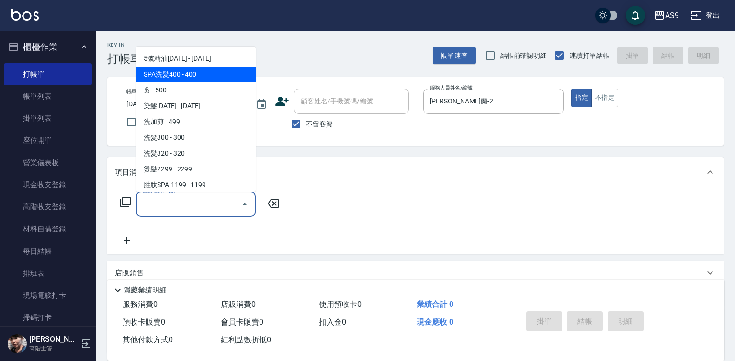
click at [195, 76] on span "SPA洗髮400 - 400" at bounding box center [196, 75] width 120 height 16
type input "SPA洗髮400(SPA洗髮400)"
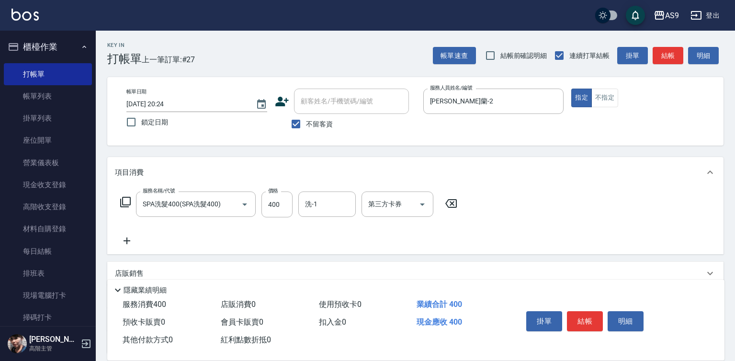
click at [136, 242] on icon at bounding box center [127, 240] width 24 height 11
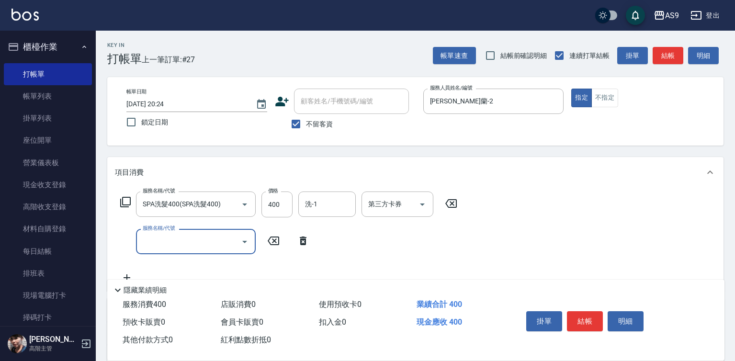
click at [165, 239] on input "服務名稱/代號" at bounding box center [188, 241] width 97 height 17
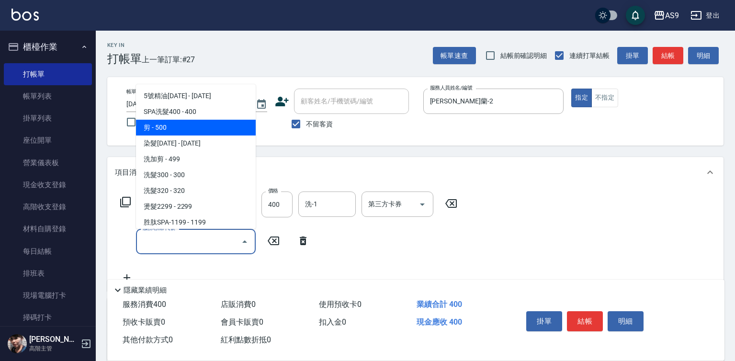
click at [172, 131] on span "剪 - 500" at bounding box center [196, 128] width 120 height 16
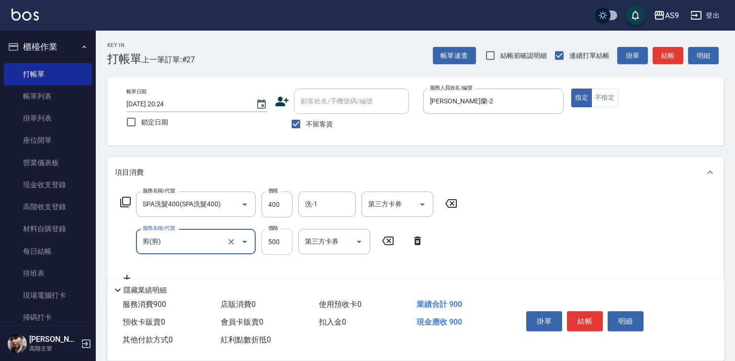
click at [270, 240] on input "500" at bounding box center [277, 242] width 31 height 26
type input "剪"
click at [270, 240] on input "500" at bounding box center [277, 242] width 31 height 26
type input "100"
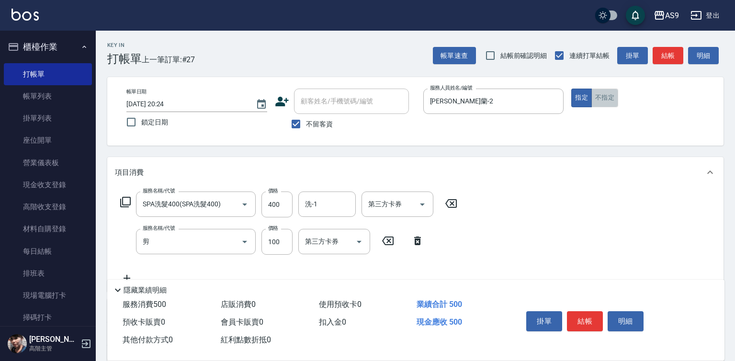
click at [618, 101] on button "不指定" at bounding box center [605, 98] width 27 height 19
click at [579, 315] on button "結帳" at bounding box center [585, 321] width 36 height 20
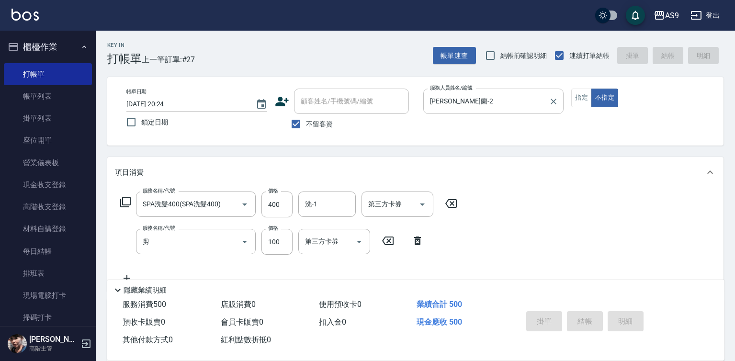
type input "[DATE] 20:25"
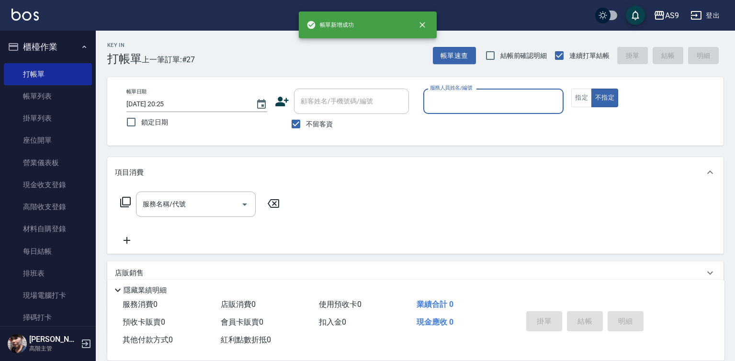
click at [455, 102] on input "服務人員姓名/編號" at bounding box center [494, 101] width 132 height 17
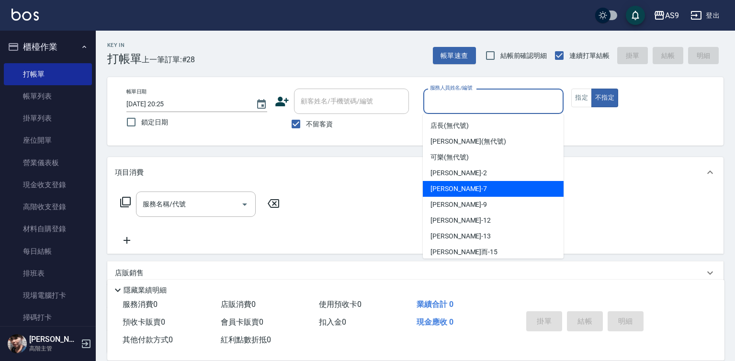
drag, startPoint x: 473, startPoint y: 188, endPoint x: 363, endPoint y: 191, distance: 110.2
click at [473, 190] on div "Peggy -7" at bounding box center [493, 189] width 141 height 16
type input "Peggy-7"
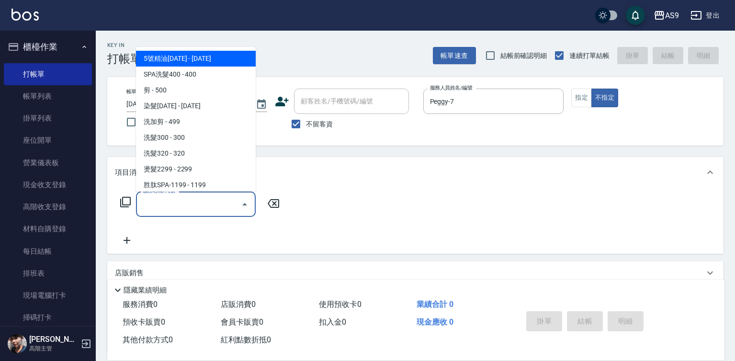
click at [198, 206] on input "服務名稱/代號" at bounding box center [188, 204] width 97 height 17
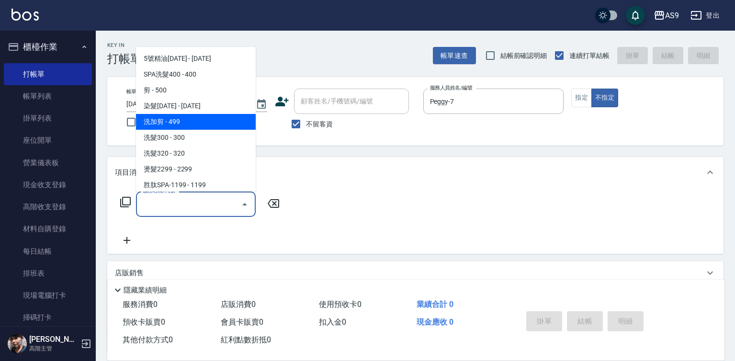
drag, startPoint x: 178, startPoint y: 119, endPoint x: 262, endPoint y: 185, distance: 106.7
click at [179, 118] on span "洗加剪 - 499" at bounding box center [196, 122] width 120 height 16
type input "洗加剪(洗加剪)"
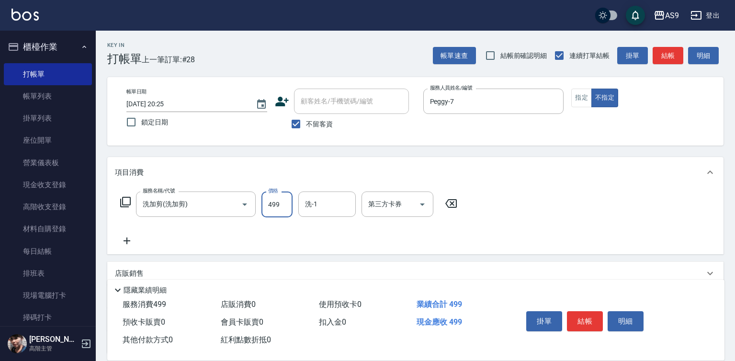
click at [274, 207] on input "499" at bounding box center [277, 205] width 31 height 26
type input "420"
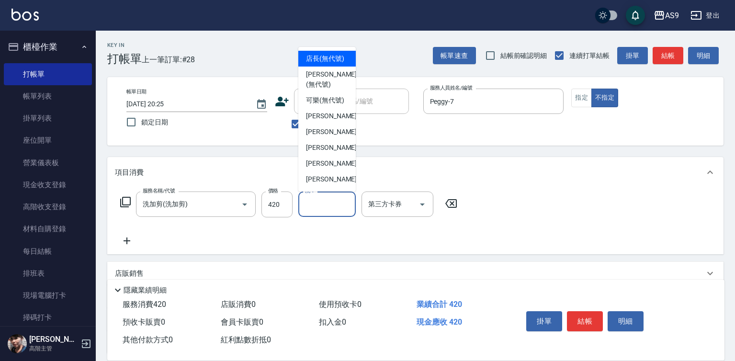
click at [310, 209] on input "洗-1" at bounding box center [327, 204] width 49 height 17
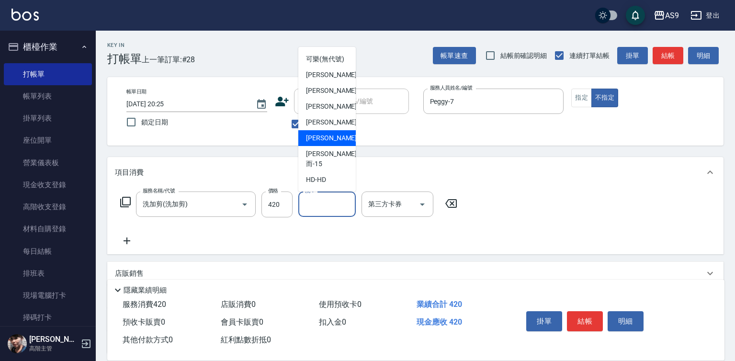
click at [336, 146] on div "[PERSON_NAME] -13" at bounding box center [326, 138] width 57 height 16
type input "[PERSON_NAME]-13"
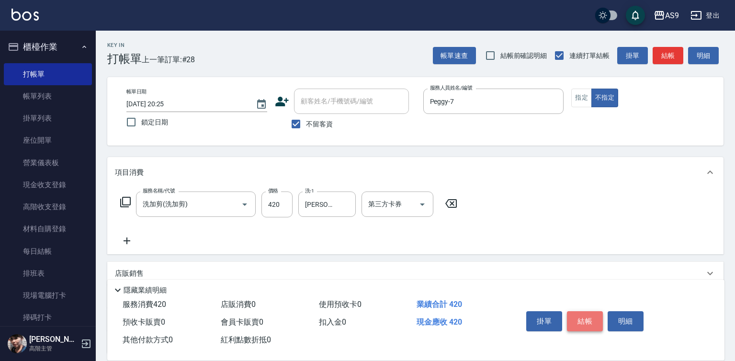
click at [584, 311] on button "結帳" at bounding box center [585, 321] width 36 height 20
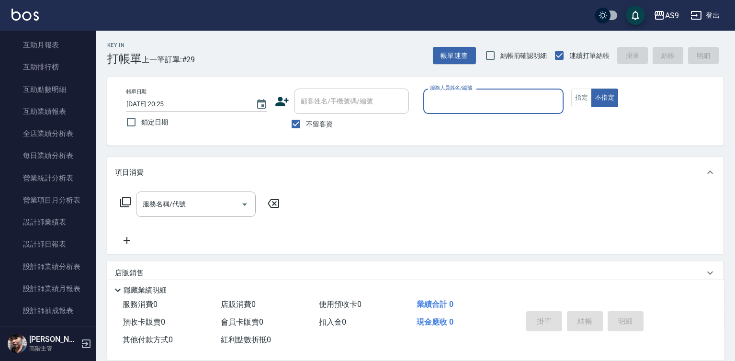
scroll to position [509, 0]
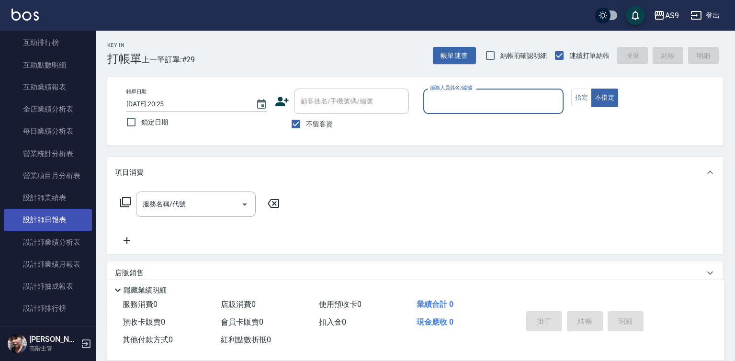
click at [66, 221] on link "設計師日報表" at bounding box center [48, 220] width 88 height 22
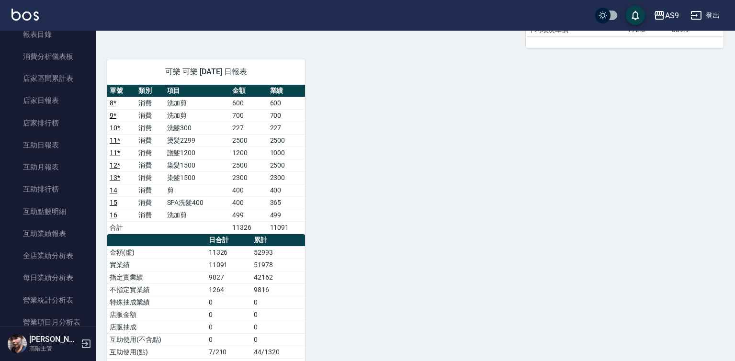
scroll to position [358, 0]
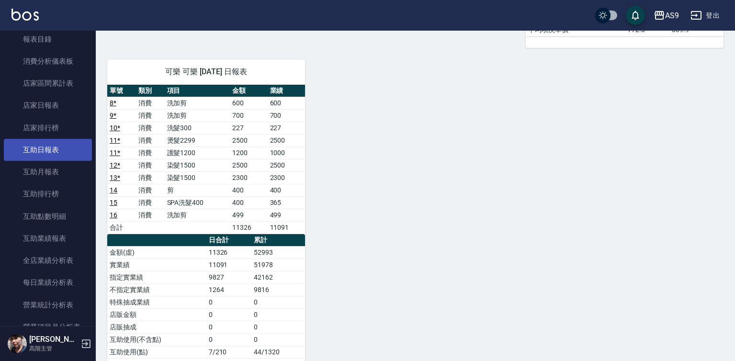
click at [57, 152] on link "互助日報表" at bounding box center [48, 150] width 88 height 22
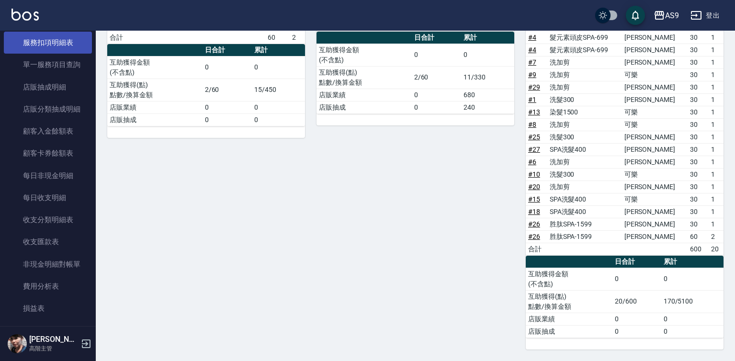
scroll to position [933, 0]
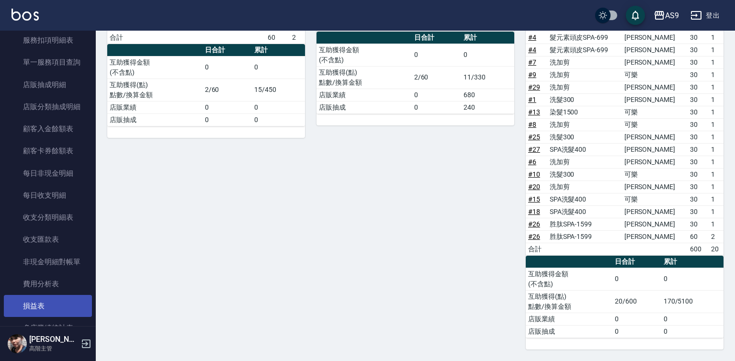
click at [56, 310] on link "損益表" at bounding box center [48, 306] width 88 height 22
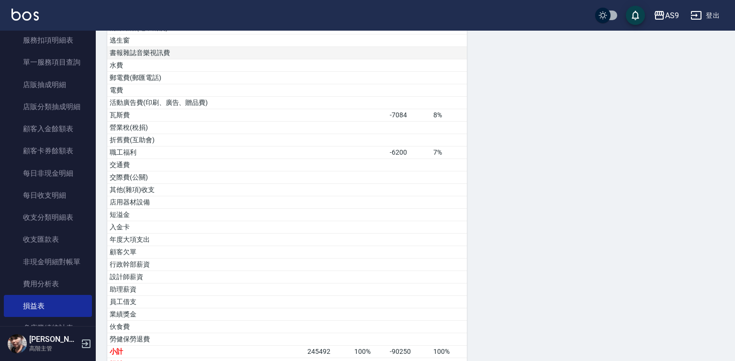
scroll to position [496, 0]
